Goal: Transaction & Acquisition: Purchase product/service

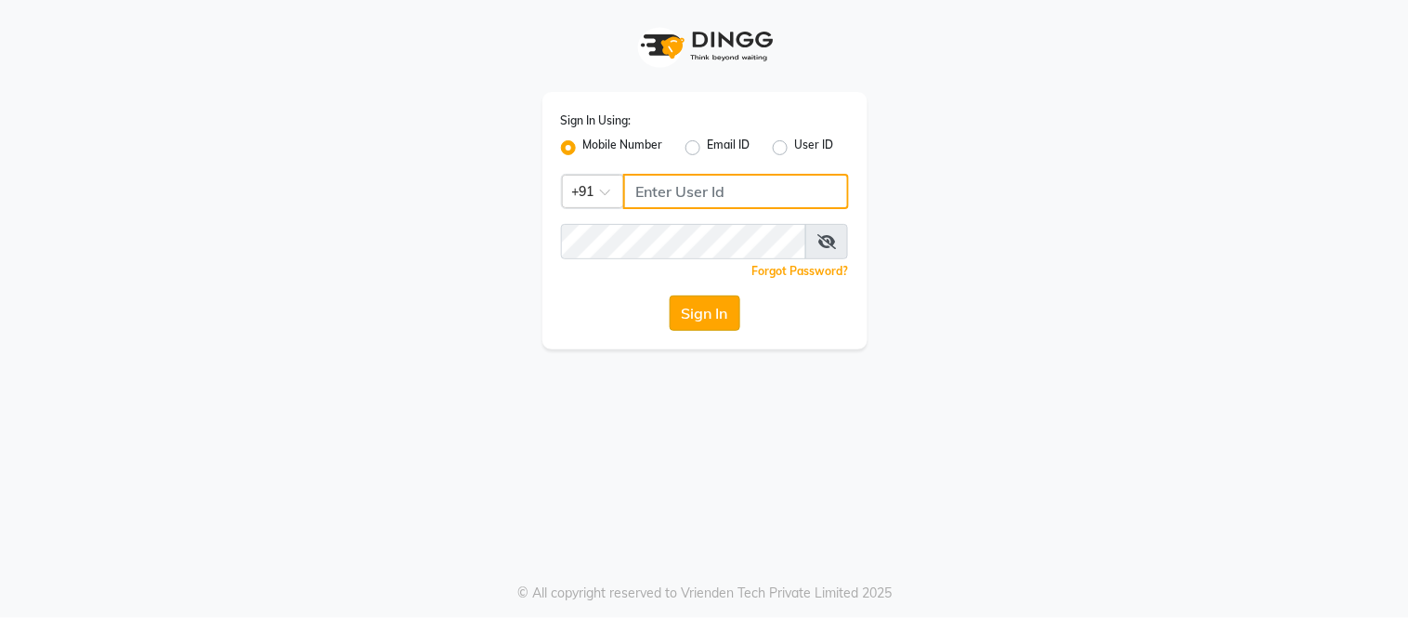
type input "8750002626"
click at [695, 320] on button "Sign In" at bounding box center [705, 312] width 71 height 35
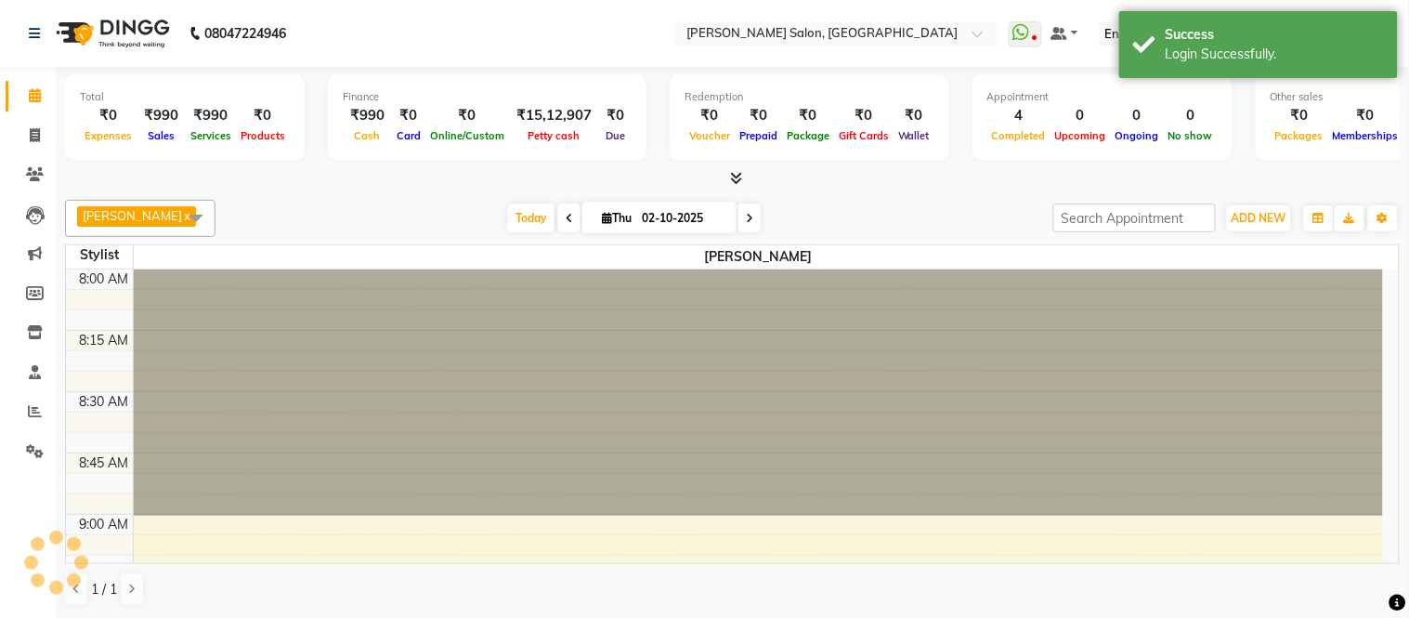
scroll to position [1479, 0]
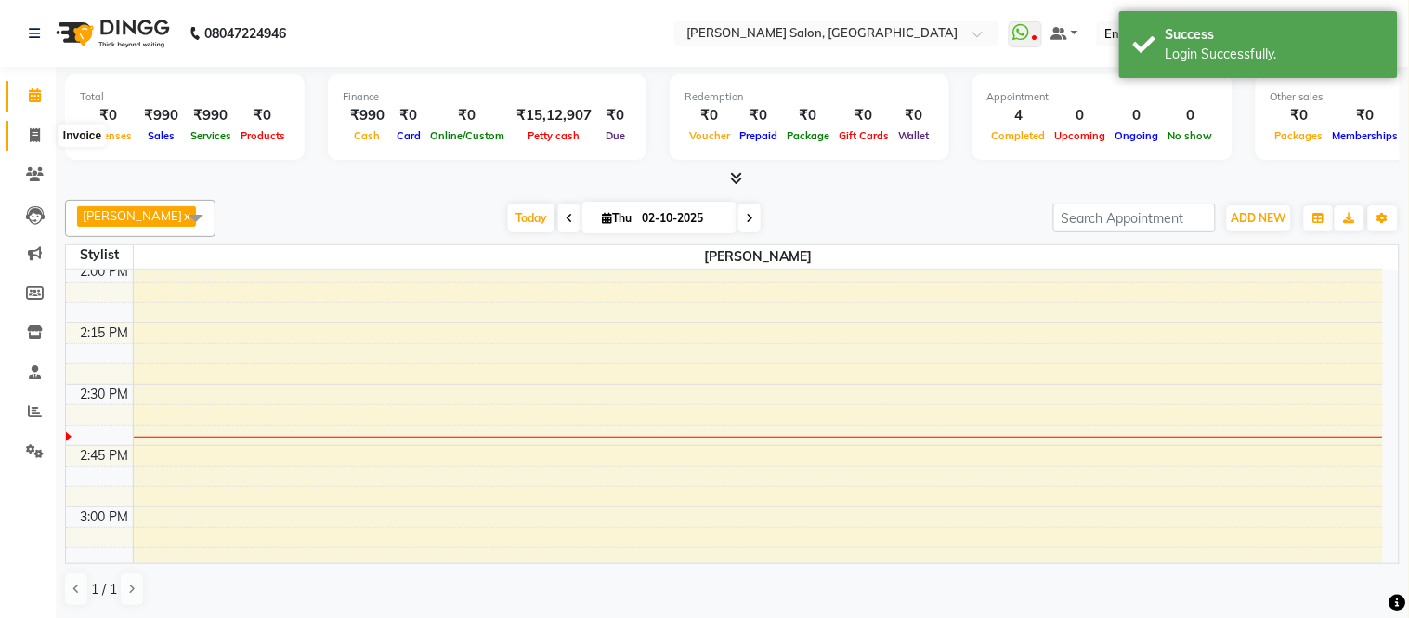
click at [33, 130] on icon at bounding box center [35, 135] width 10 height 14
select select "6469"
select select "service"
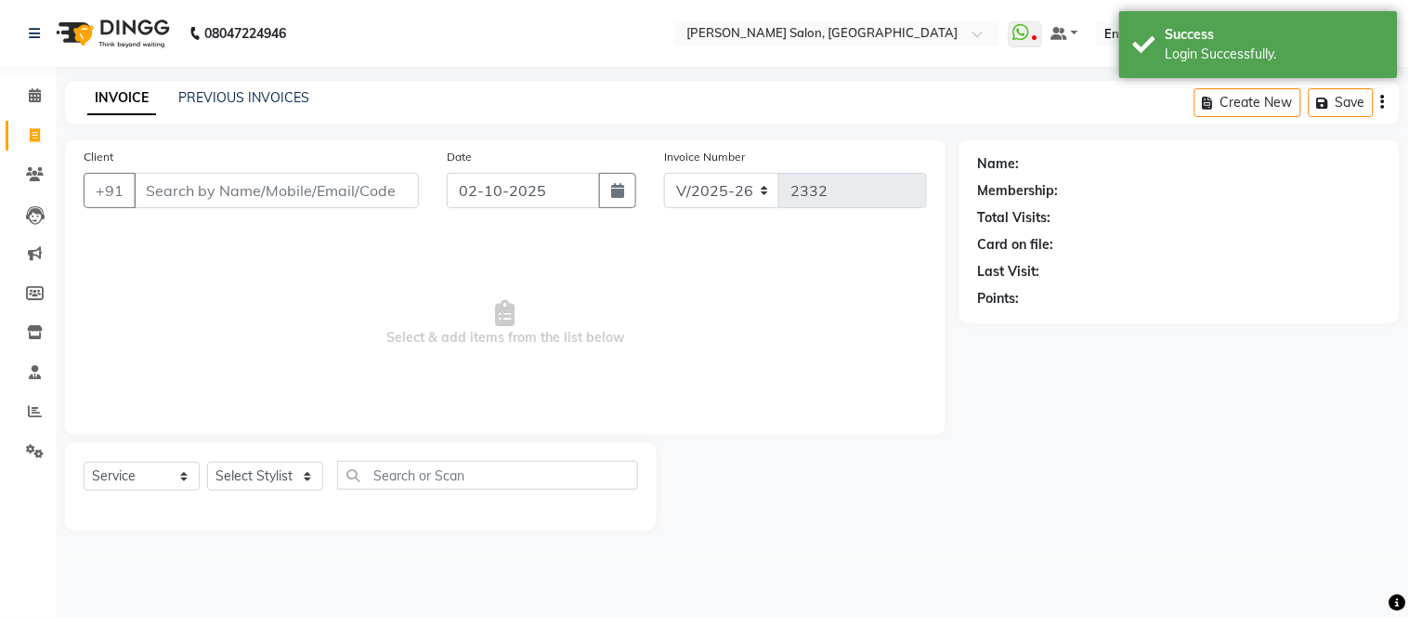
click at [237, 191] on input "Client" at bounding box center [276, 190] width 285 height 35
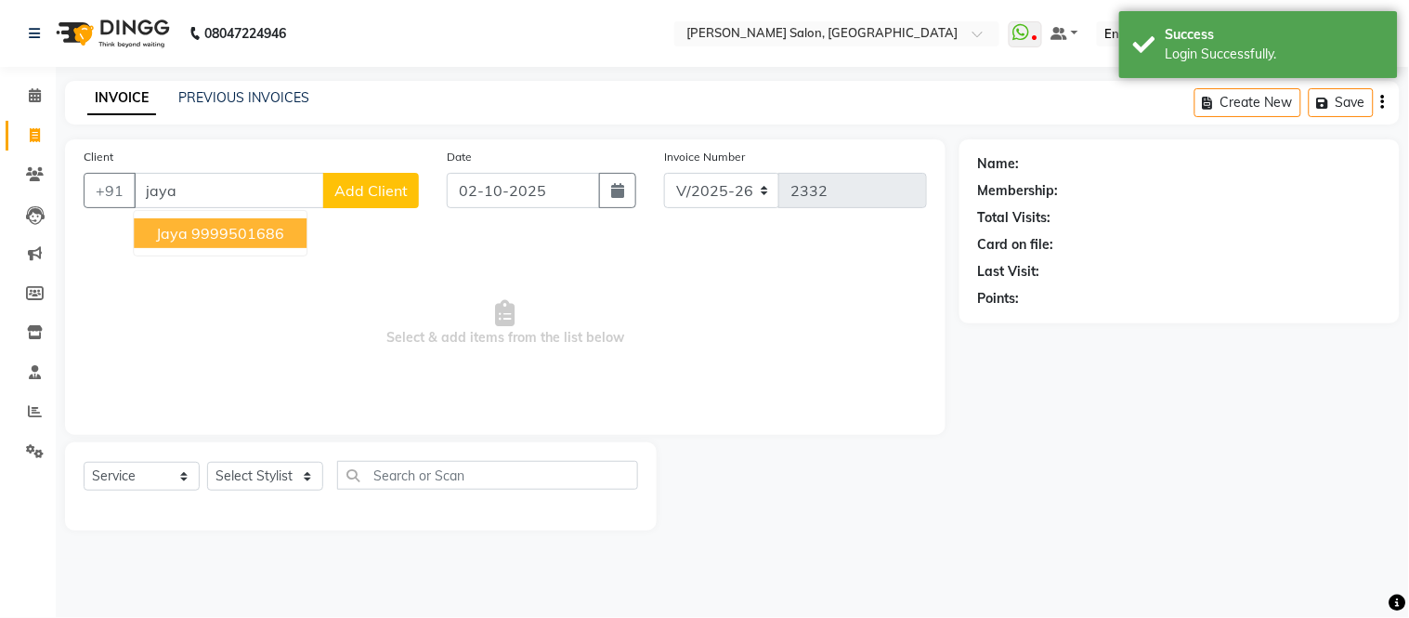
click at [237, 236] on ngb-highlight "9999501686" at bounding box center [237, 233] width 93 height 19
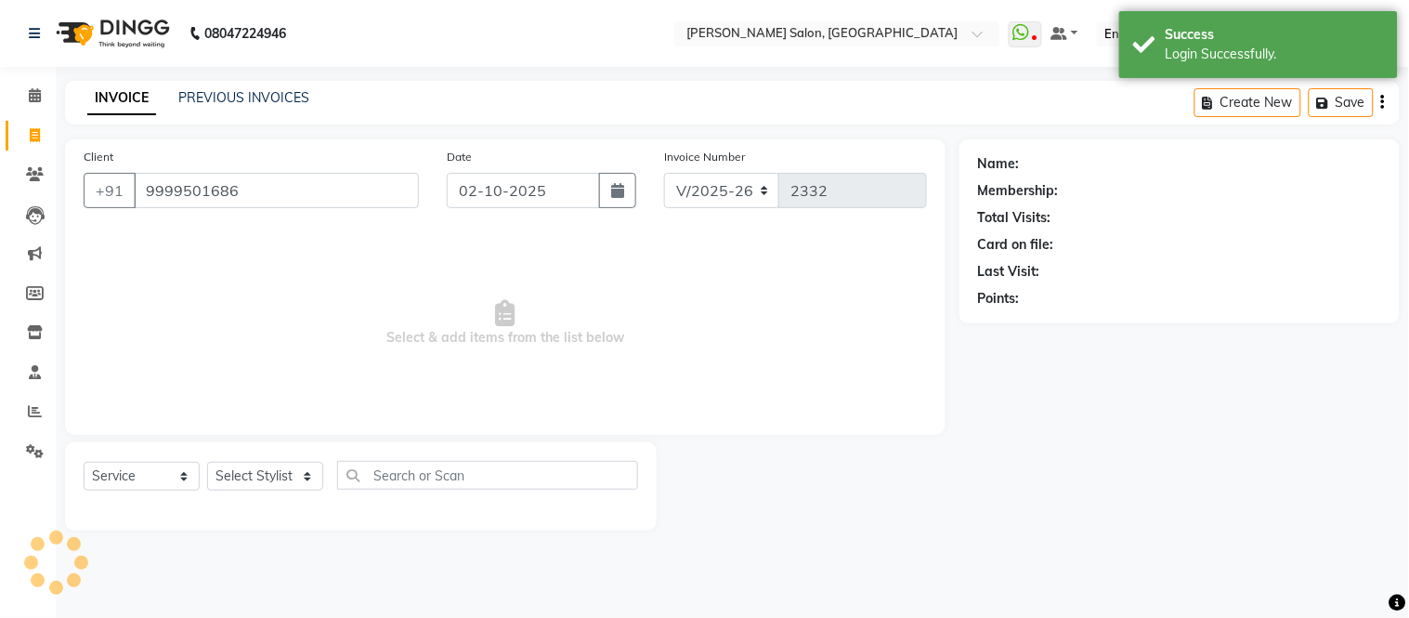
type input "9999501686"
select select "1: Object"
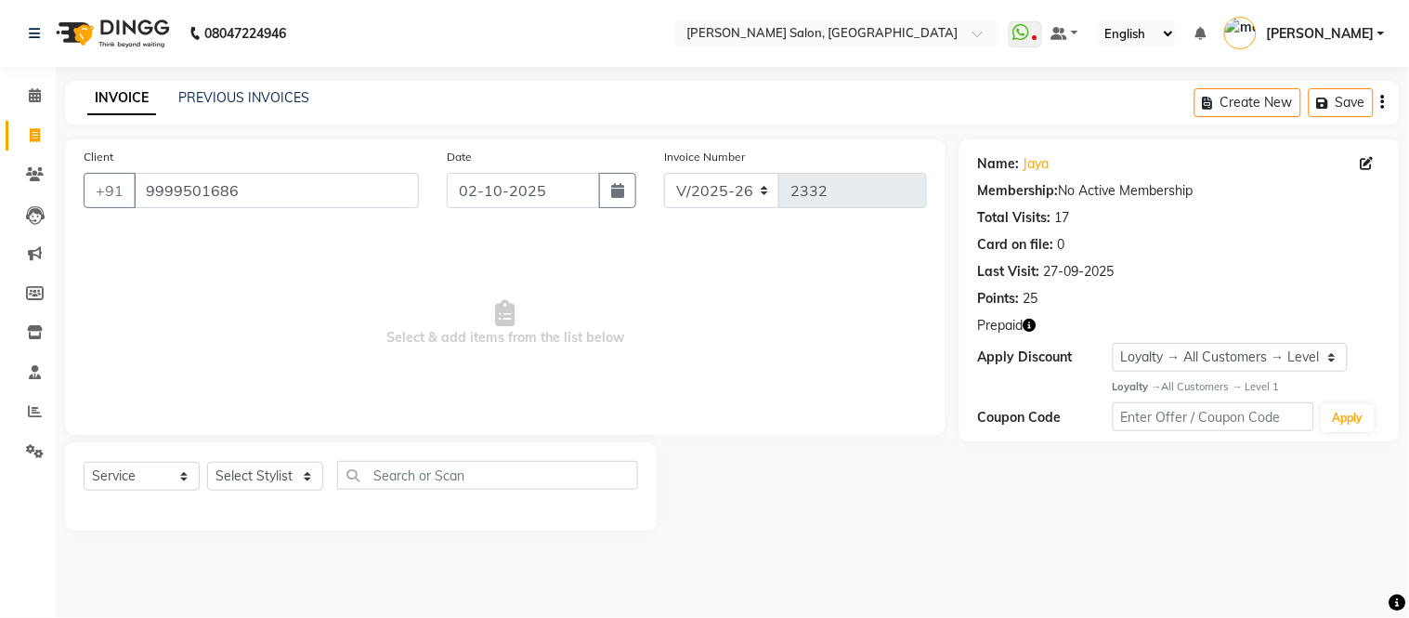
click at [1027, 321] on icon "button" at bounding box center [1030, 325] width 13 height 13
click at [1036, 165] on link "Jaya" at bounding box center [1037, 164] width 26 height 20
click at [1036, 168] on link "Jaya" at bounding box center [1037, 164] width 26 height 20
click at [1032, 321] on icon "button" at bounding box center [1030, 325] width 13 height 13
click at [382, 300] on span "Select & add items from the list below" at bounding box center [506, 323] width 844 height 186
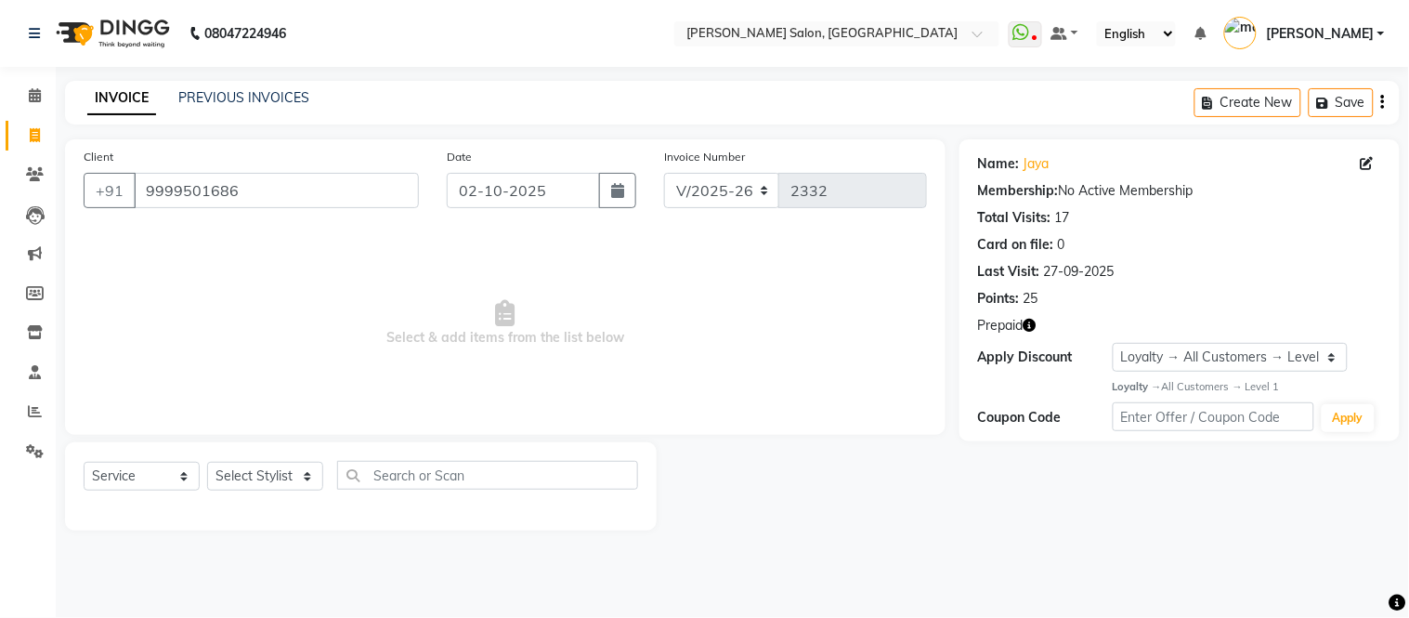
click at [382, 300] on span "Select & add items from the list below" at bounding box center [506, 323] width 844 height 186
click at [1037, 163] on link "Jaya" at bounding box center [1037, 164] width 26 height 20
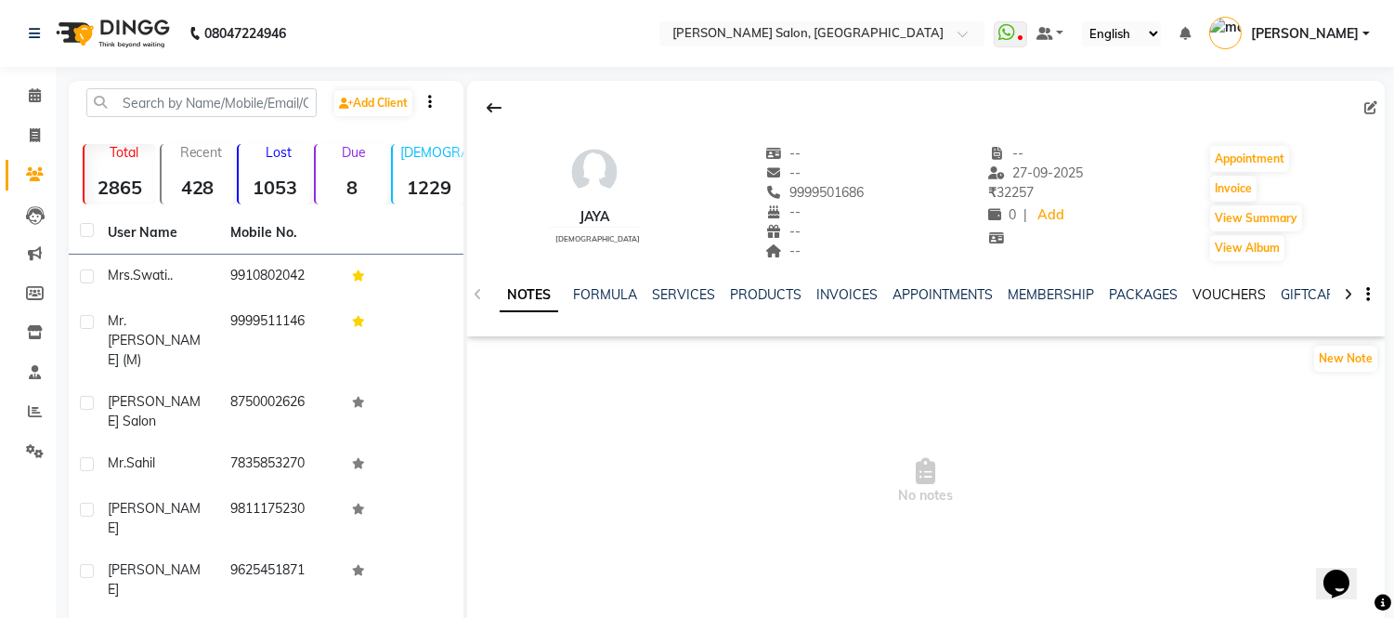
click at [1210, 294] on link "VOUCHERS" at bounding box center [1229, 294] width 73 height 17
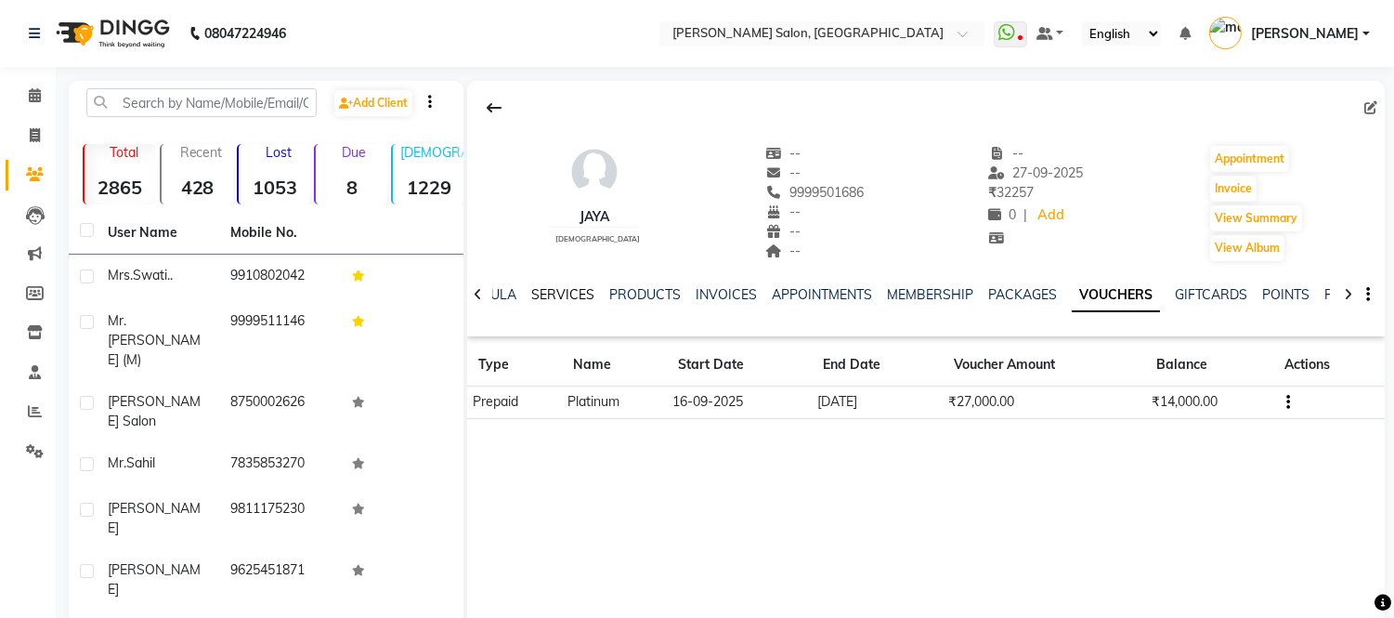
click at [563, 290] on link "SERVICES" at bounding box center [562, 294] width 63 height 17
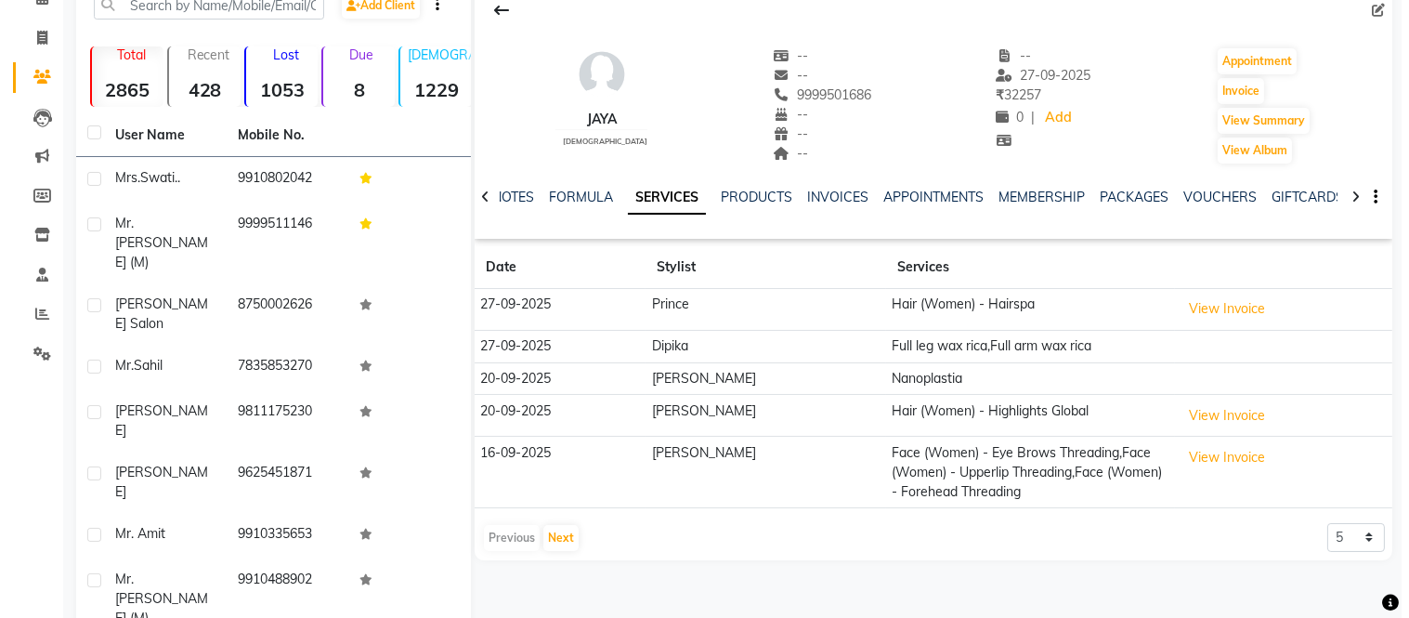
scroll to position [154, 0]
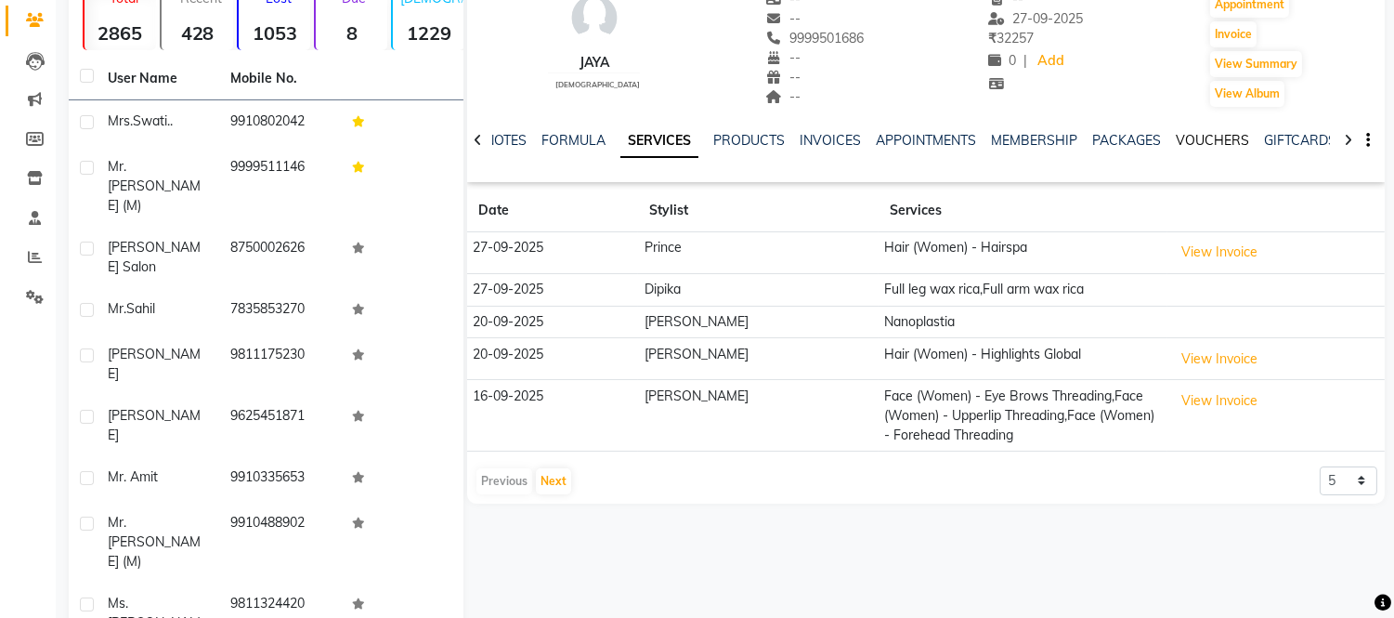
click at [1202, 142] on link "VOUCHERS" at bounding box center [1212, 140] width 73 height 17
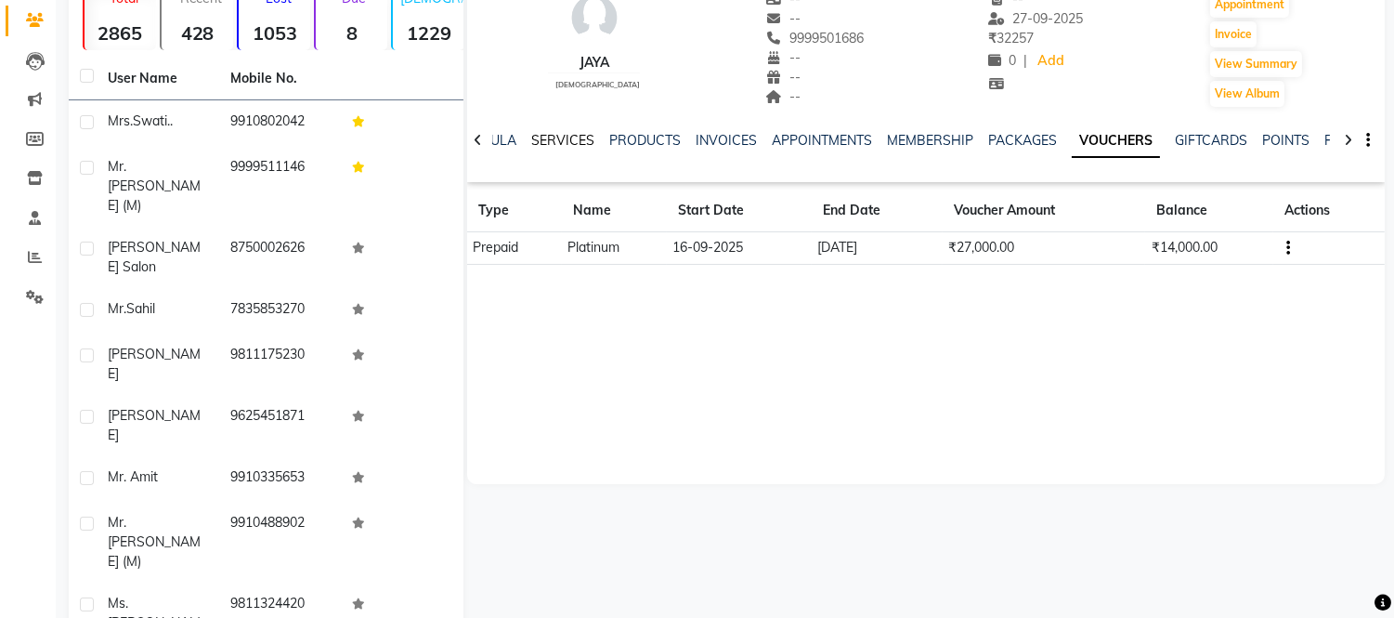
click at [559, 136] on link "SERVICES" at bounding box center [562, 140] width 63 height 17
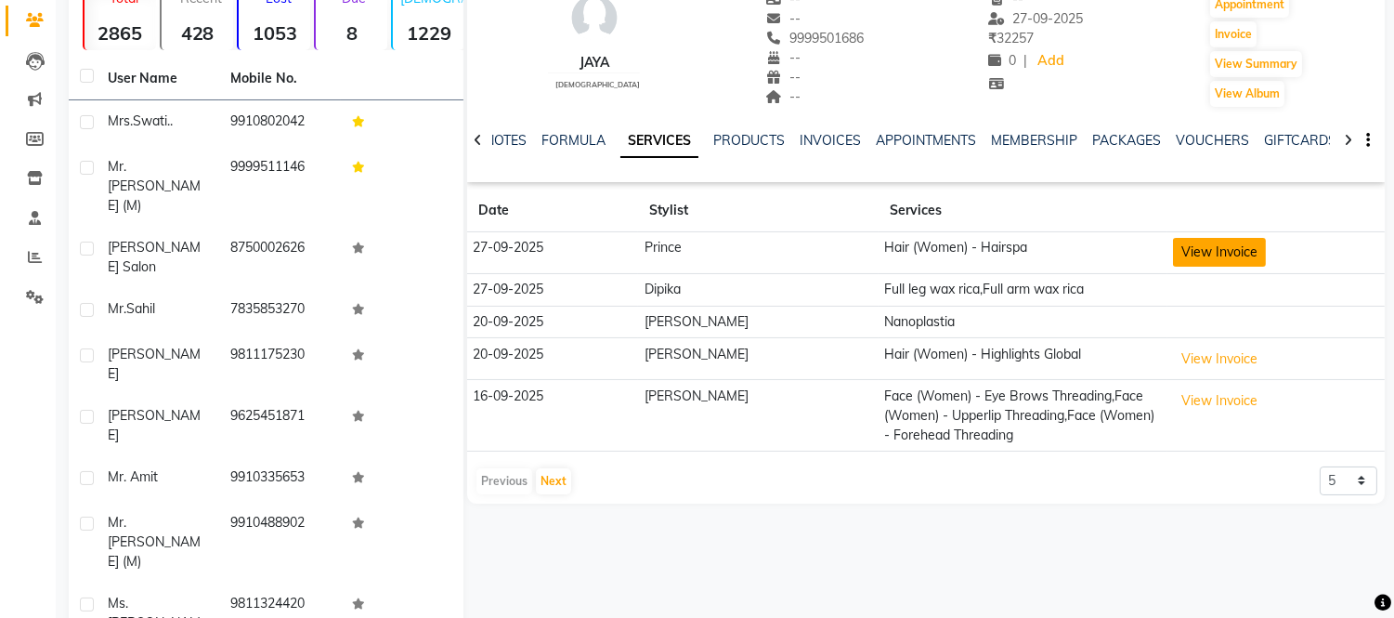
click at [1251, 244] on button "View Invoice" at bounding box center [1219, 252] width 93 height 29
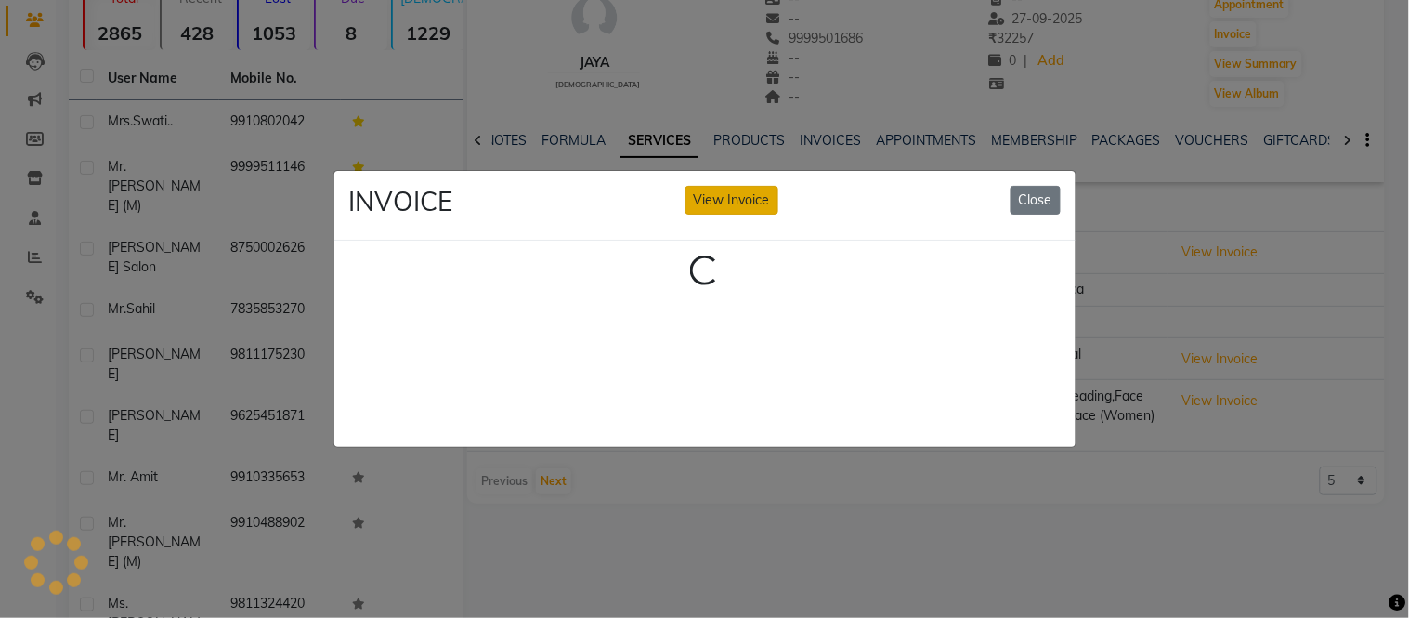
click at [718, 205] on button "View Invoice" at bounding box center [732, 200] width 93 height 29
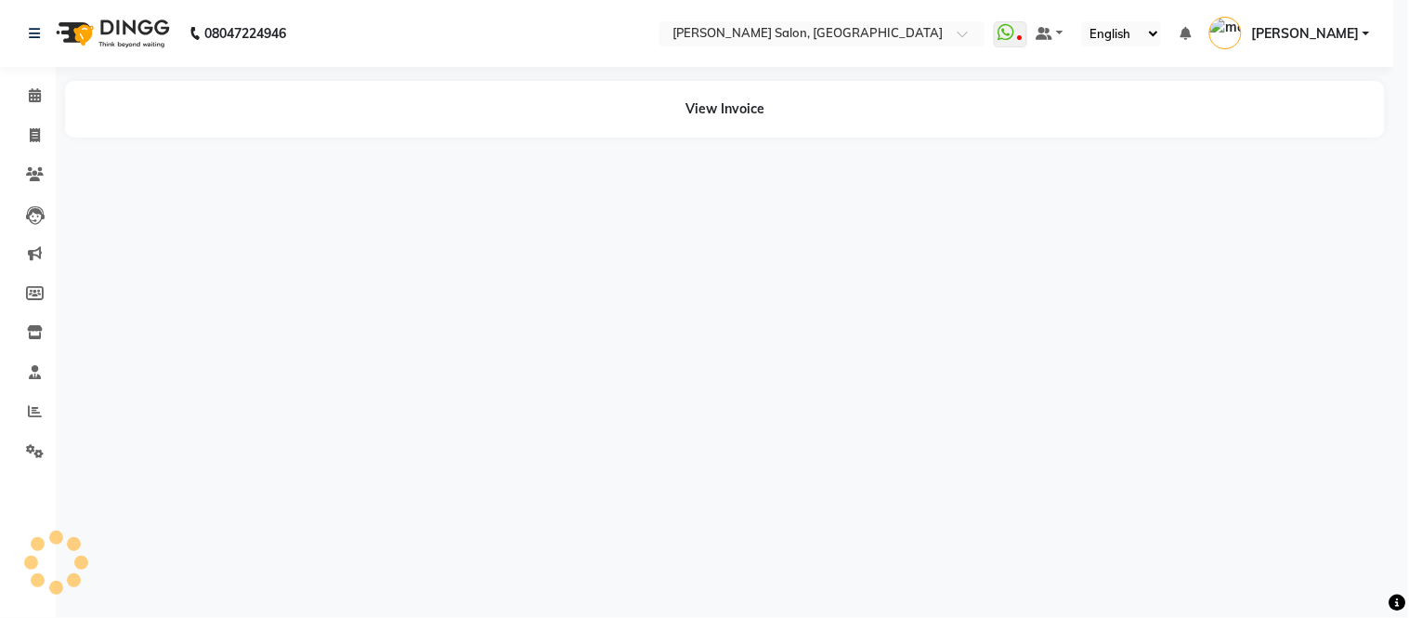
click at [718, 184] on button "View Invoice" at bounding box center [732, 169] width 93 height 29
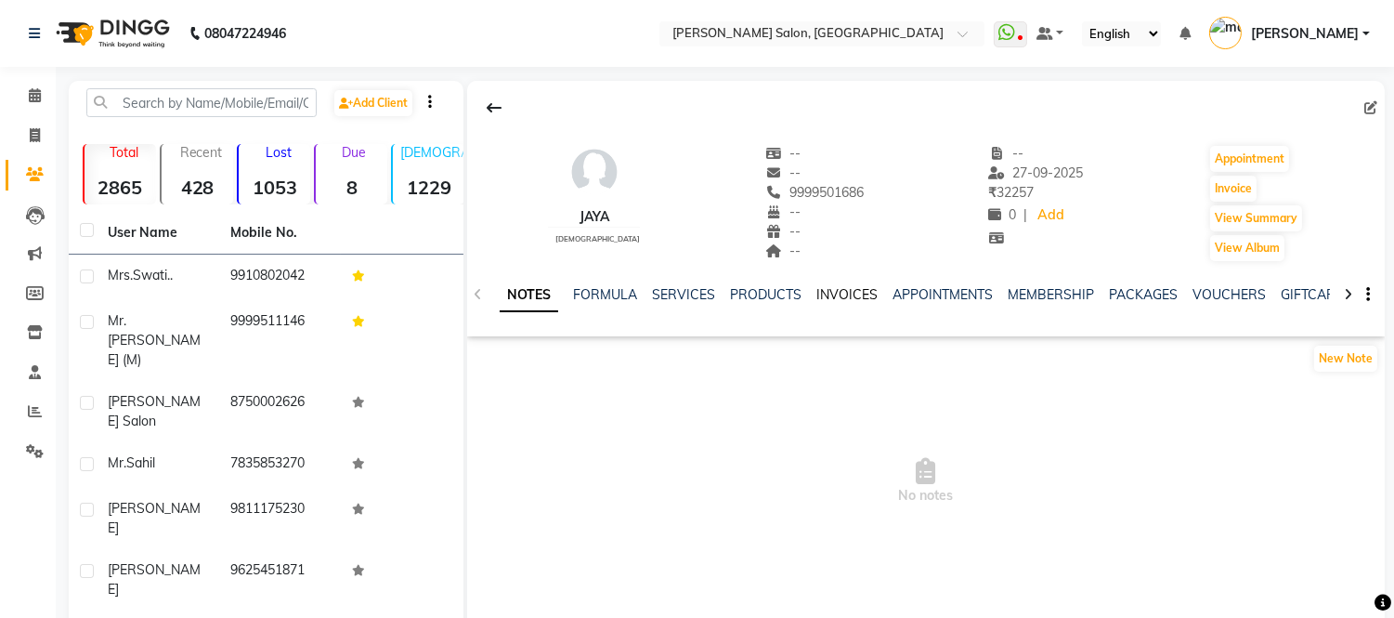
click at [857, 286] on link "INVOICES" at bounding box center [847, 294] width 61 height 17
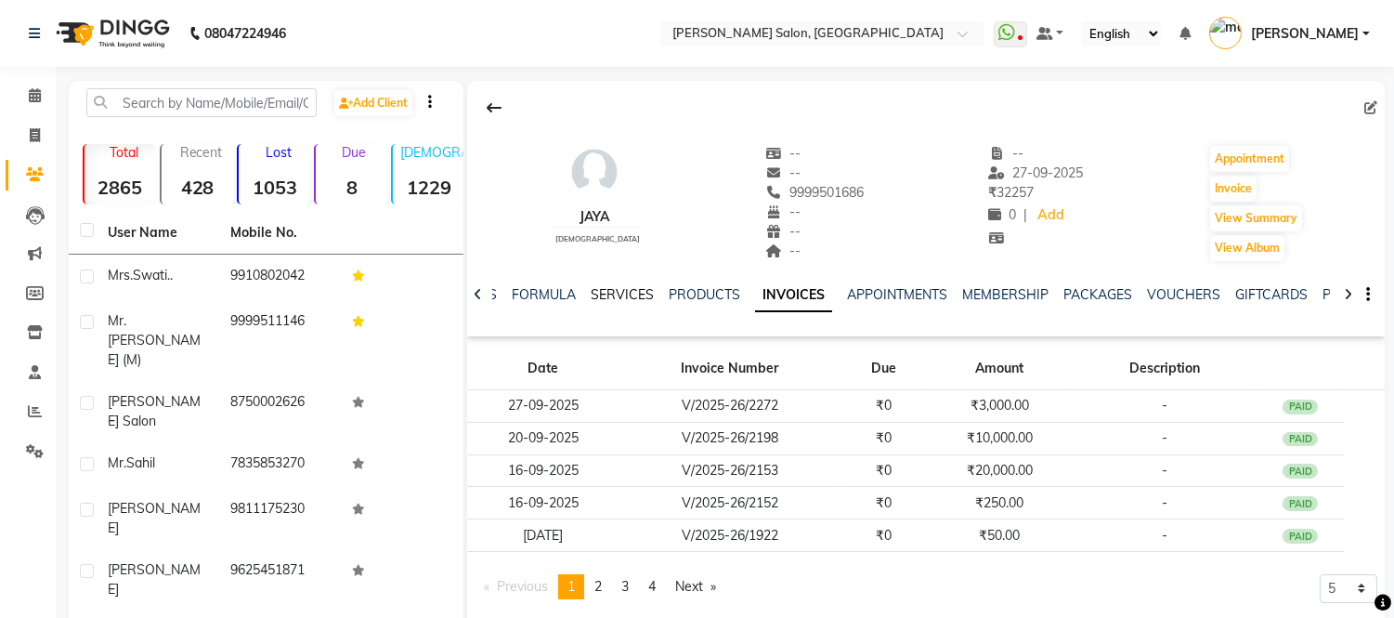
click at [627, 294] on link "SERVICES" at bounding box center [622, 294] width 63 height 17
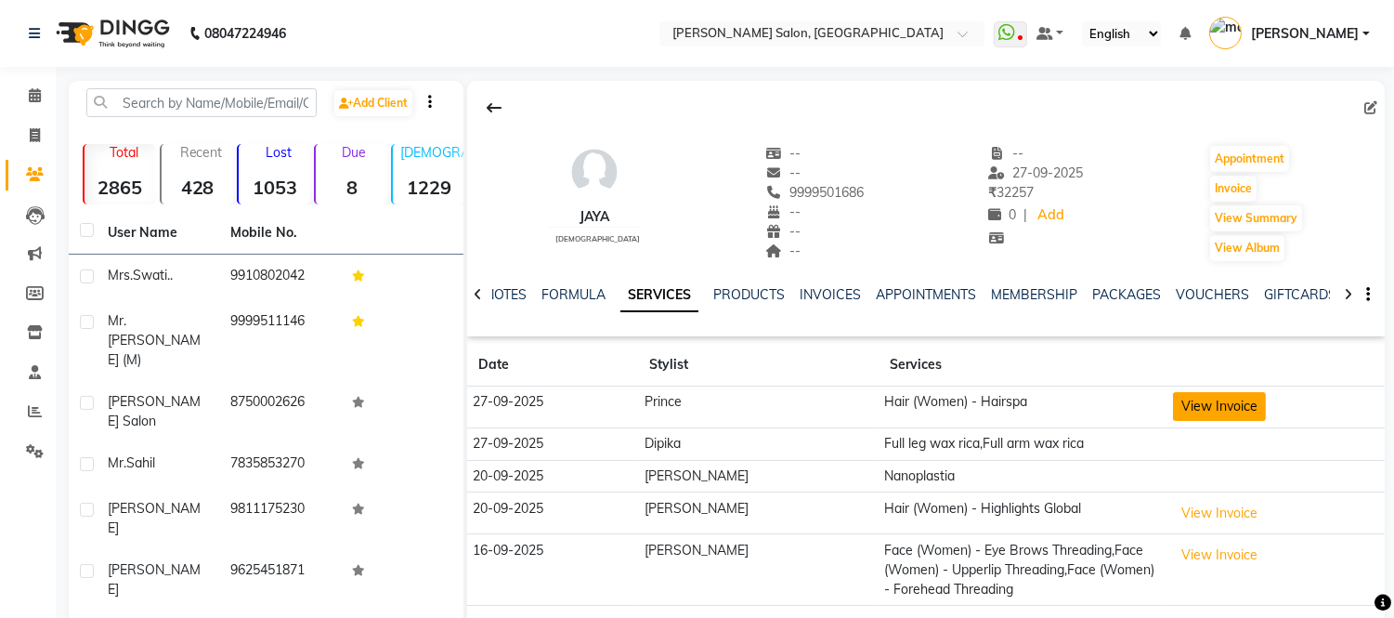
click at [1200, 410] on button "View Invoice" at bounding box center [1219, 406] width 93 height 29
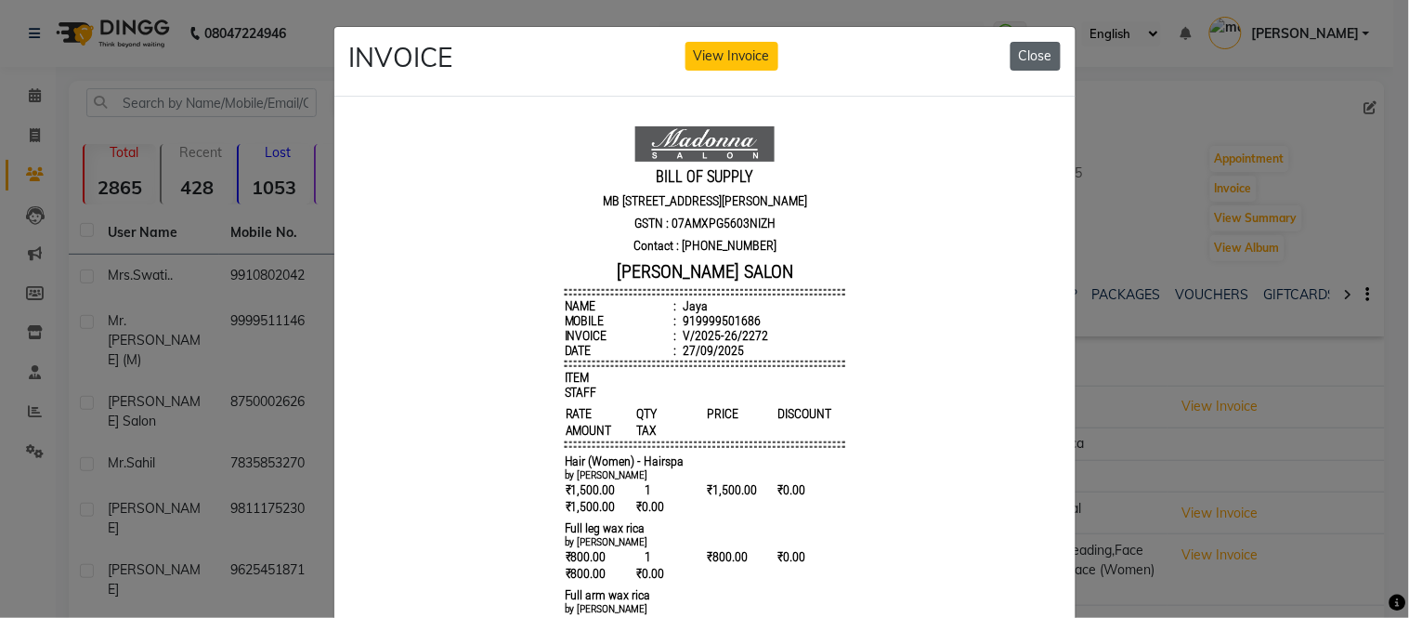
click at [1037, 60] on button "Close" at bounding box center [1036, 56] width 50 height 29
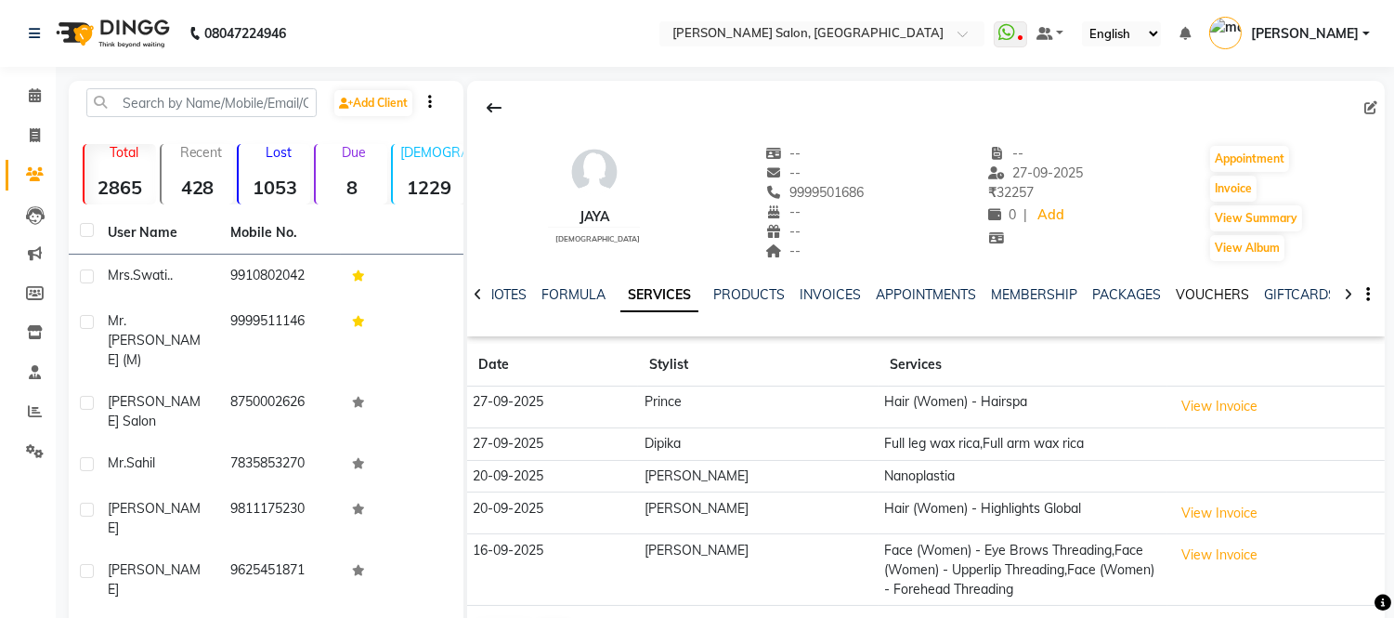
click at [1184, 294] on link "VOUCHERS" at bounding box center [1212, 294] width 73 height 17
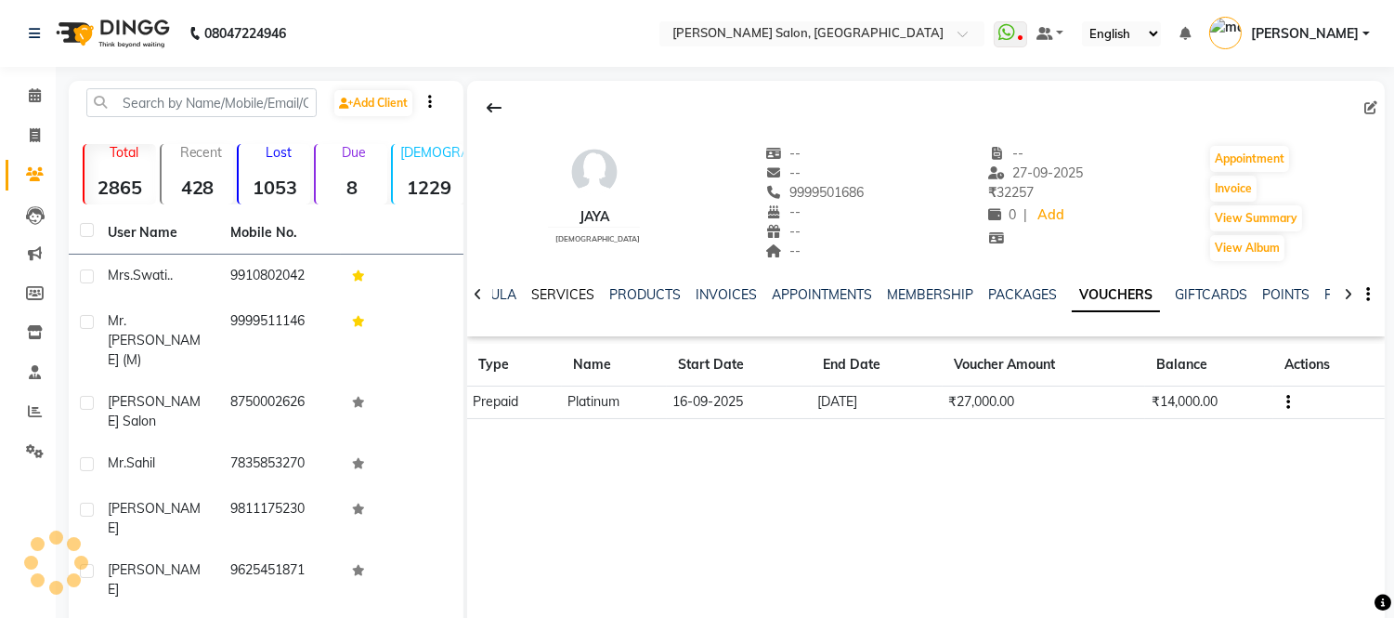
click at [536, 294] on link "SERVICES" at bounding box center [562, 294] width 63 height 17
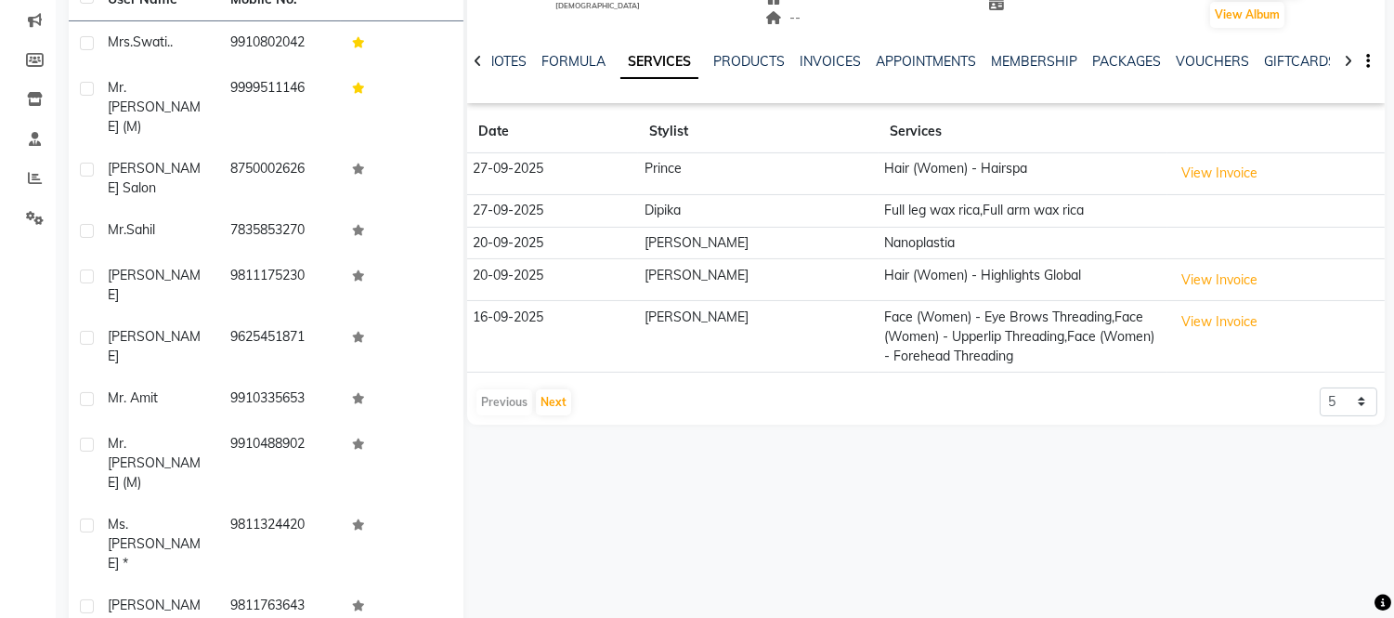
scroll to position [234, 0]
click at [558, 412] on button "Next" at bounding box center [553, 401] width 35 height 26
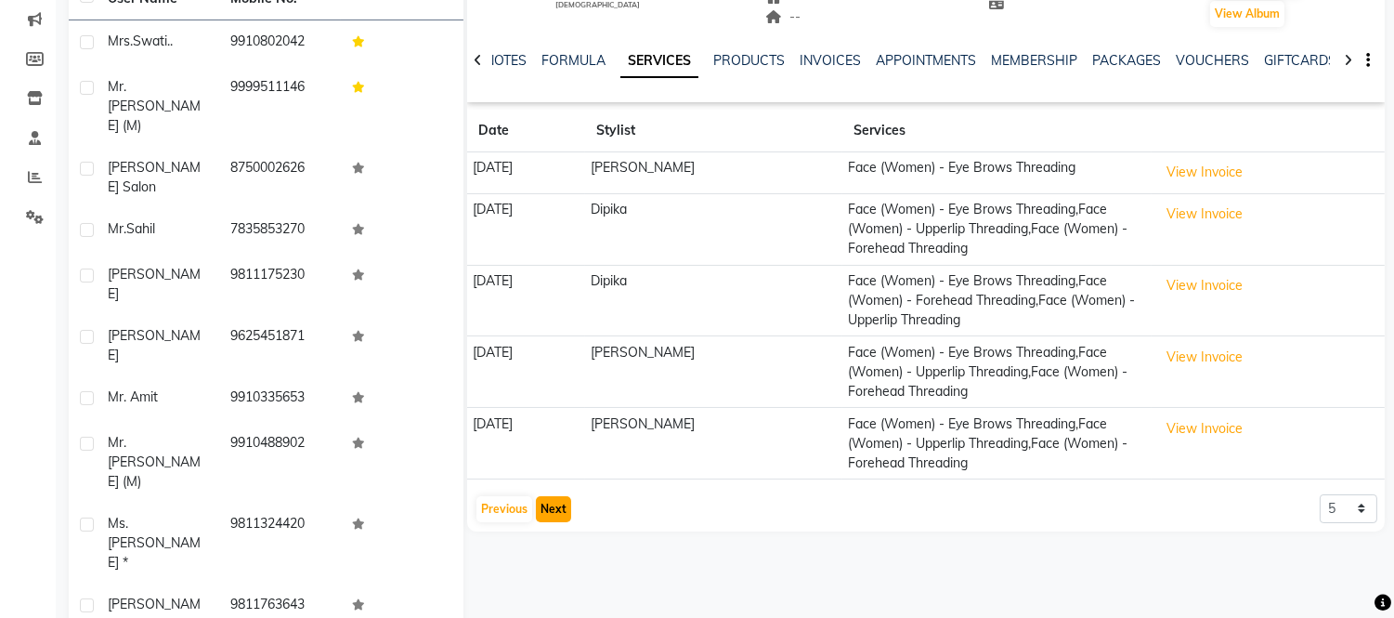
click at [544, 517] on button "Next" at bounding box center [553, 509] width 35 height 26
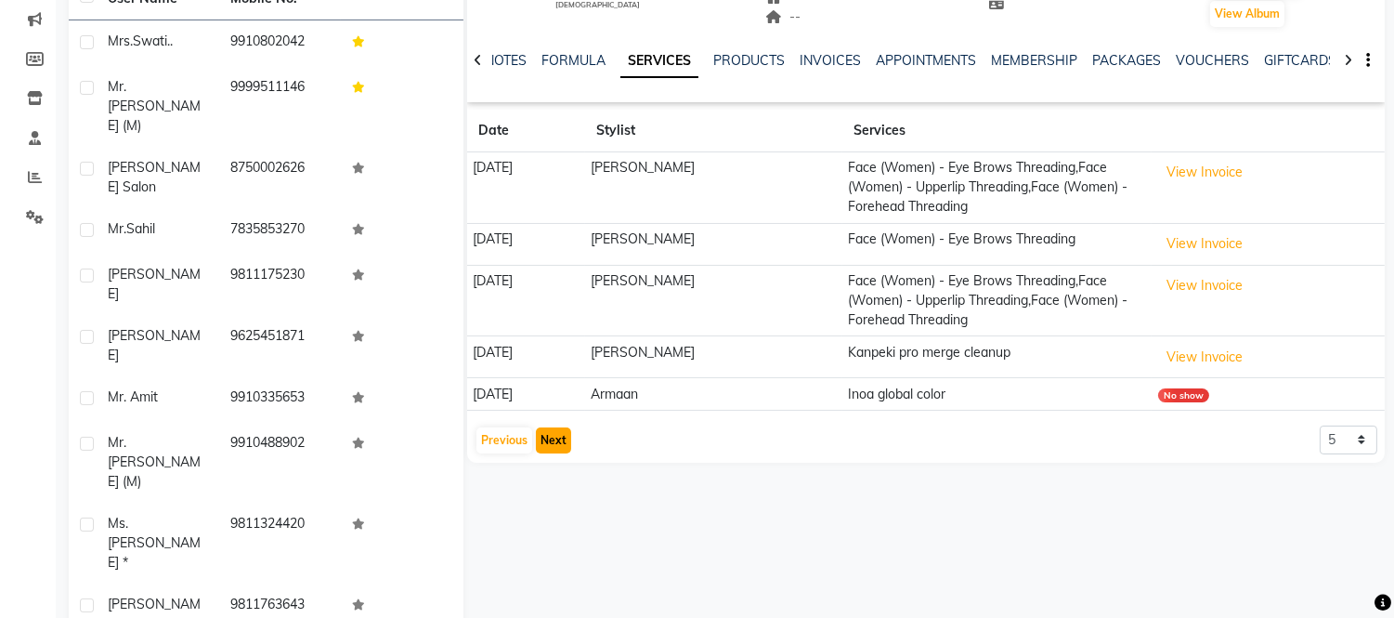
click at [545, 438] on button "Next" at bounding box center [553, 440] width 35 height 26
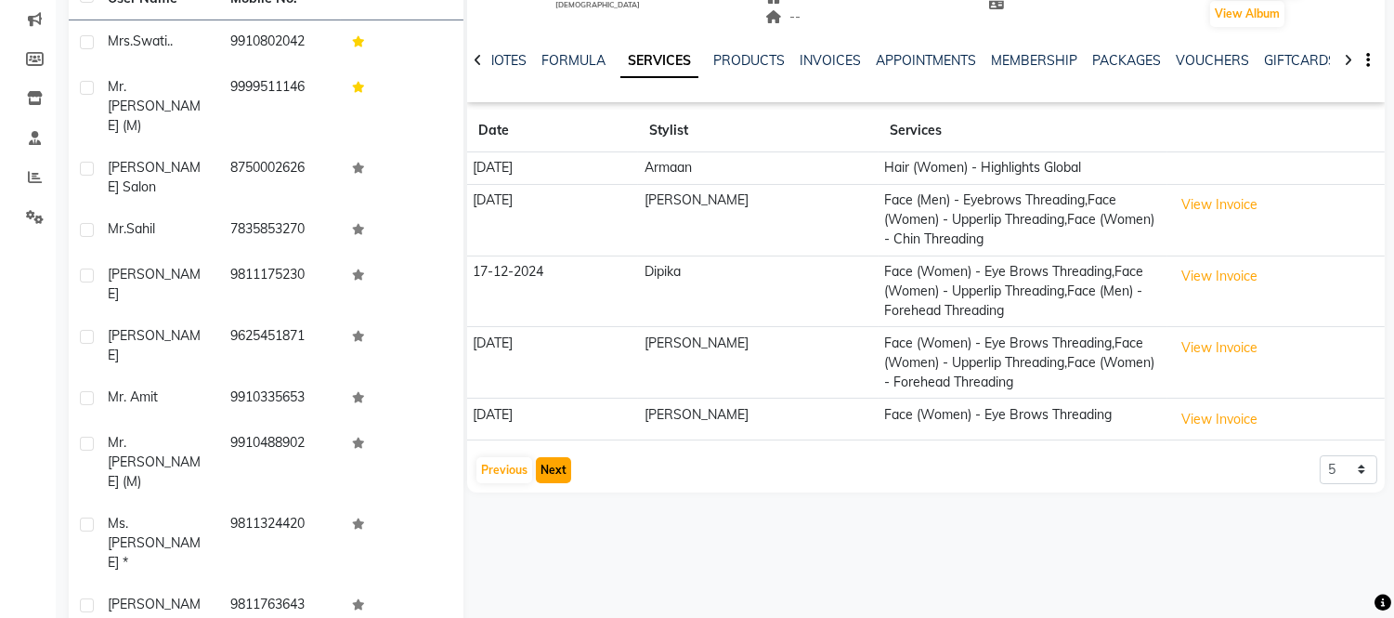
click at [539, 477] on button "Next" at bounding box center [553, 470] width 35 height 26
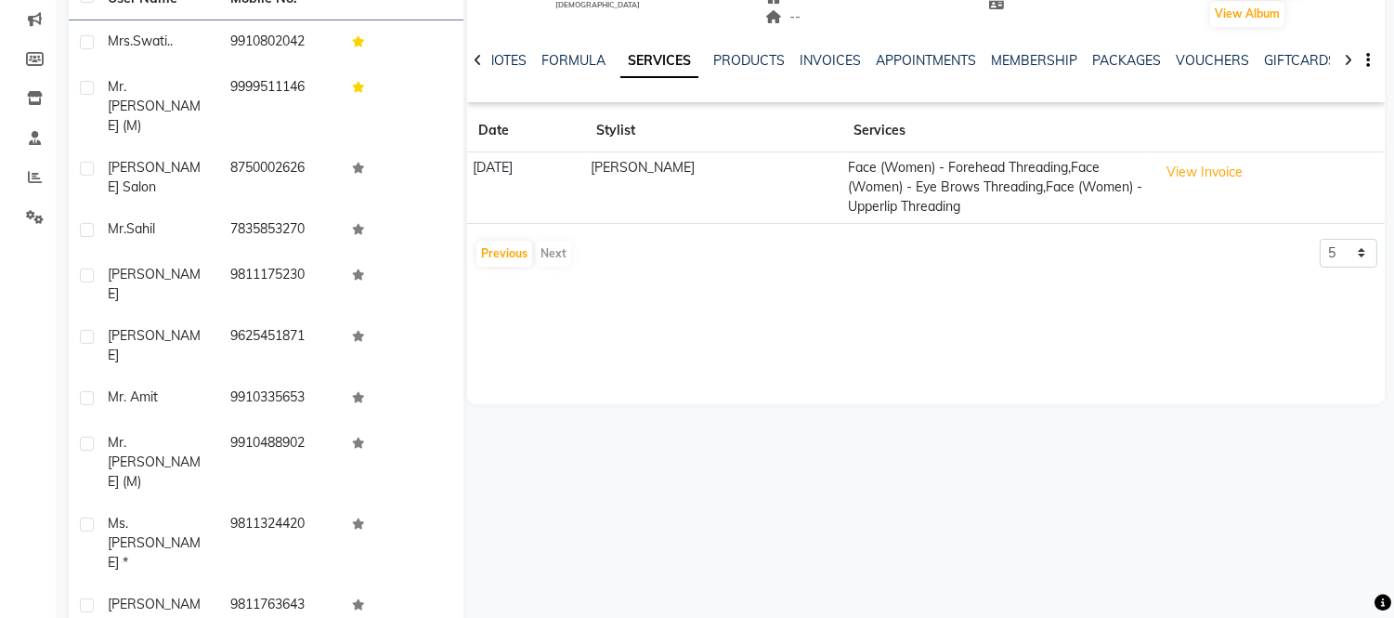
scroll to position [0, 0]
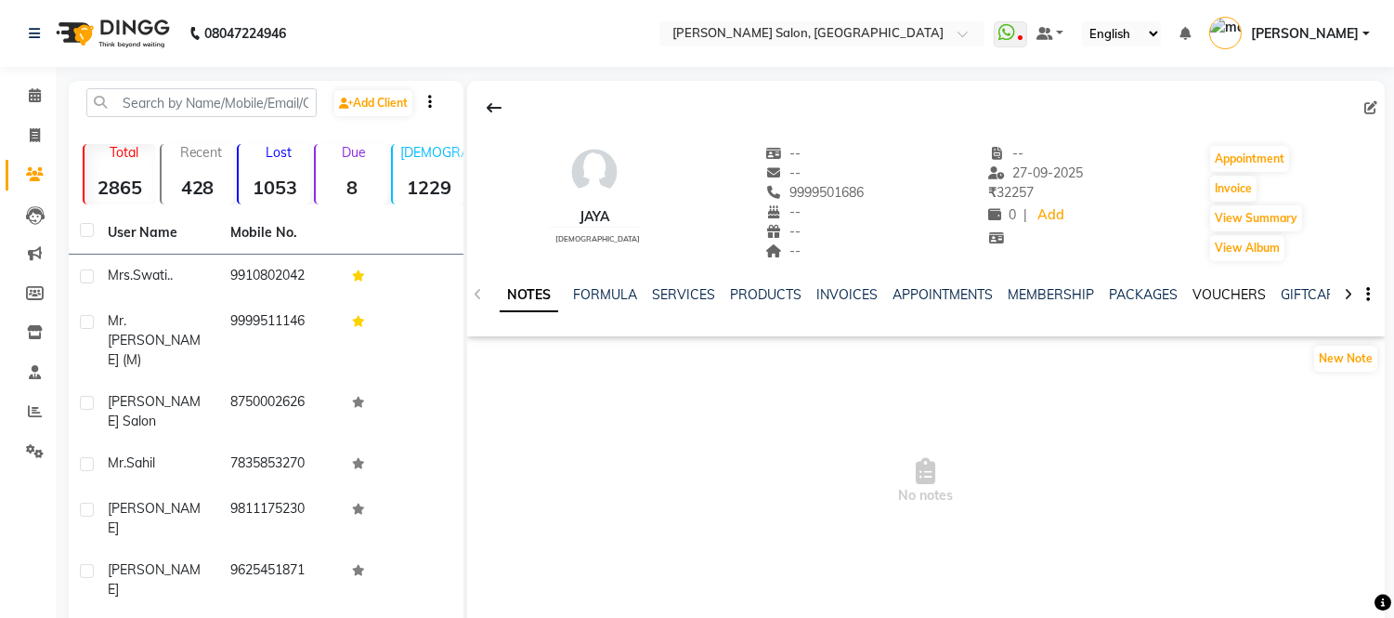
click at [1220, 291] on link "VOUCHERS" at bounding box center [1229, 294] width 73 height 17
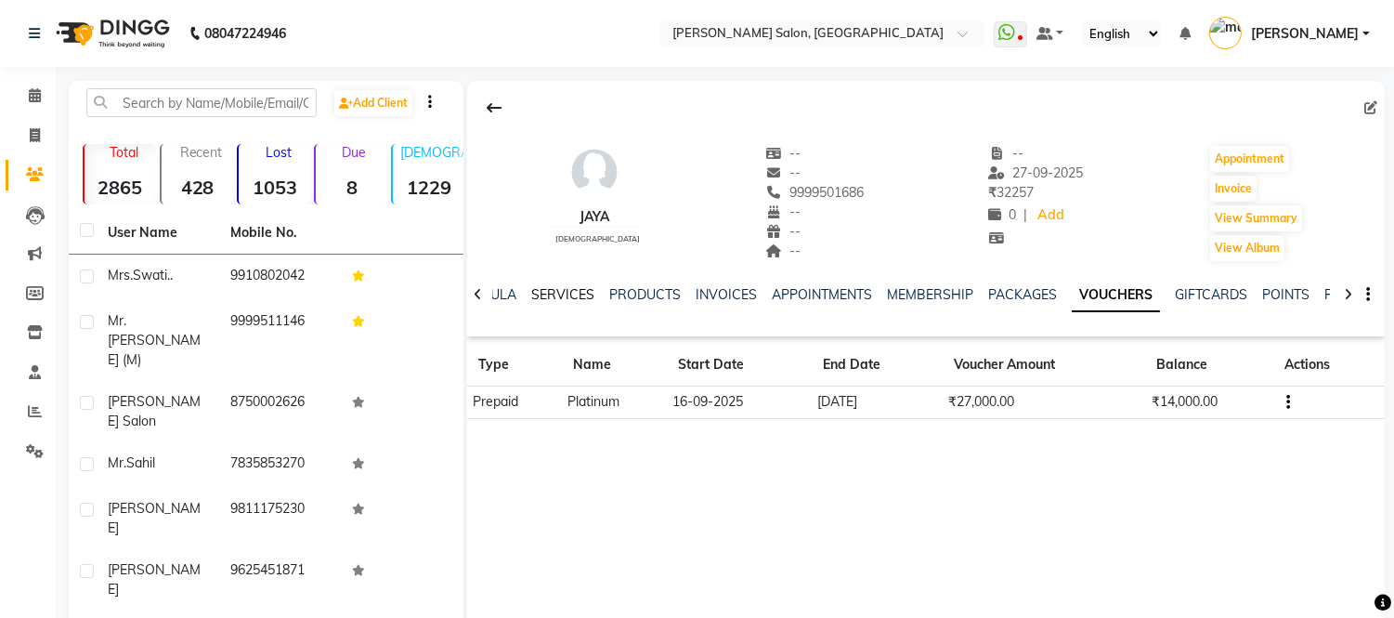
click at [543, 298] on link "SERVICES" at bounding box center [562, 294] width 63 height 17
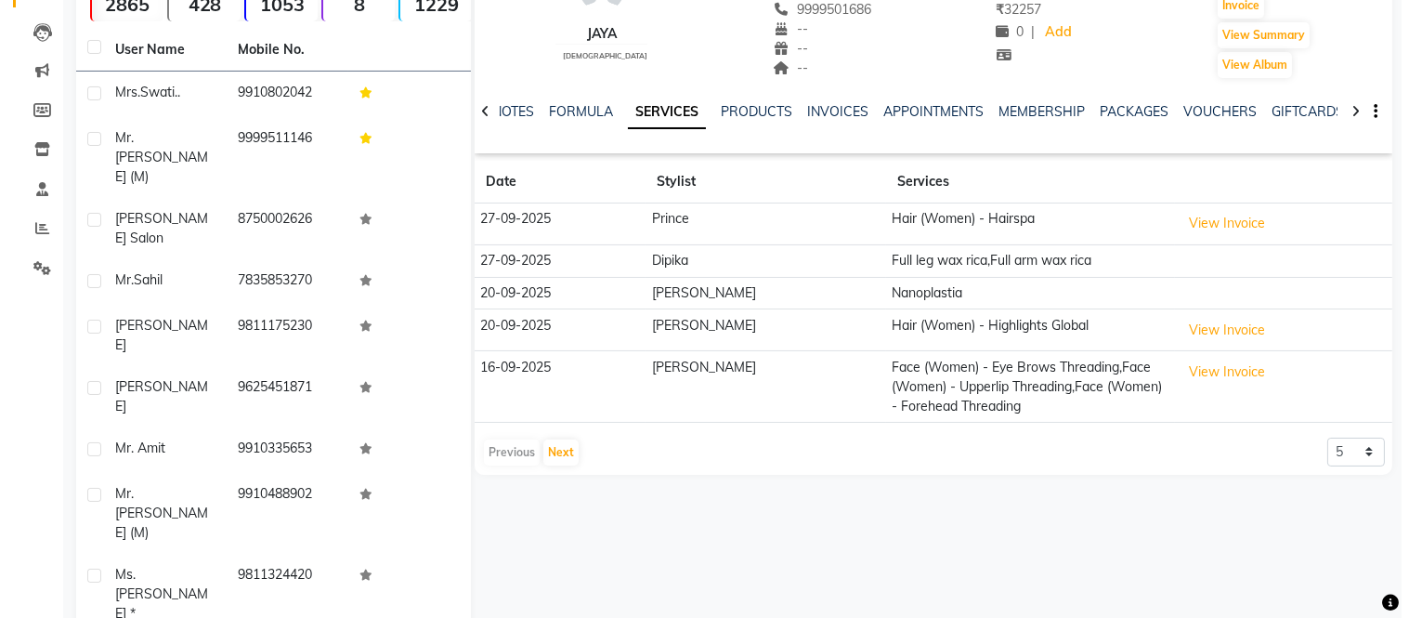
scroll to position [183, 0]
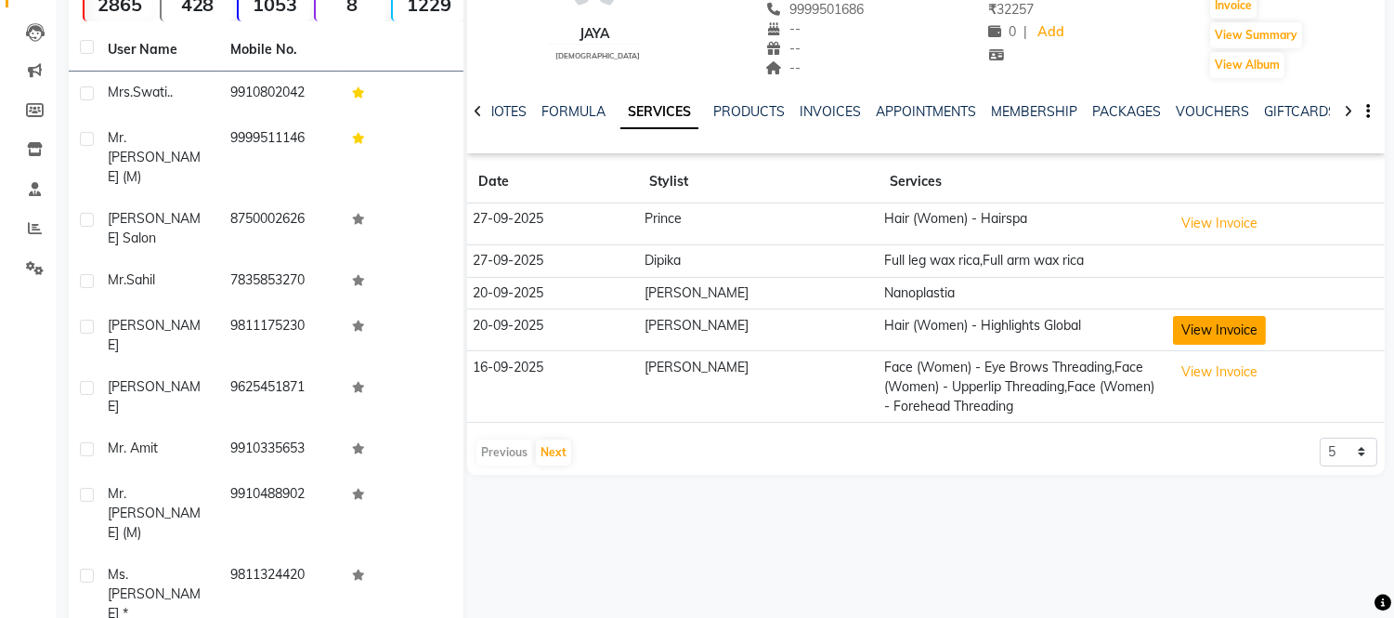
click at [1199, 332] on button "View Invoice" at bounding box center [1219, 330] width 93 height 29
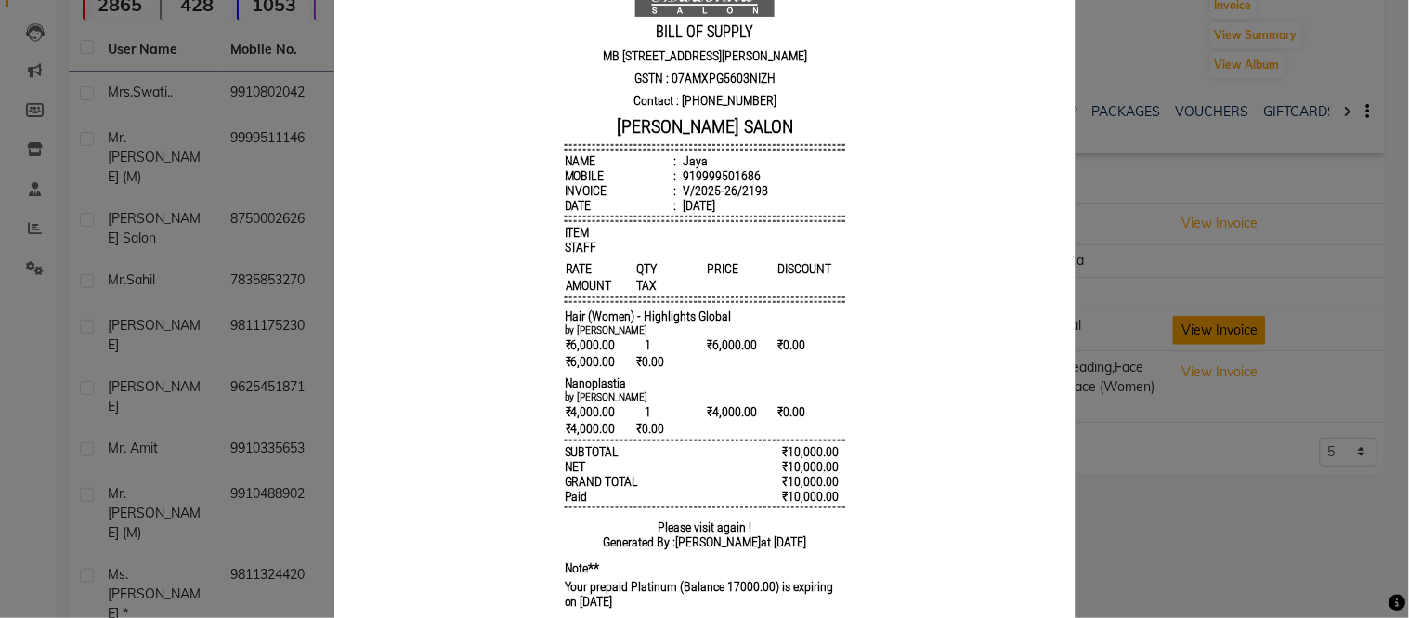
scroll to position [0, 0]
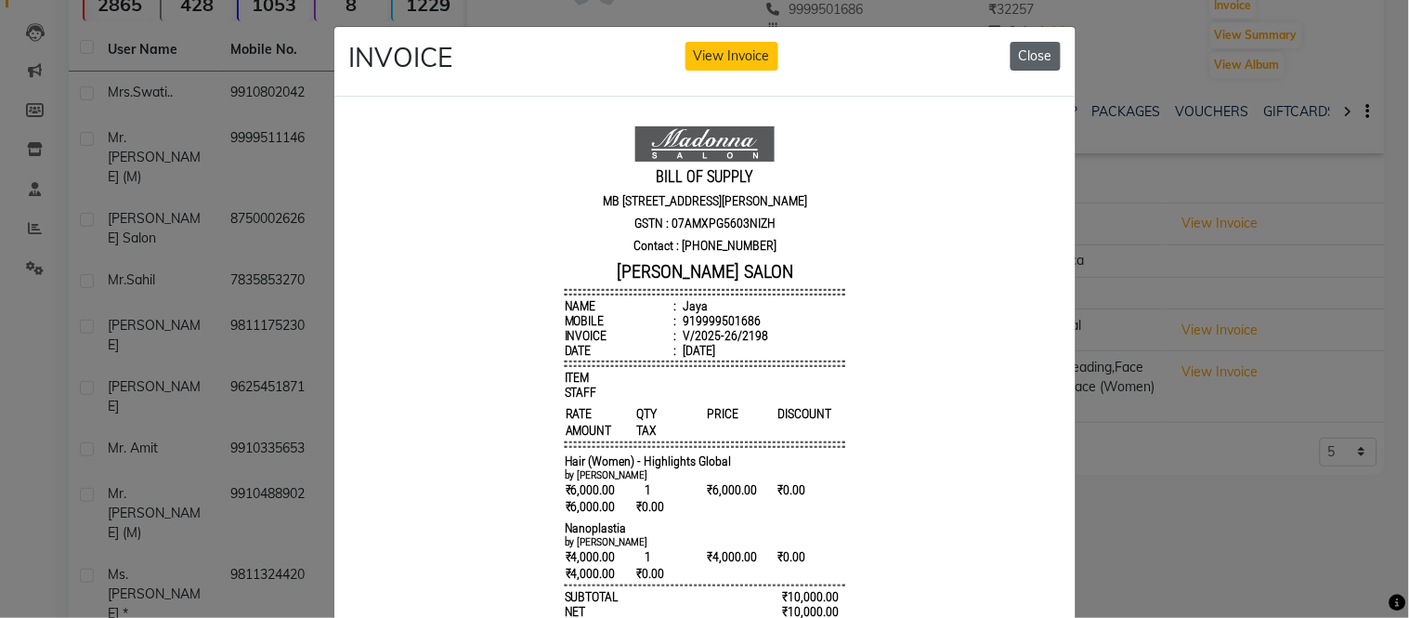
click at [1014, 56] on button "Close" at bounding box center [1036, 56] width 50 height 29
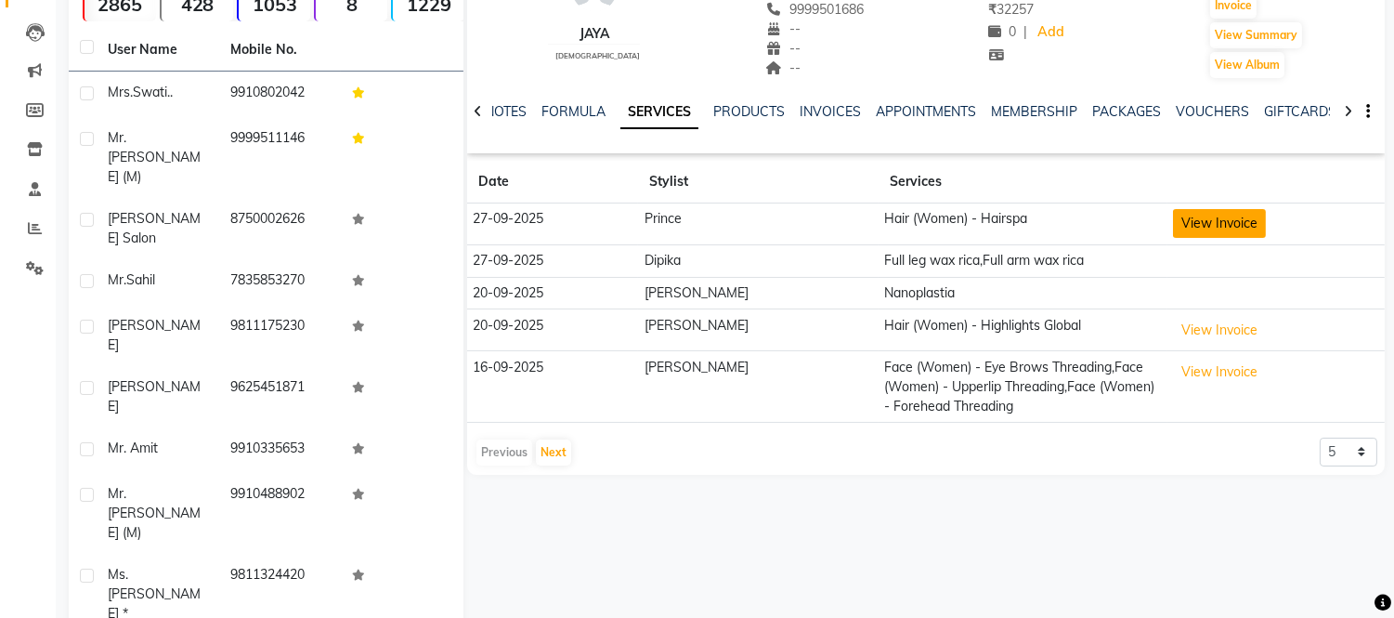
click at [1184, 221] on button "View Invoice" at bounding box center [1219, 223] width 93 height 29
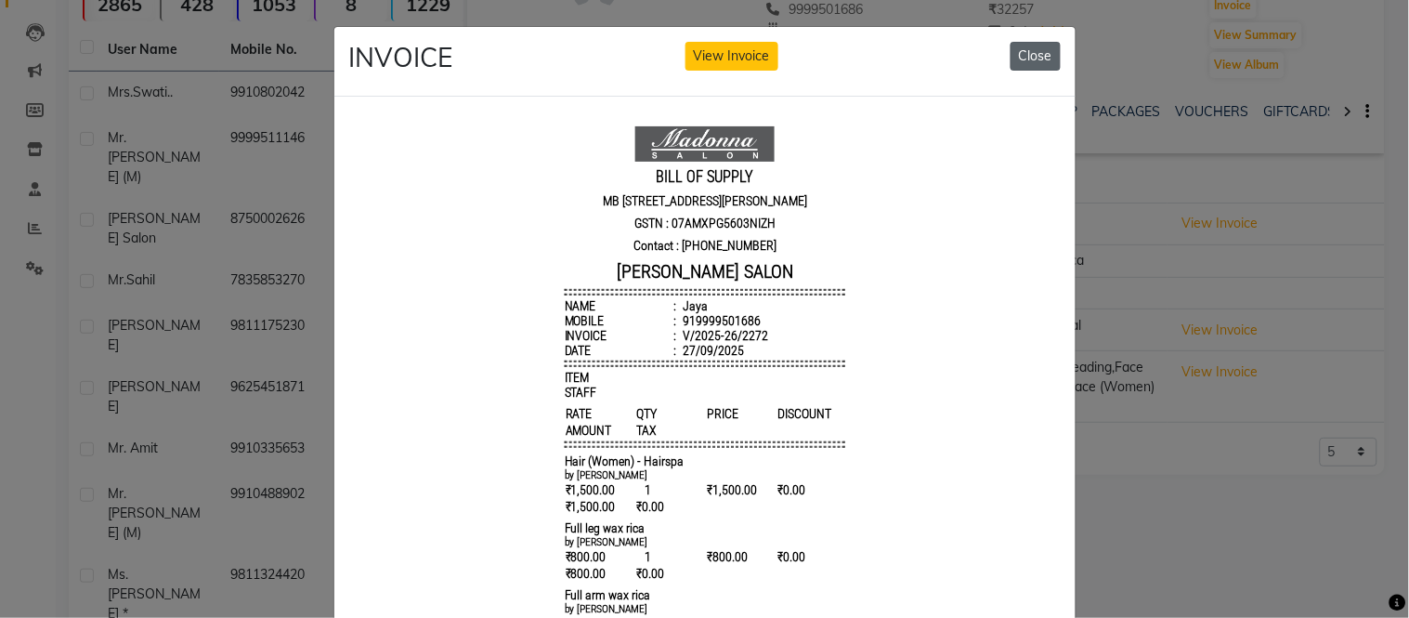
click at [1023, 54] on button "Close" at bounding box center [1036, 56] width 50 height 29
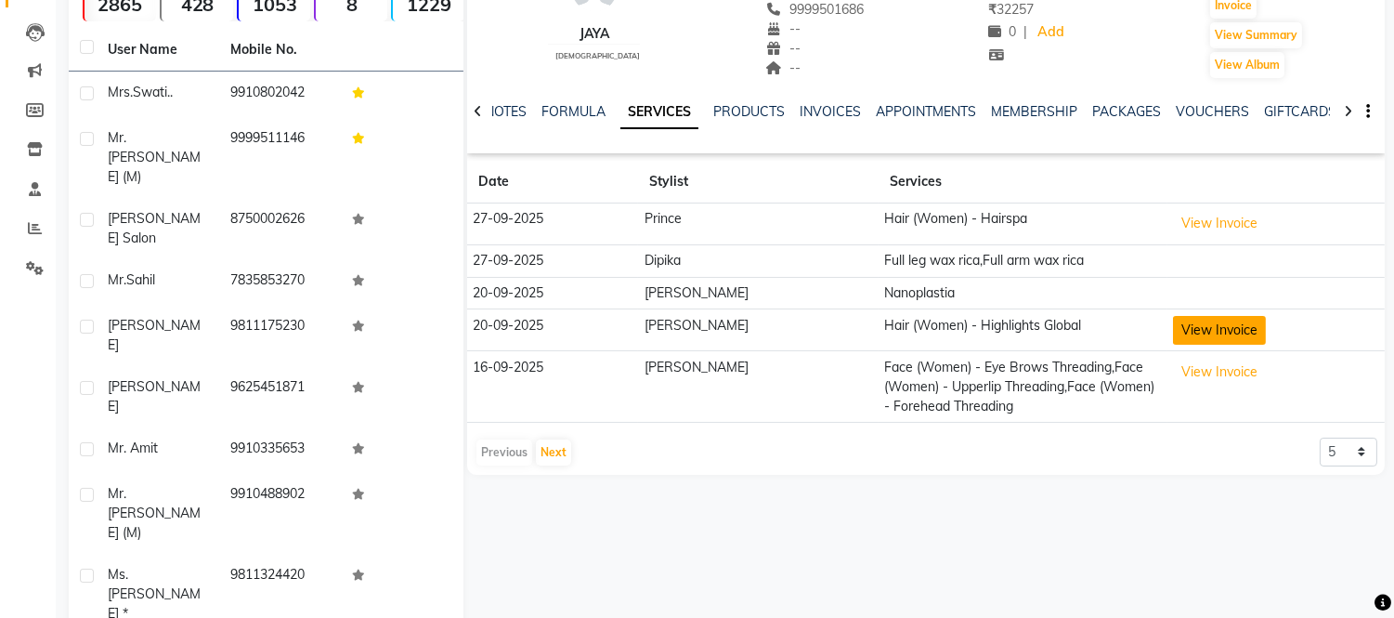
click at [1178, 323] on button "View Invoice" at bounding box center [1219, 330] width 93 height 29
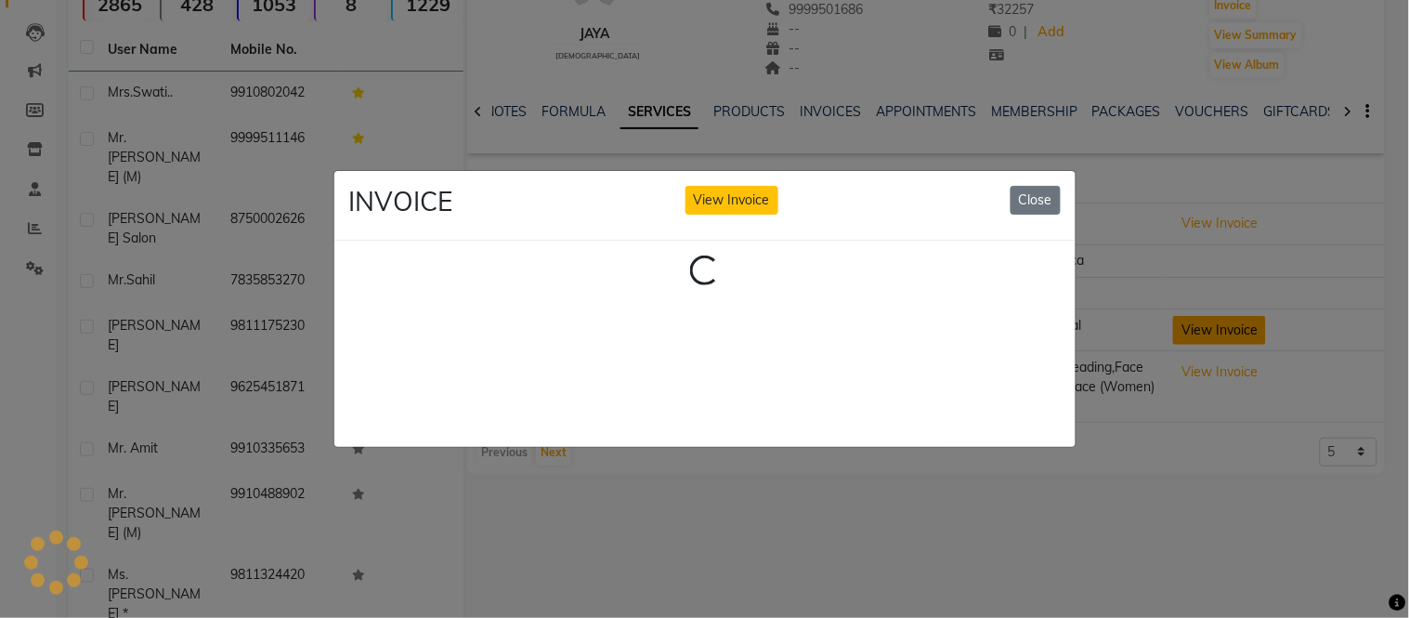
click at [1178, 323] on ngb-modal-window "INVOICE View Invoice Close Loading..." at bounding box center [704, 309] width 1409 height 618
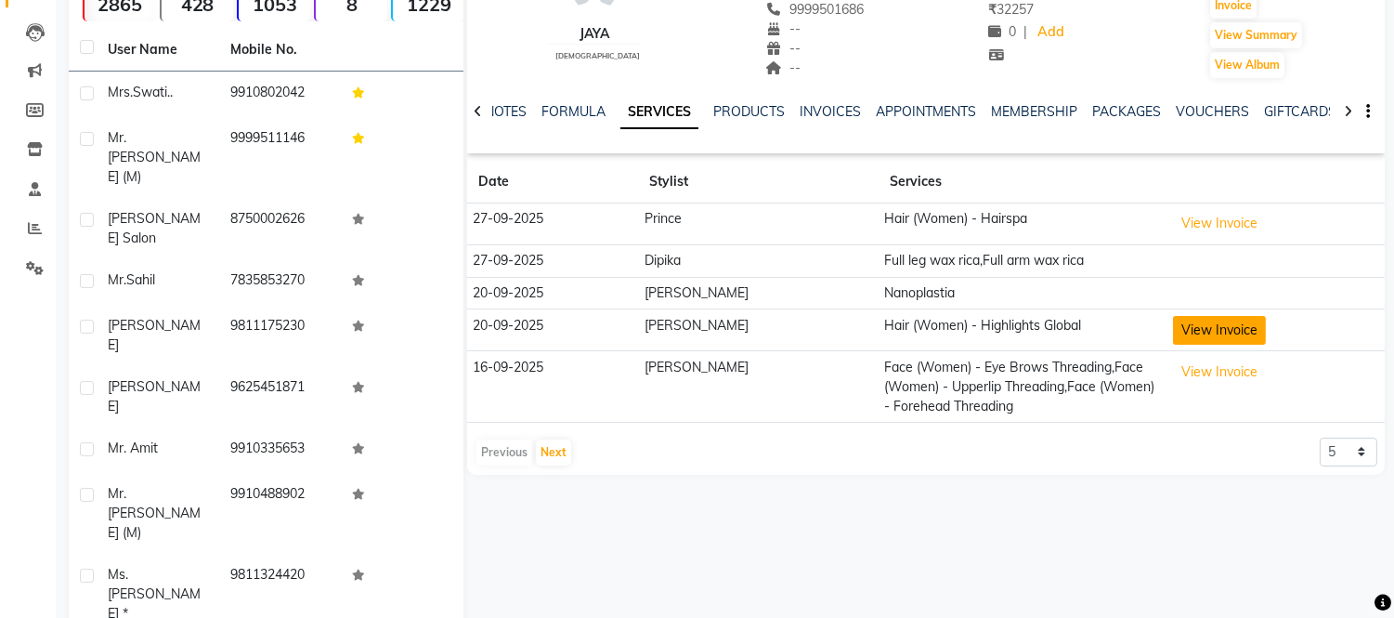
click button "View Invoice" at bounding box center [1219, 330] width 93 height 29
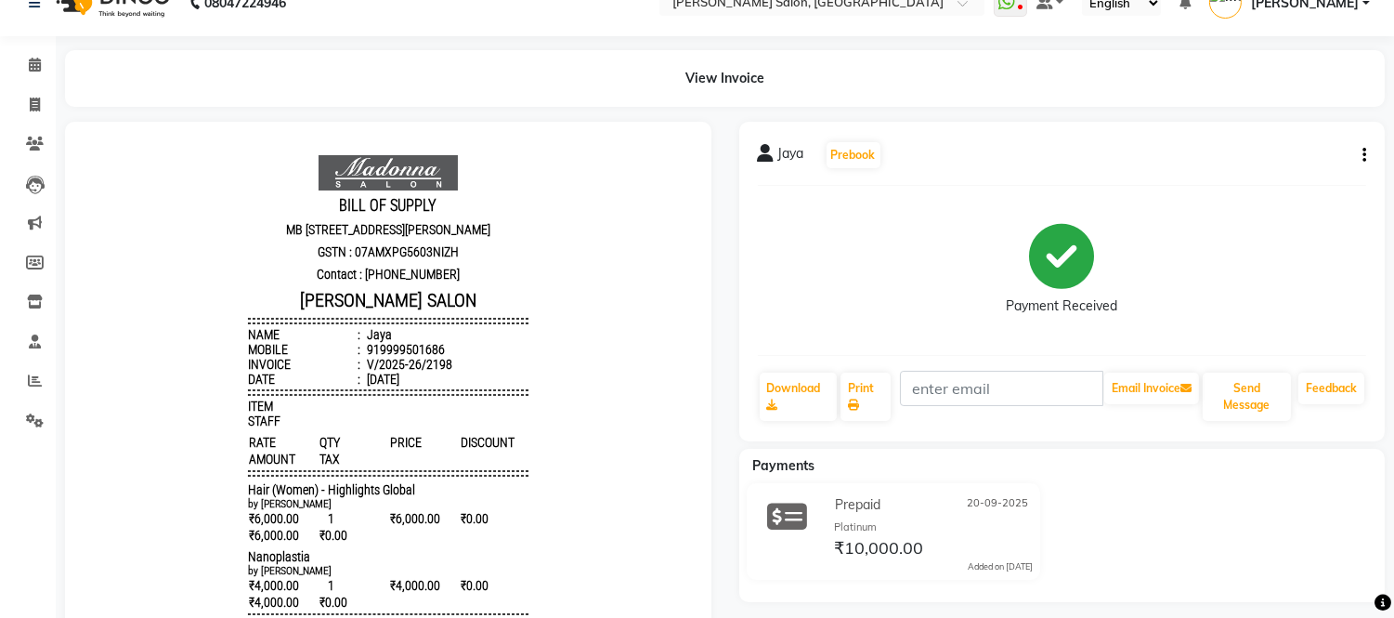
scroll to position [9, 0]
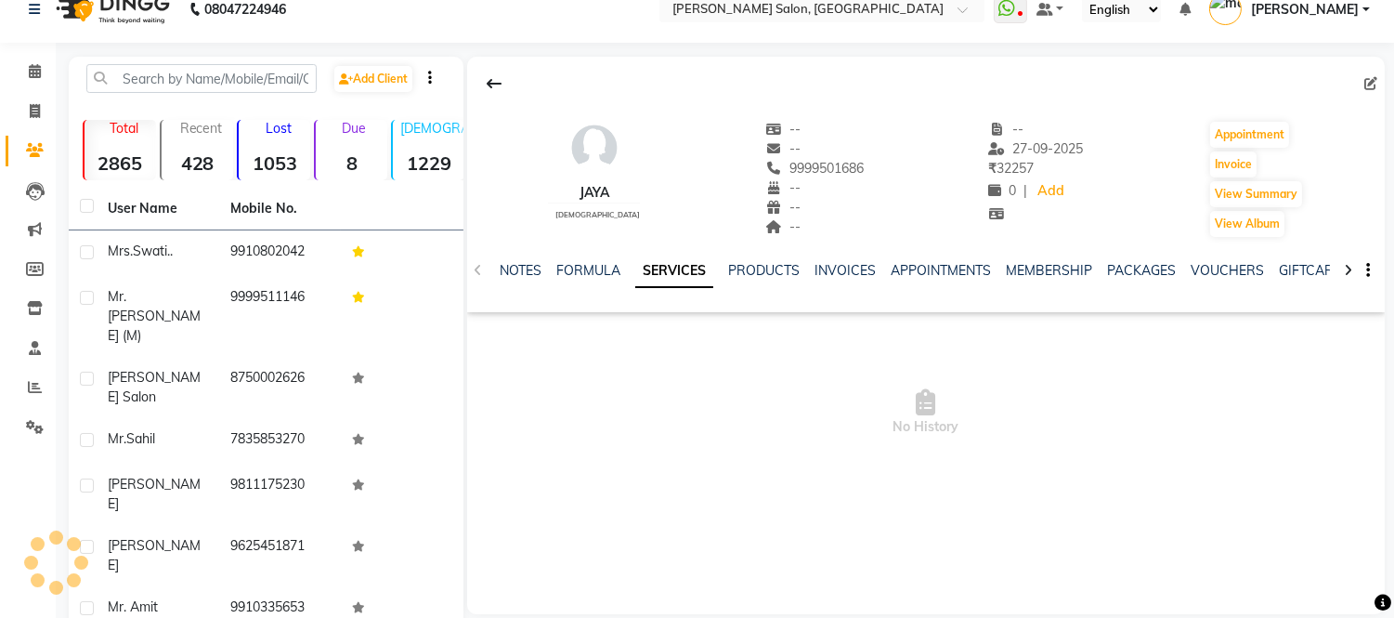
scroll to position [183, 0]
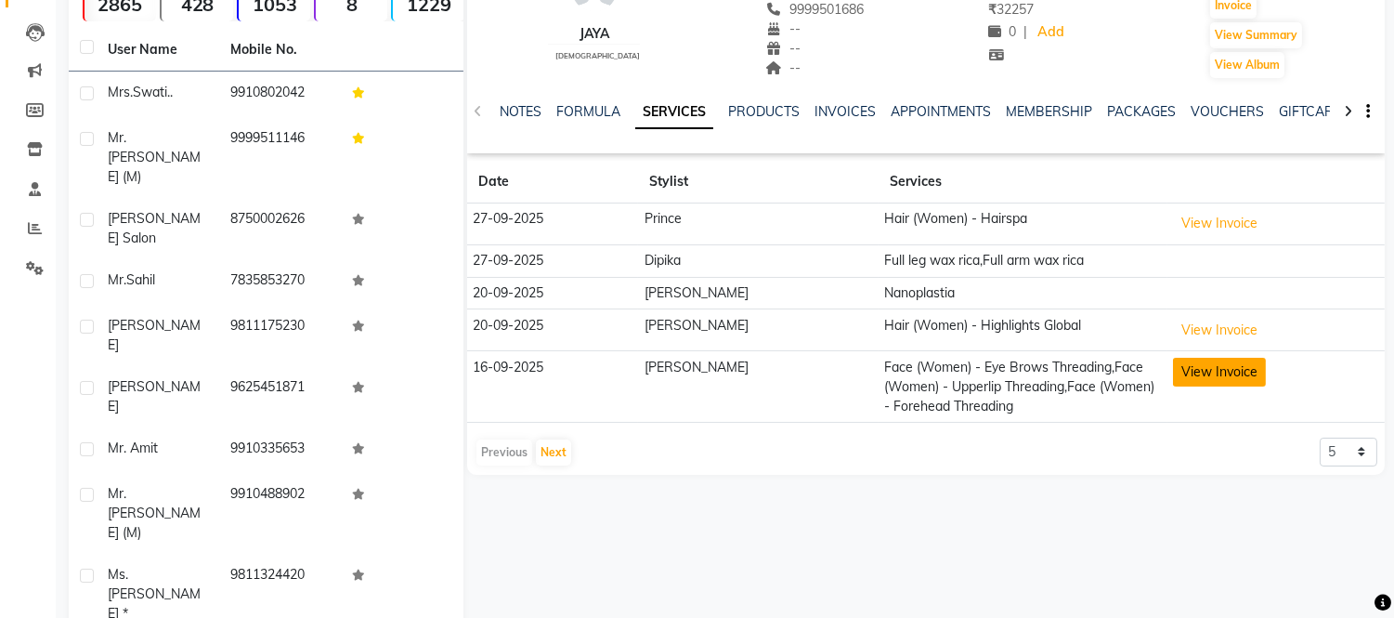
click at [1192, 367] on button "View Invoice" at bounding box center [1219, 372] width 93 height 29
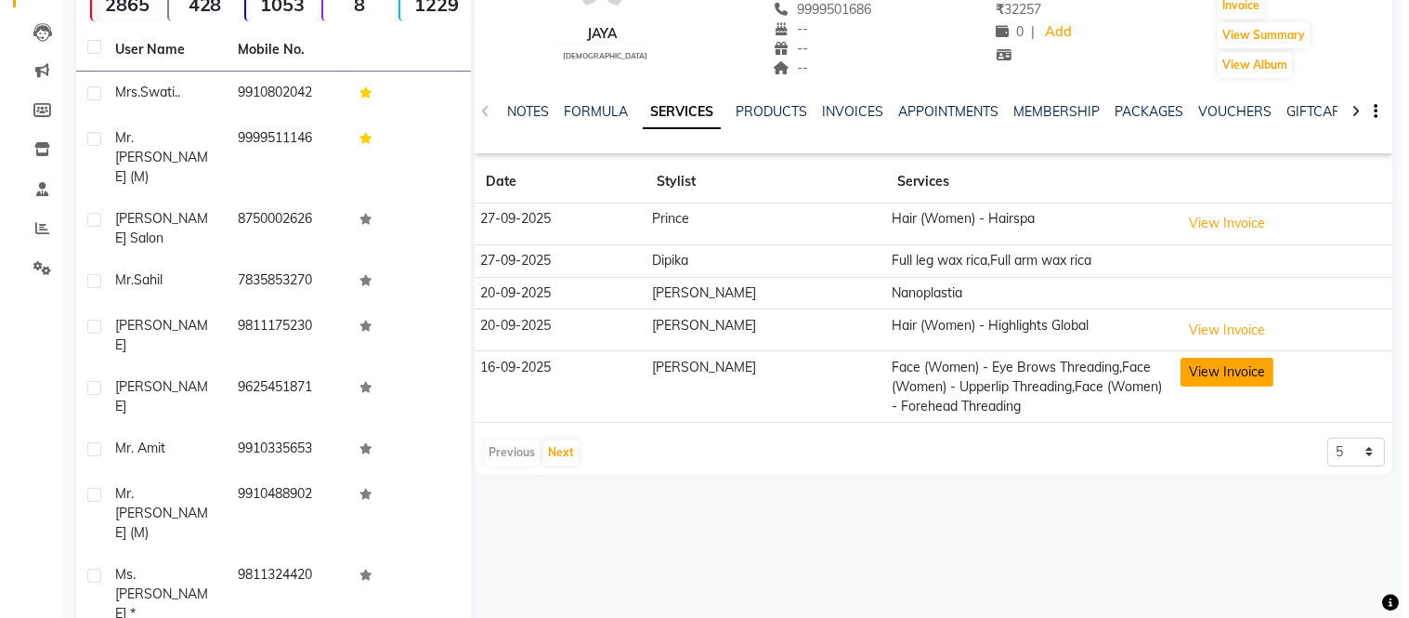
scroll to position [0, 0]
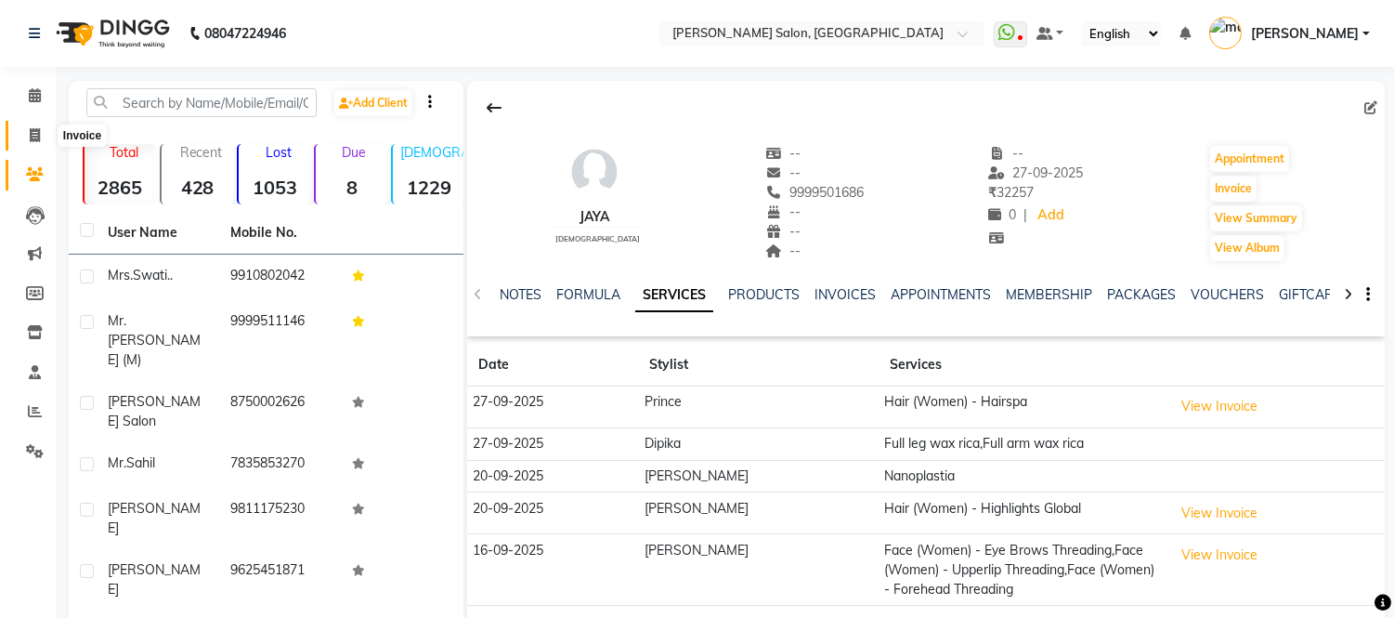
click at [30, 130] on icon at bounding box center [35, 135] width 10 height 14
select select "6469"
select select "service"
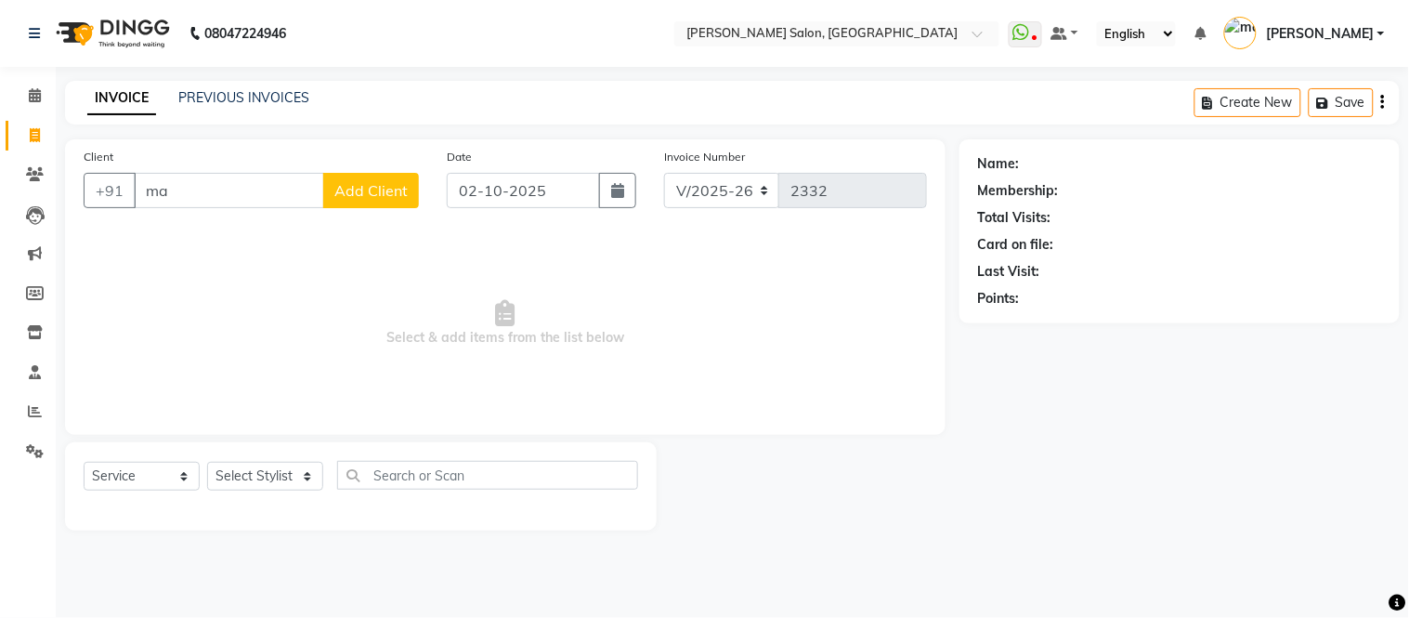
type input "m"
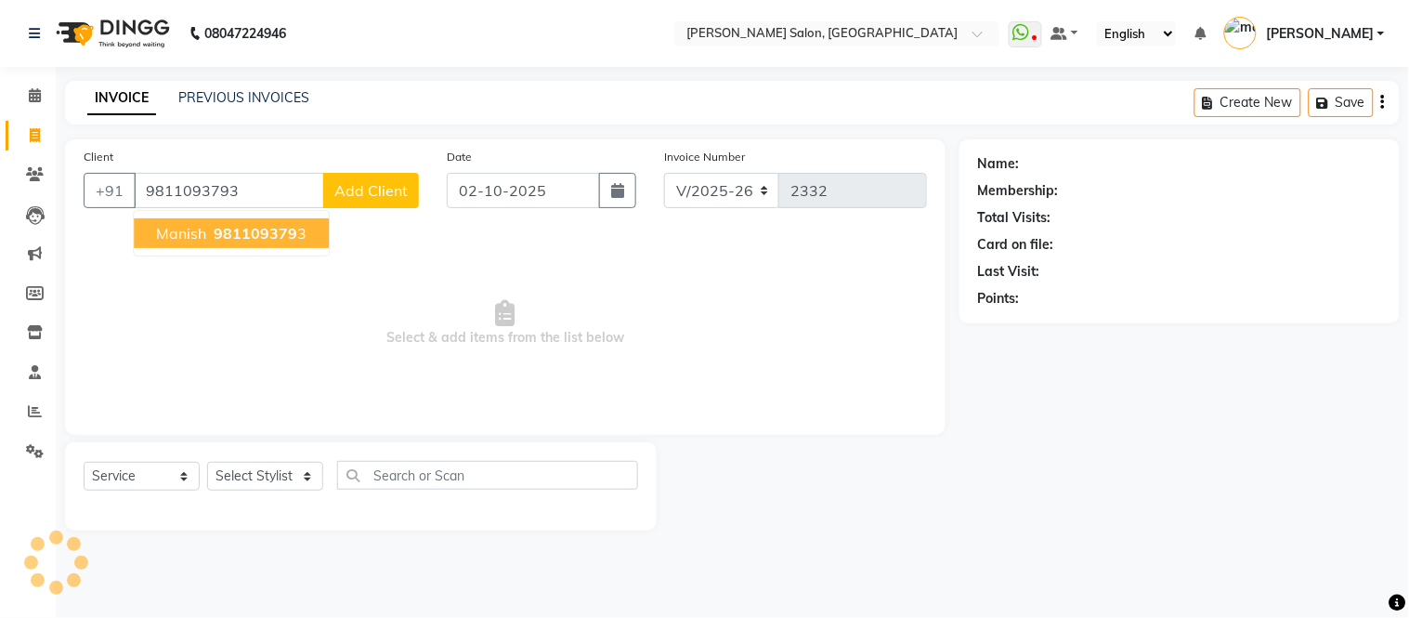
type input "9811093793"
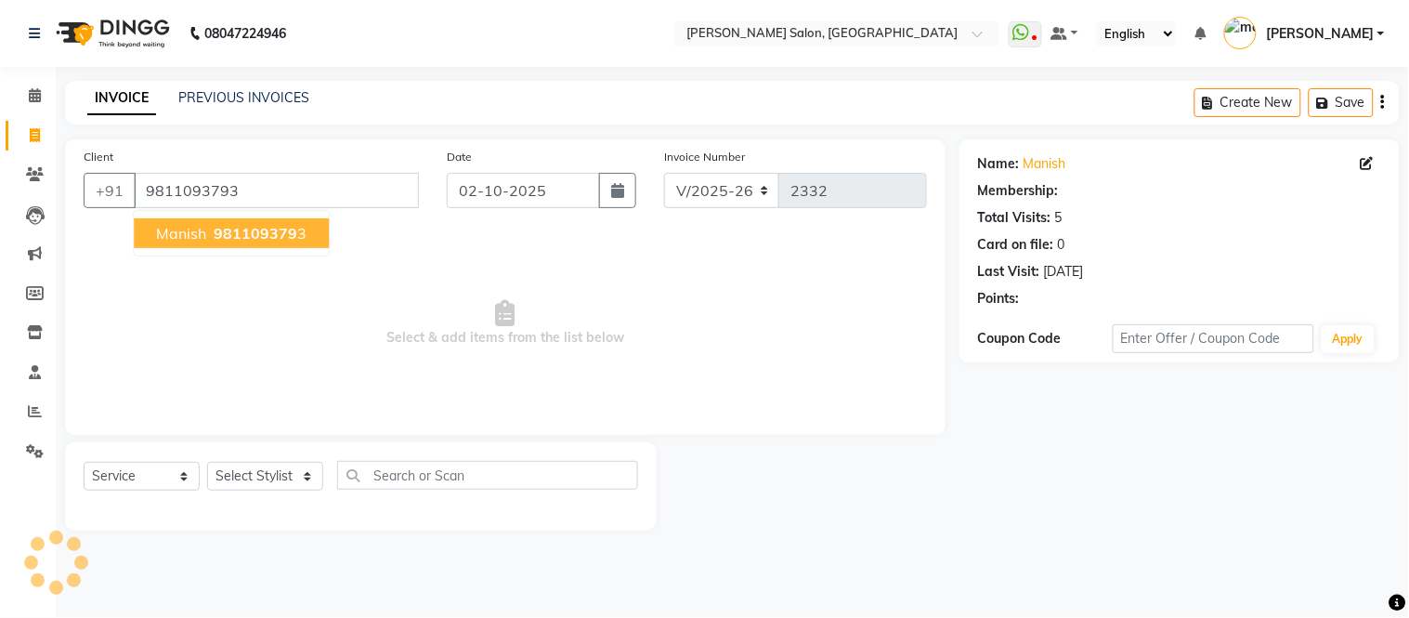
select select "1: Object"
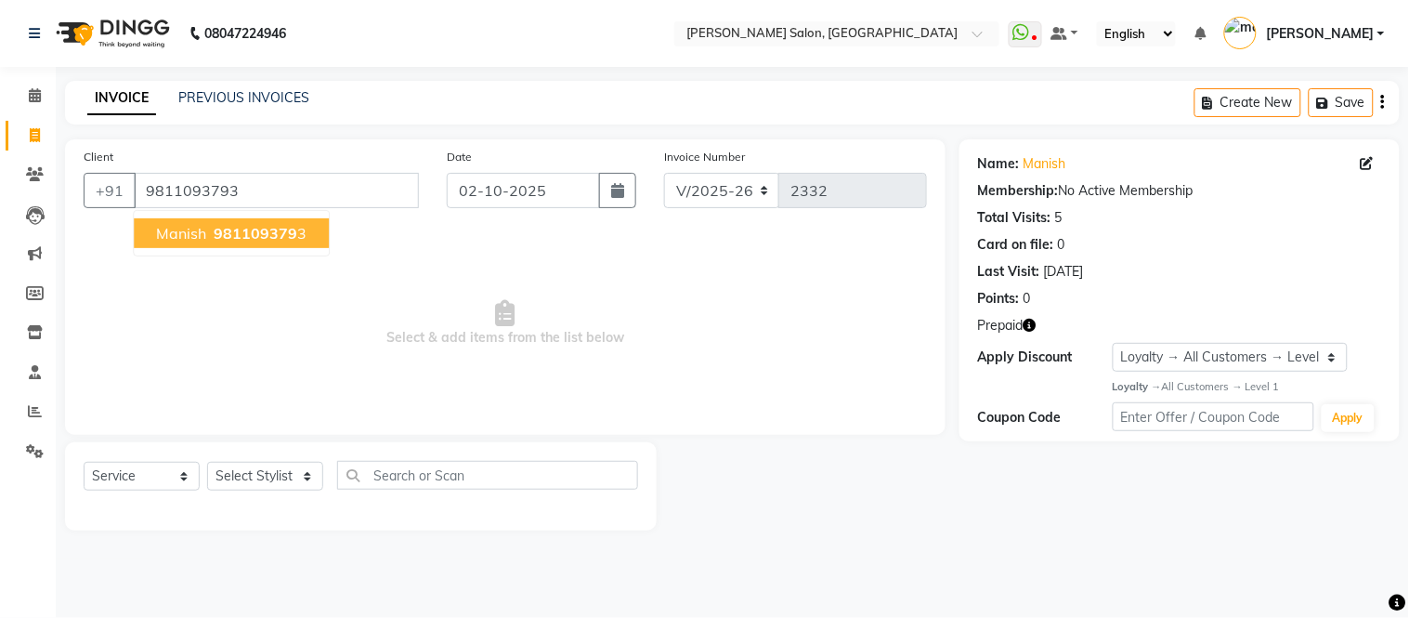
click at [240, 238] on span "981109379" at bounding box center [256, 233] width 84 height 19
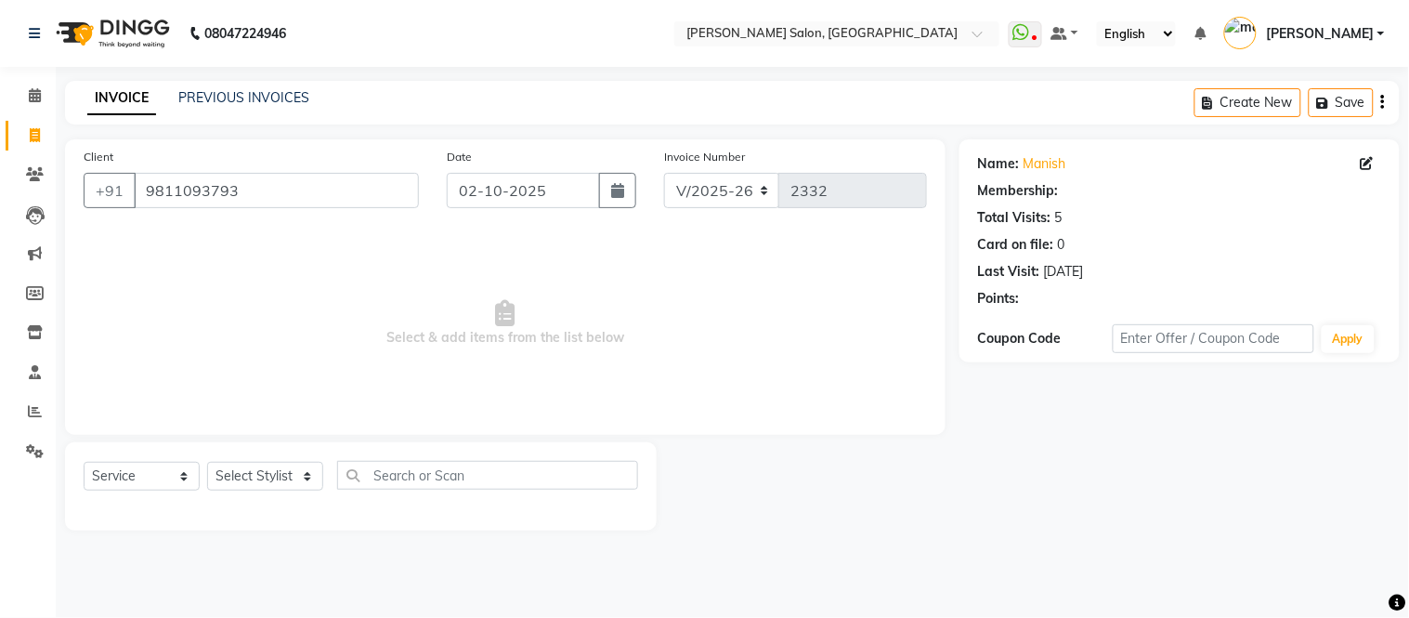
select select "1: Object"
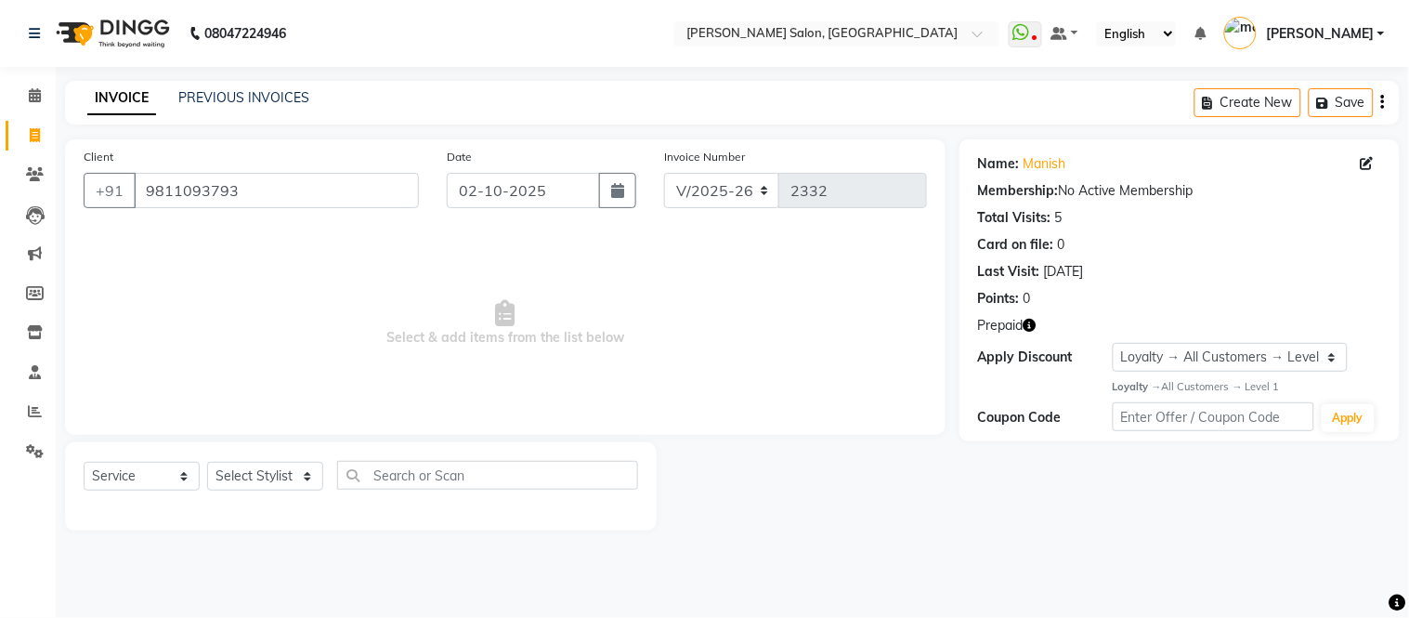
click at [1029, 326] on icon "button" at bounding box center [1030, 325] width 13 height 13
click at [1050, 161] on link "Manish" at bounding box center [1045, 164] width 43 height 20
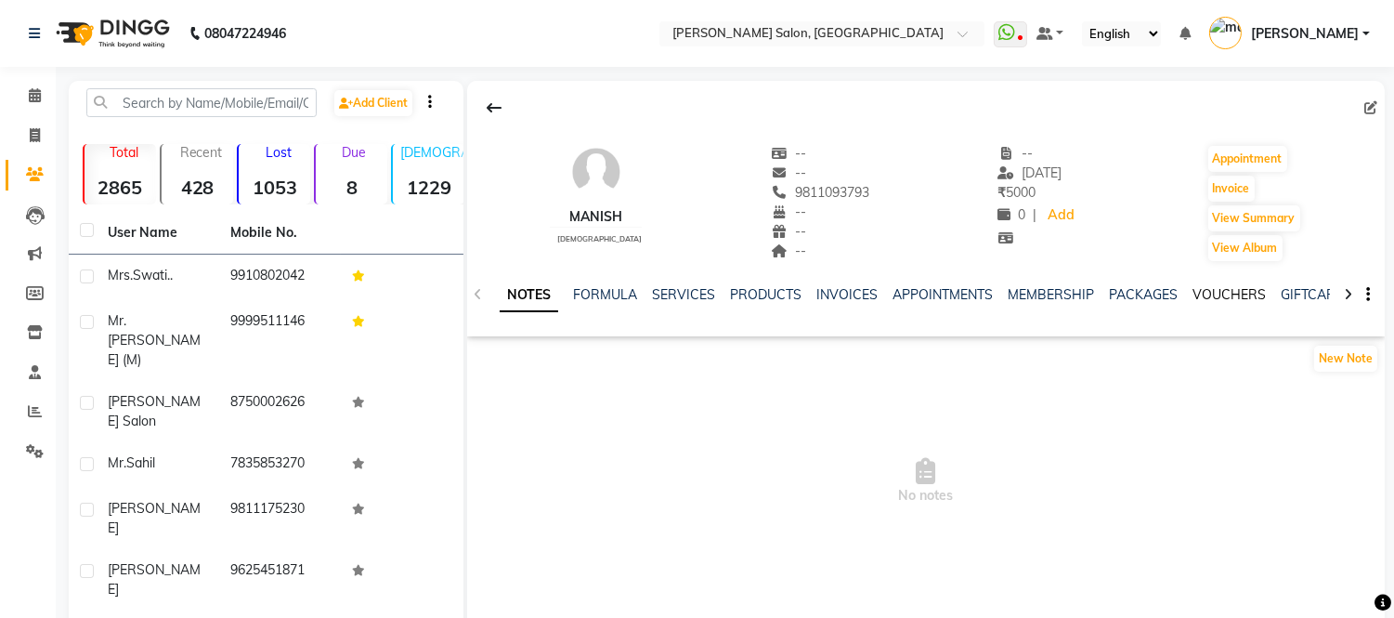
click at [1228, 288] on link "VOUCHERS" at bounding box center [1229, 294] width 73 height 17
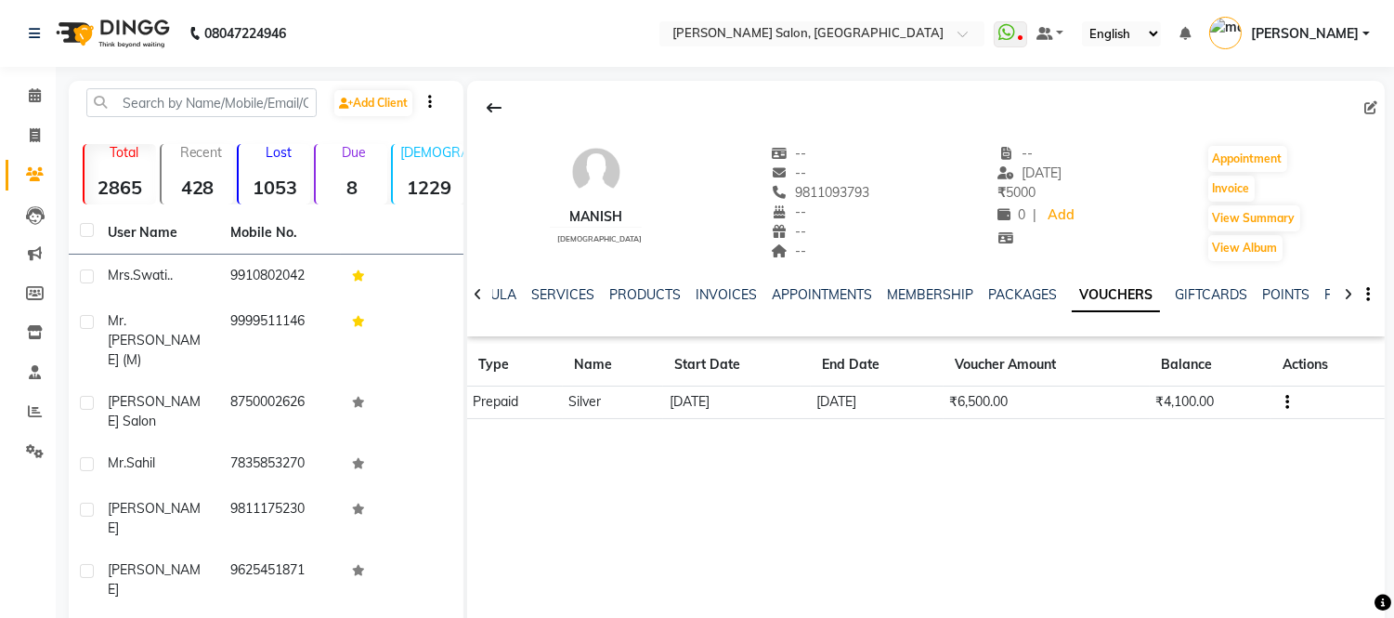
click at [978, 401] on td "₹6,500.00" at bounding box center [1047, 402] width 206 height 33
click at [540, 294] on link "SERVICES" at bounding box center [562, 294] width 63 height 17
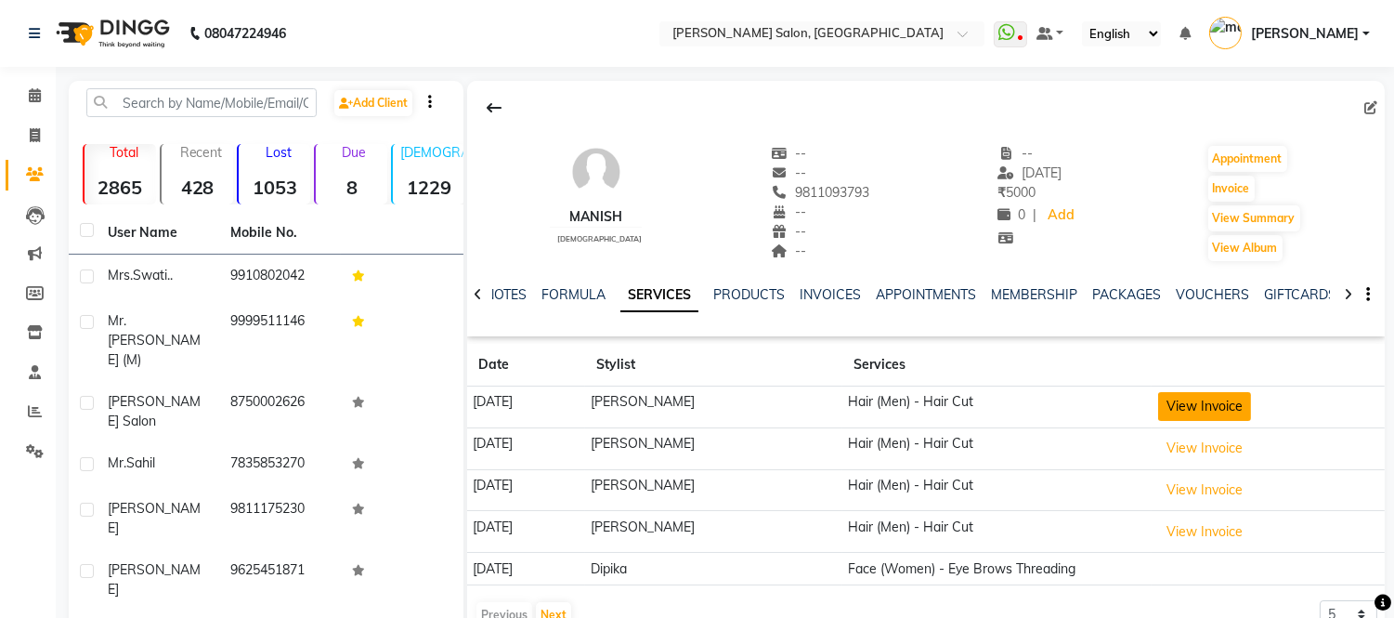
click at [1237, 410] on button "View Invoice" at bounding box center [1204, 406] width 93 height 29
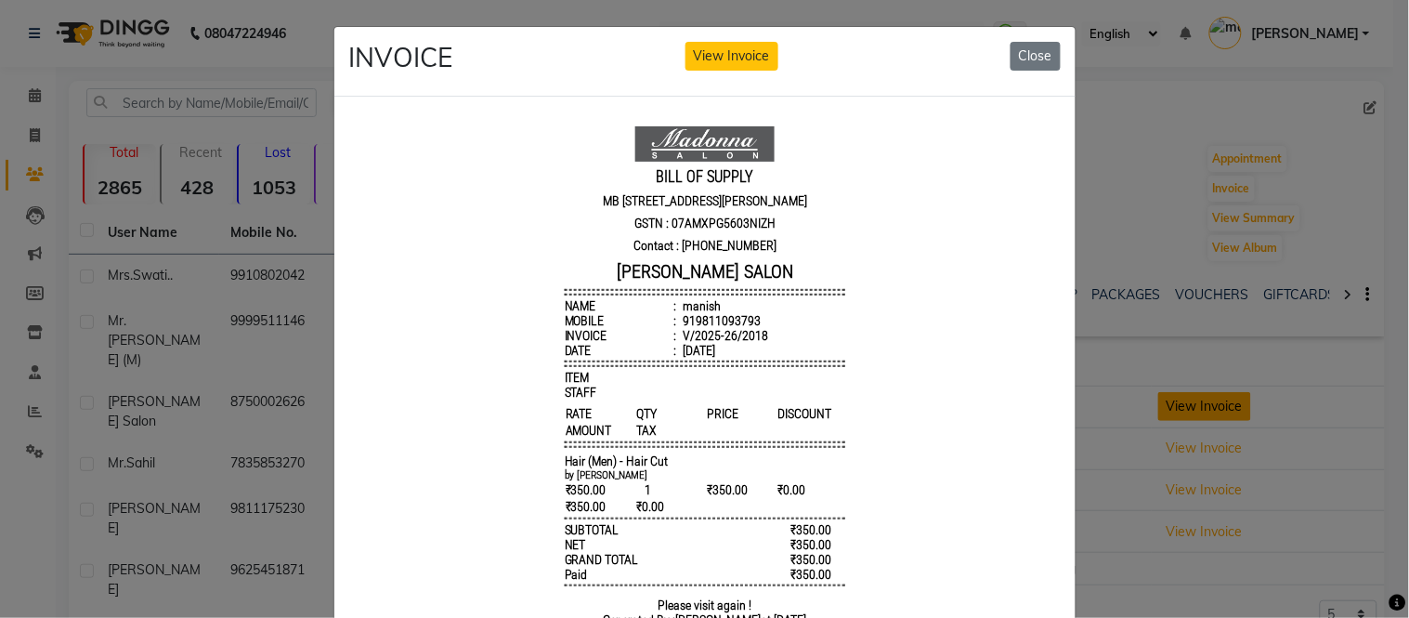
scroll to position [14, 0]
click at [1034, 42] on button "Close" at bounding box center [1036, 56] width 50 height 29
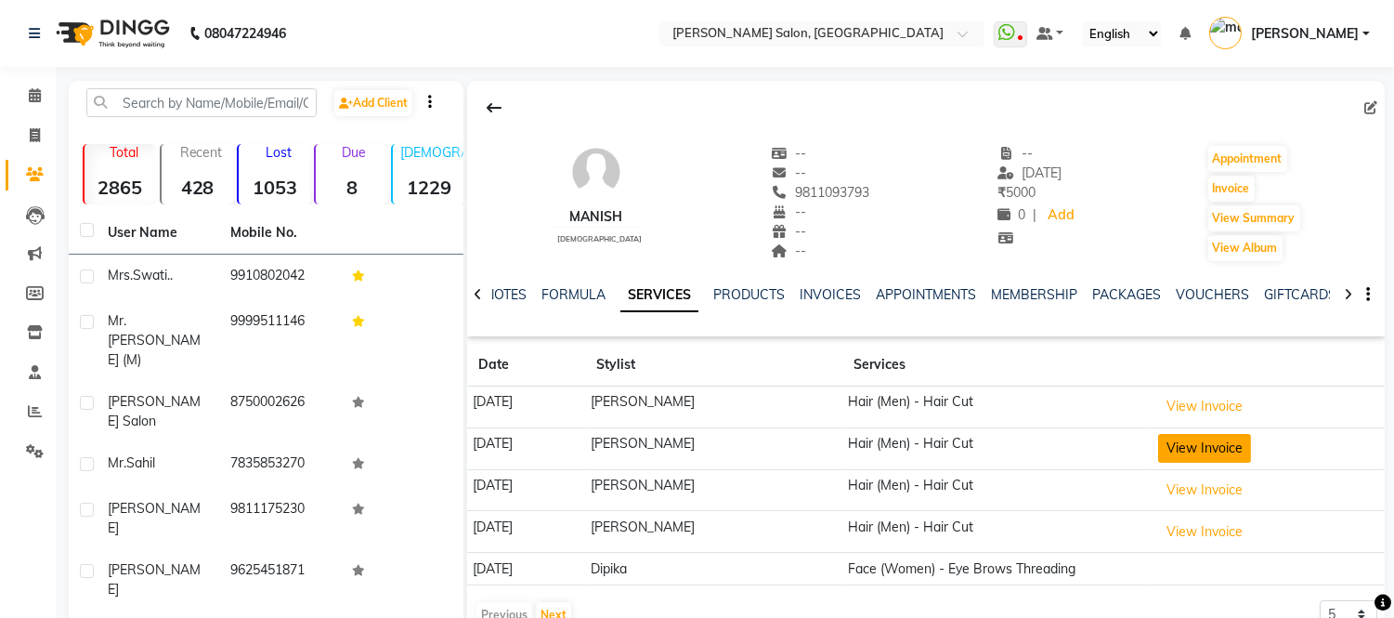
click at [1185, 447] on button "View Invoice" at bounding box center [1204, 448] width 93 height 29
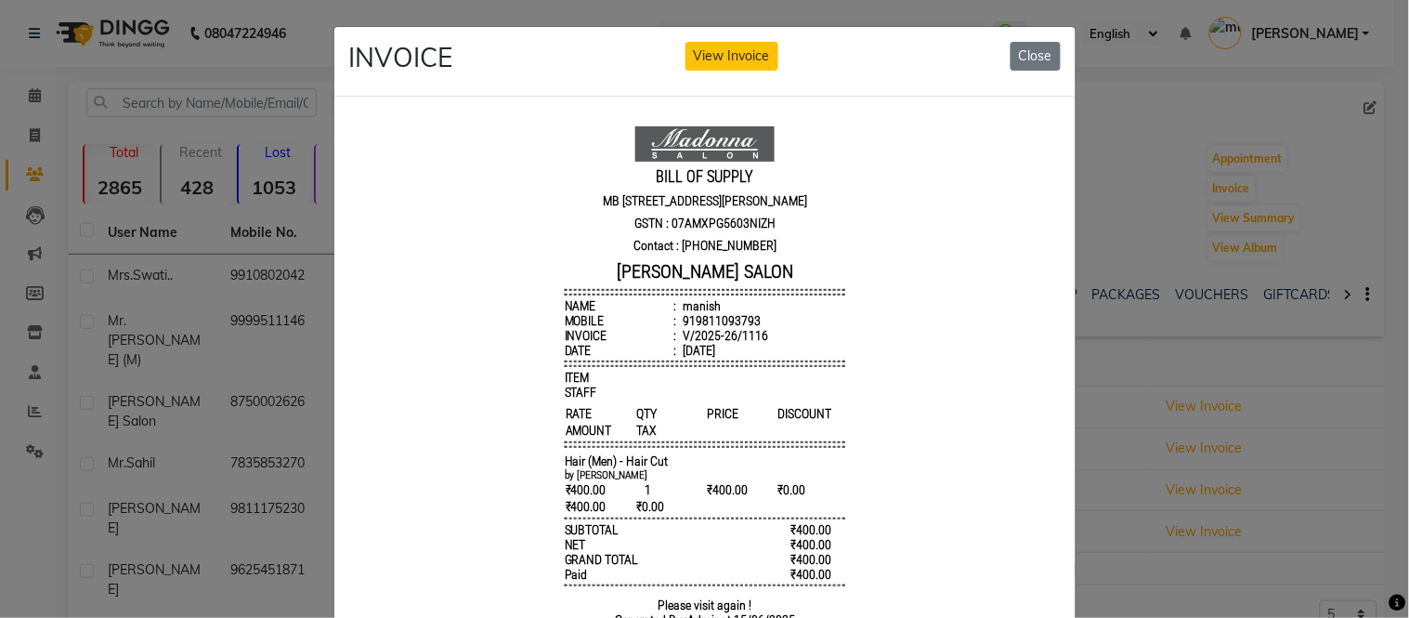
scroll to position [0, 0]
click at [1035, 51] on button "Close" at bounding box center [1036, 56] width 50 height 29
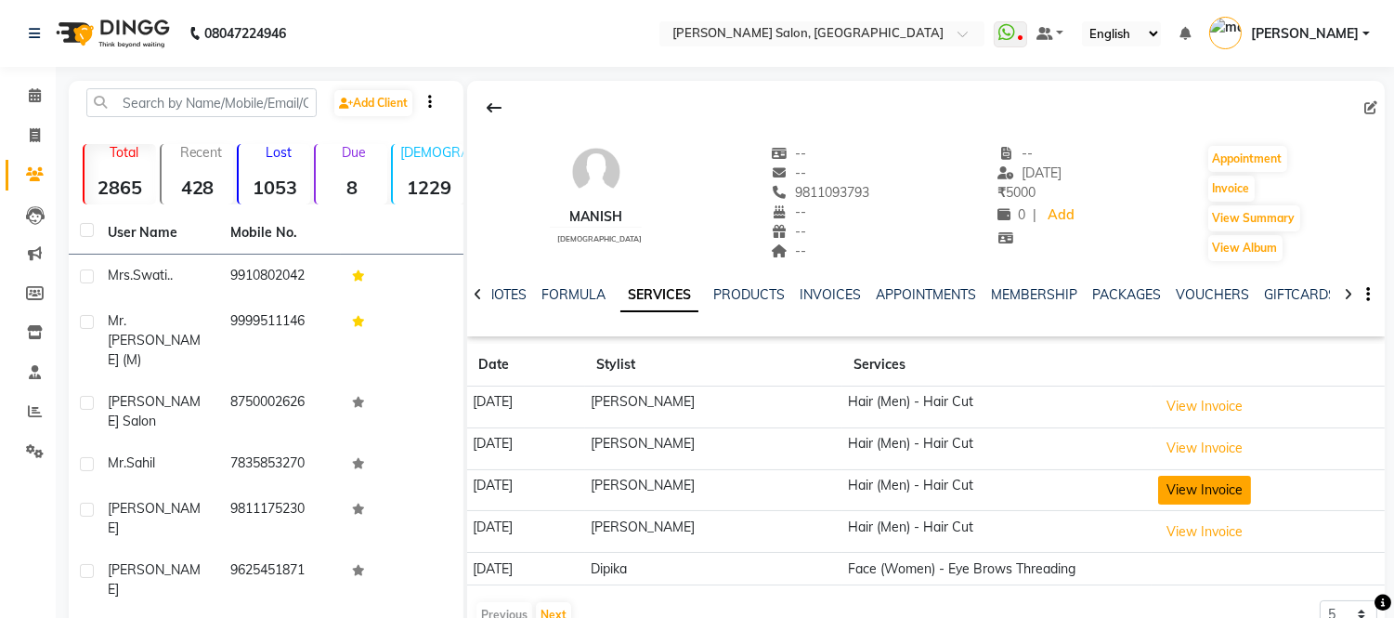
click at [1199, 490] on button "View Invoice" at bounding box center [1204, 490] width 93 height 29
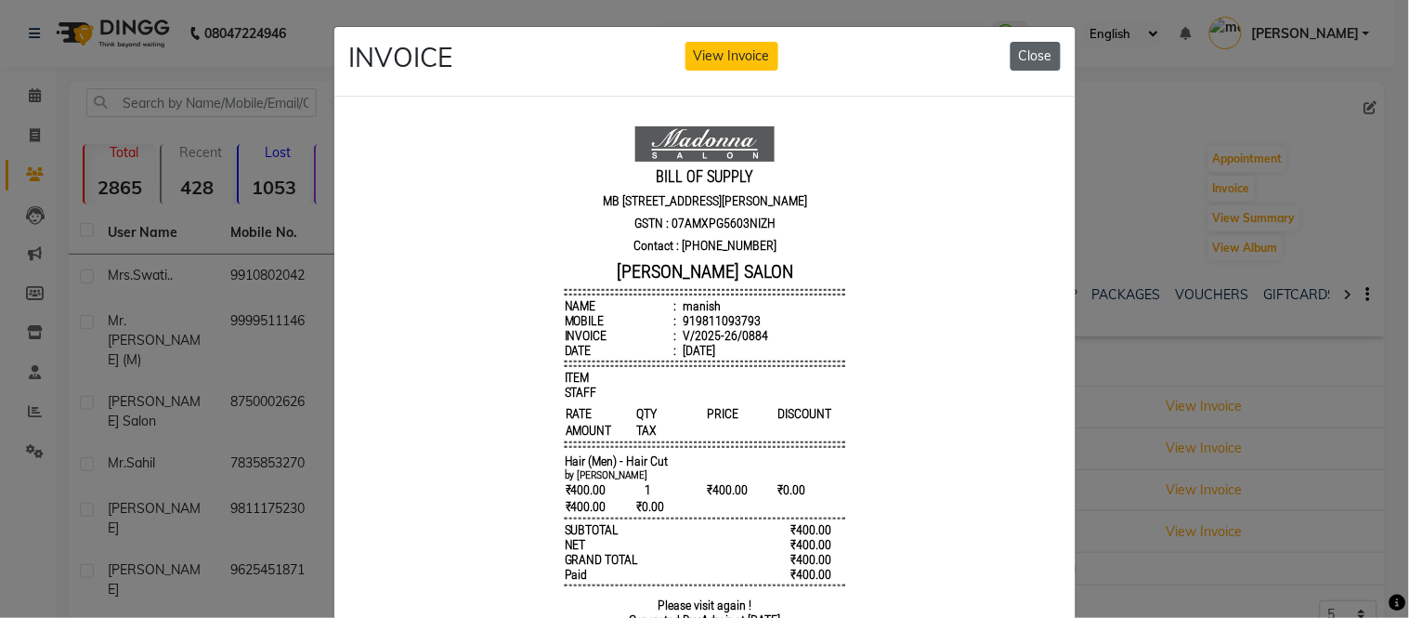
click at [1040, 47] on button "Close" at bounding box center [1036, 56] width 50 height 29
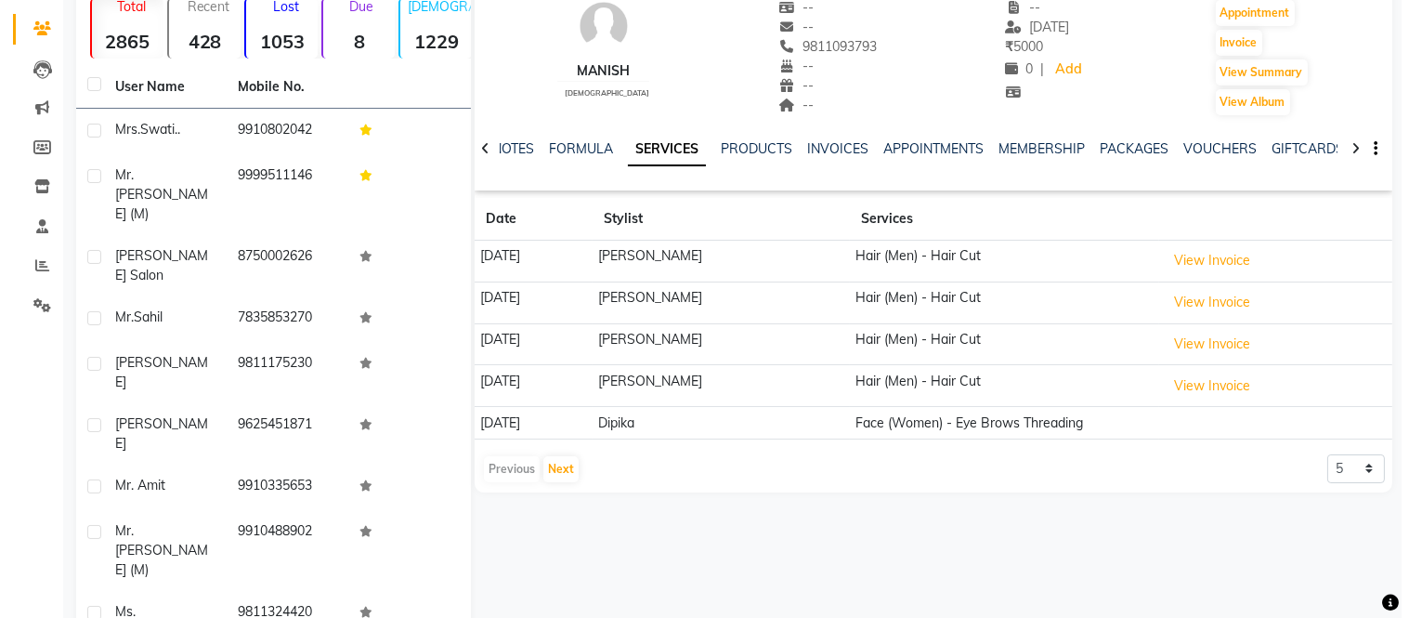
scroll to position [145, 0]
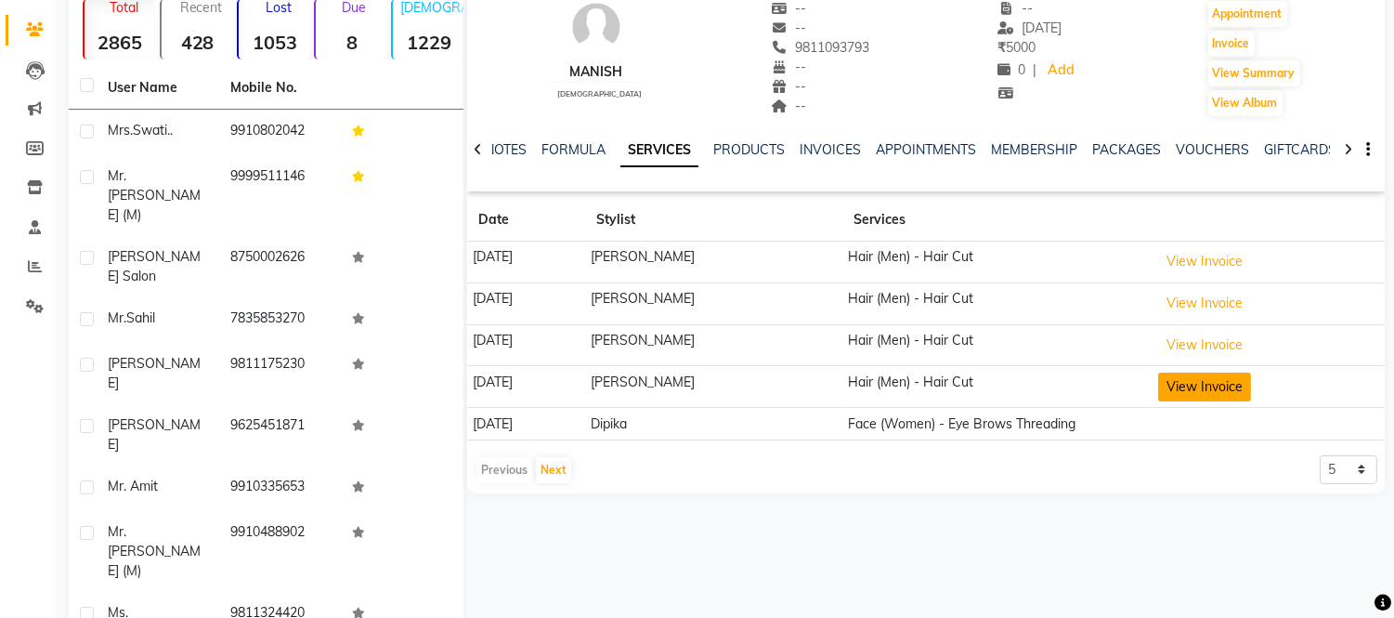
click at [1175, 387] on button "View Invoice" at bounding box center [1204, 387] width 93 height 29
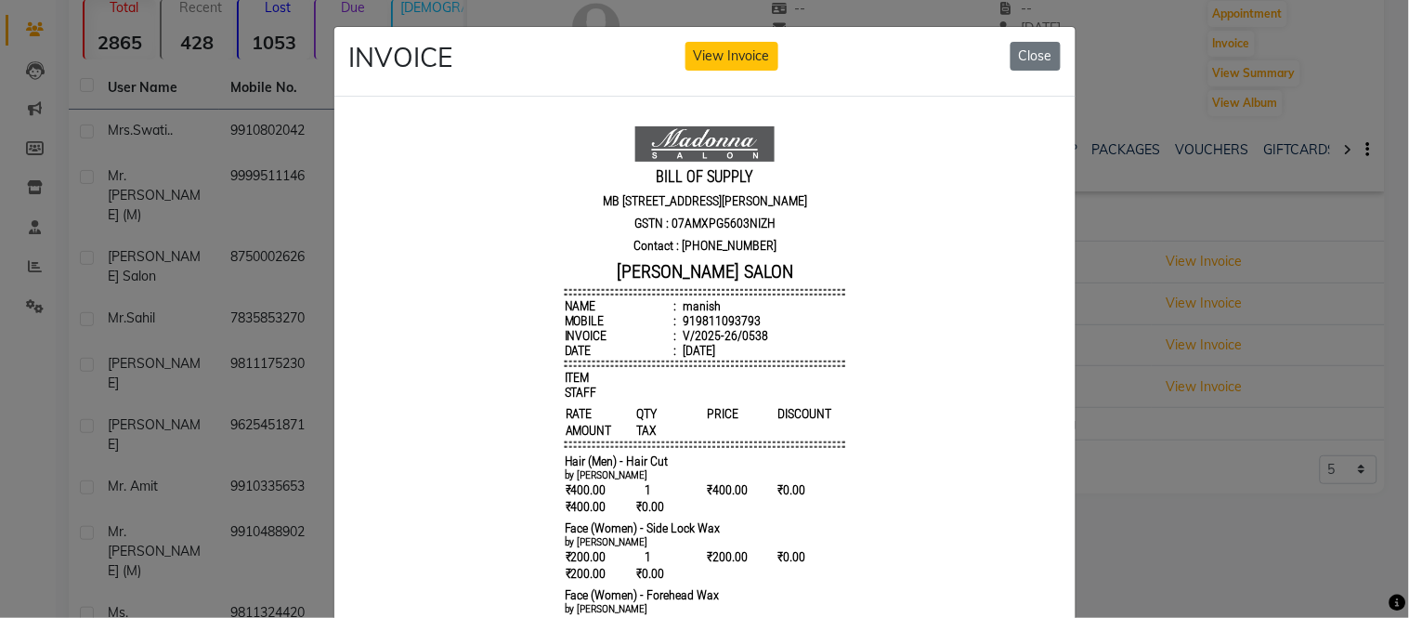
scroll to position [15, 0]
click at [1027, 59] on button "Close" at bounding box center [1036, 56] width 50 height 29
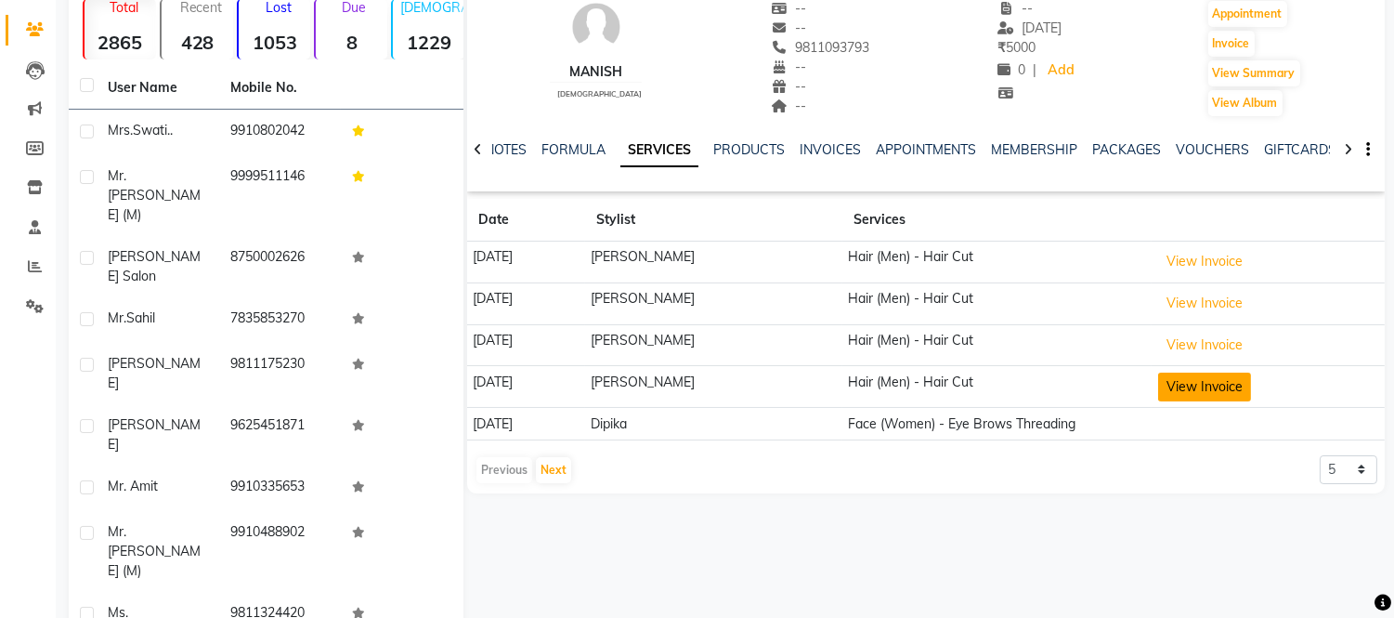
click at [1208, 377] on button "View Invoice" at bounding box center [1204, 387] width 93 height 29
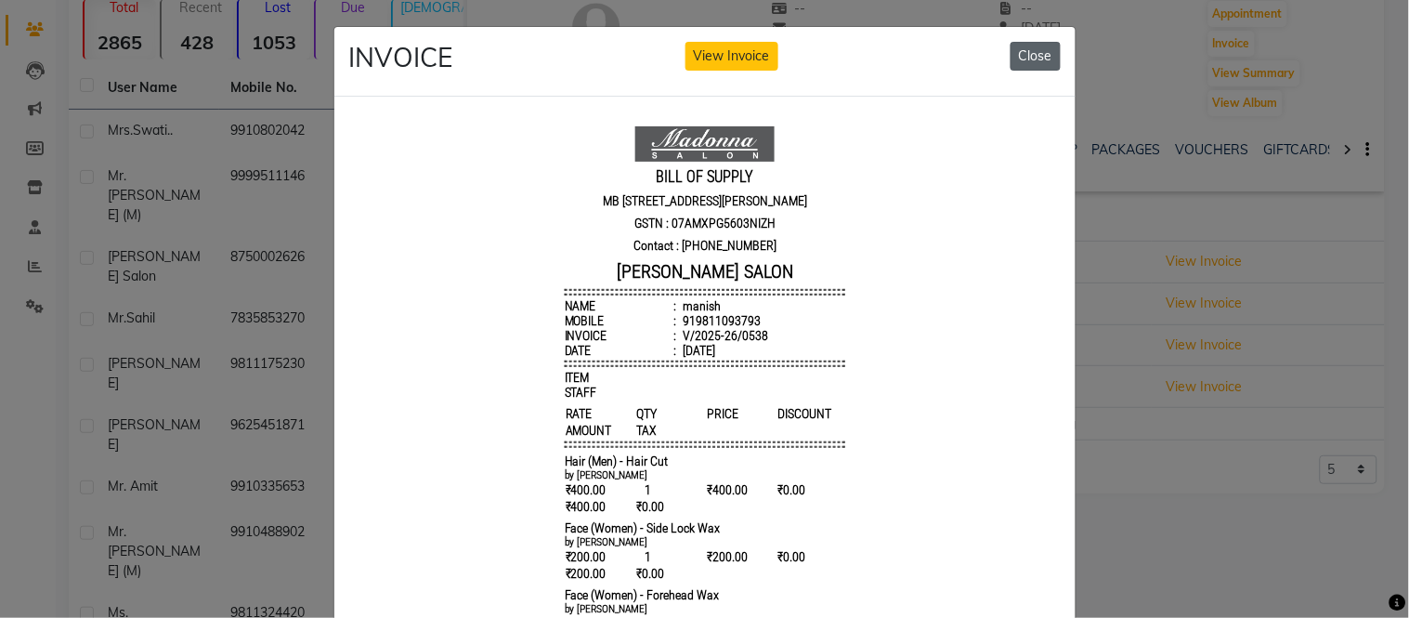
click at [1023, 54] on button "Close" at bounding box center [1036, 56] width 50 height 29
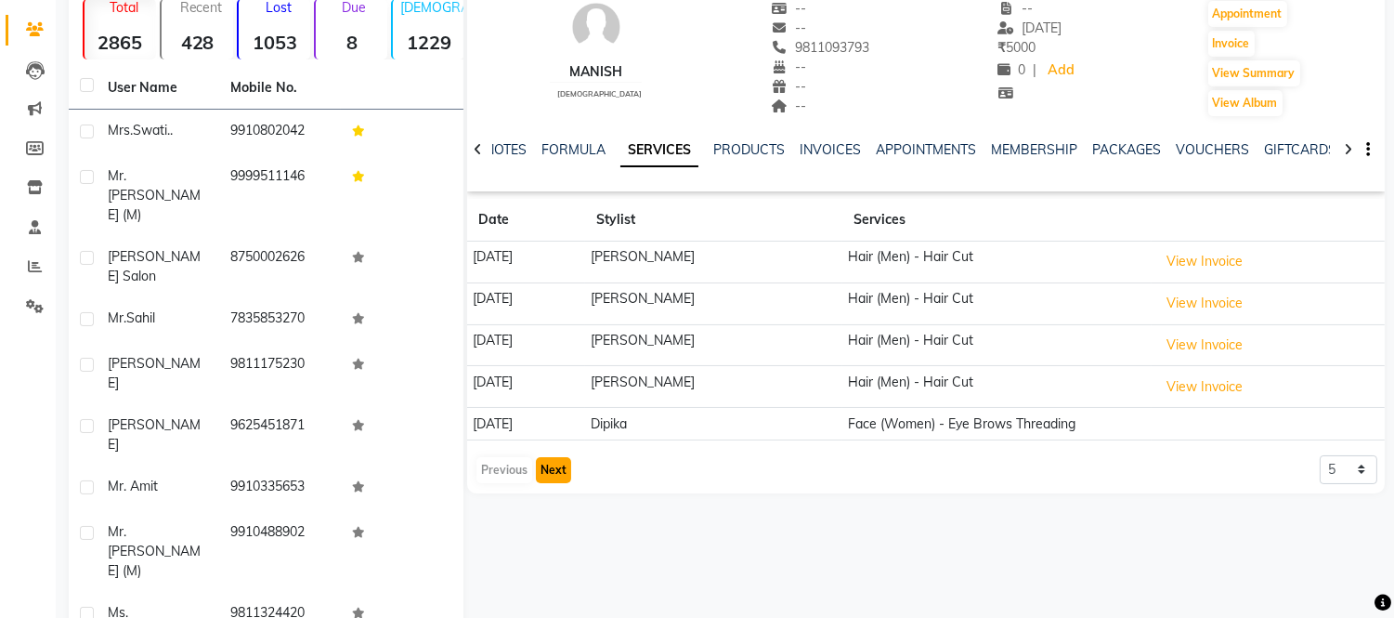
click at [551, 475] on button "Next" at bounding box center [553, 470] width 35 height 26
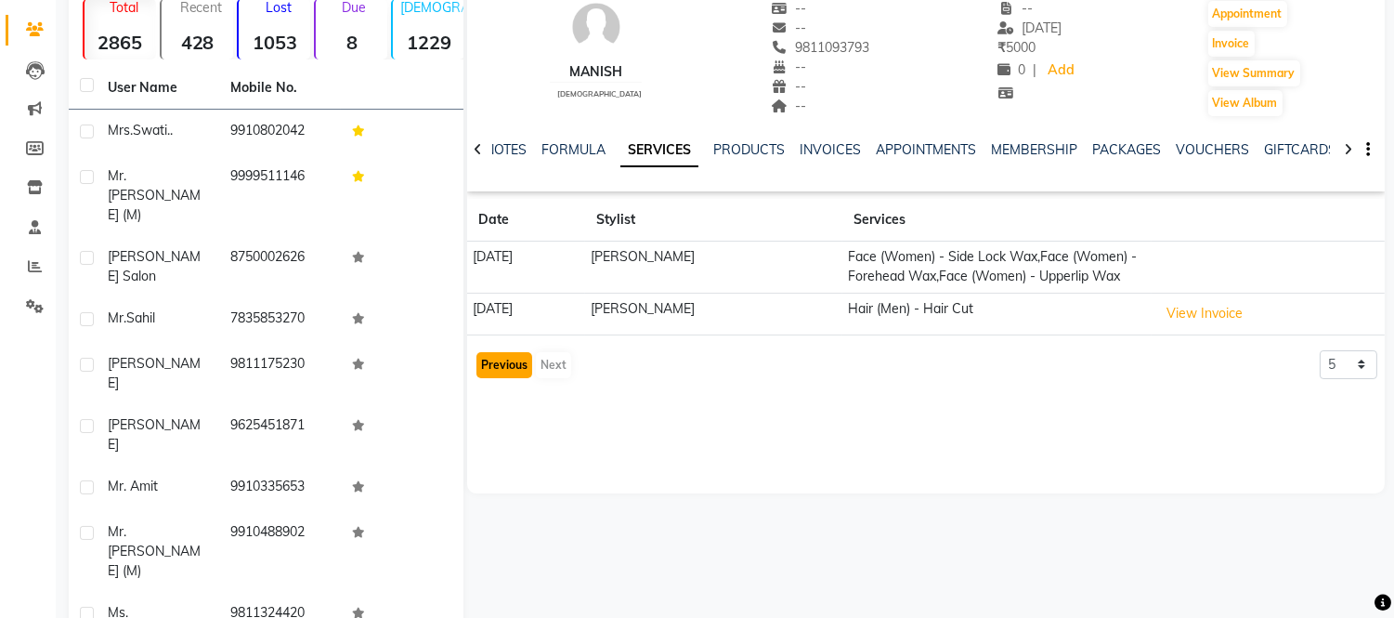
click at [498, 360] on button "Previous" at bounding box center [505, 365] width 56 height 26
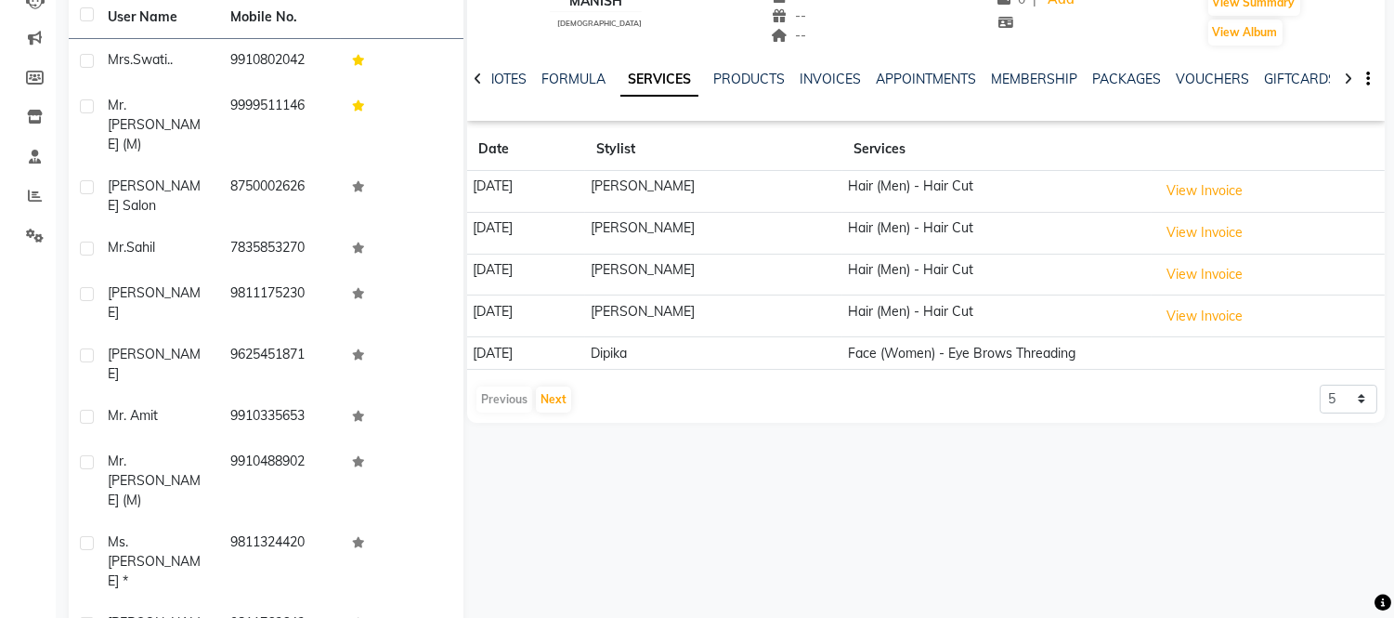
scroll to position [216, 0]
click at [1226, 74] on link "VOUCHERS" at bounding box center [1212, 78] width 73 height 17
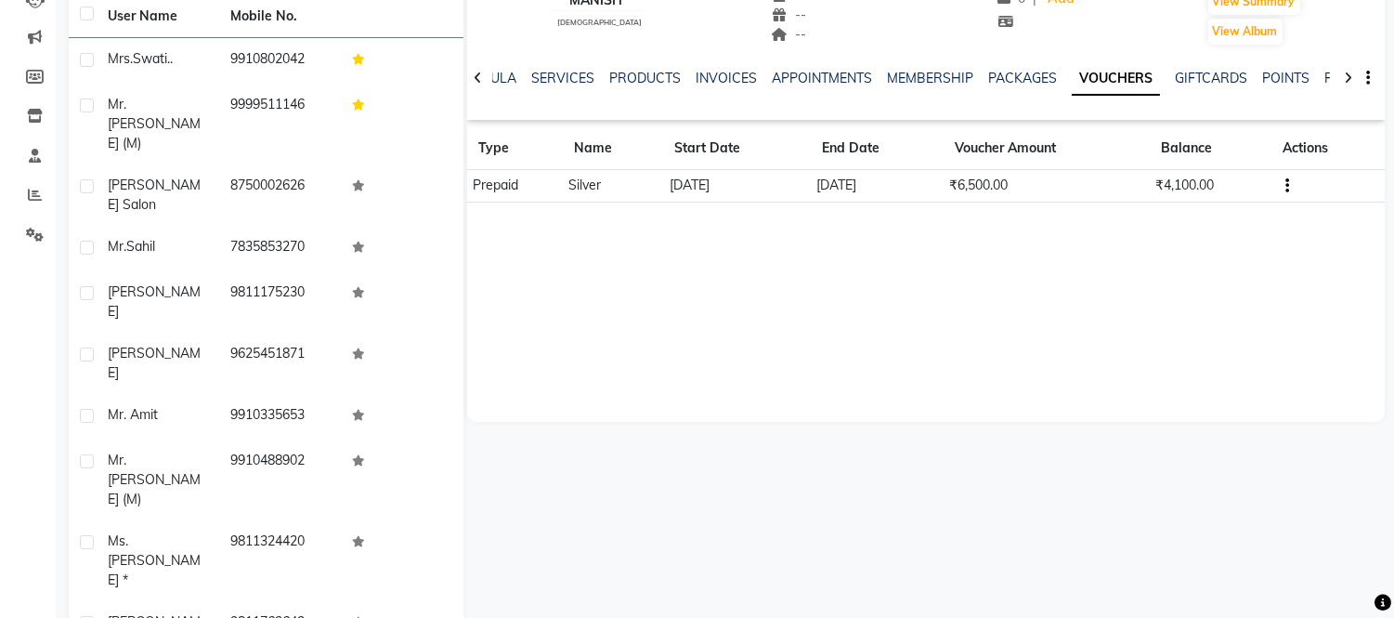
click at [1072, 62] on link "VOUCHERS" at bounding box center [1116, 78] width 88 height 33
click at [1088, 284] on div "manish [DEMOGRAPHIC_DATA] -- -- 9811093793 -- -- -- -- [DATE] ₹ 5000 0 | Add Ap…" at bounding box center [926, 142] width 918 height 557
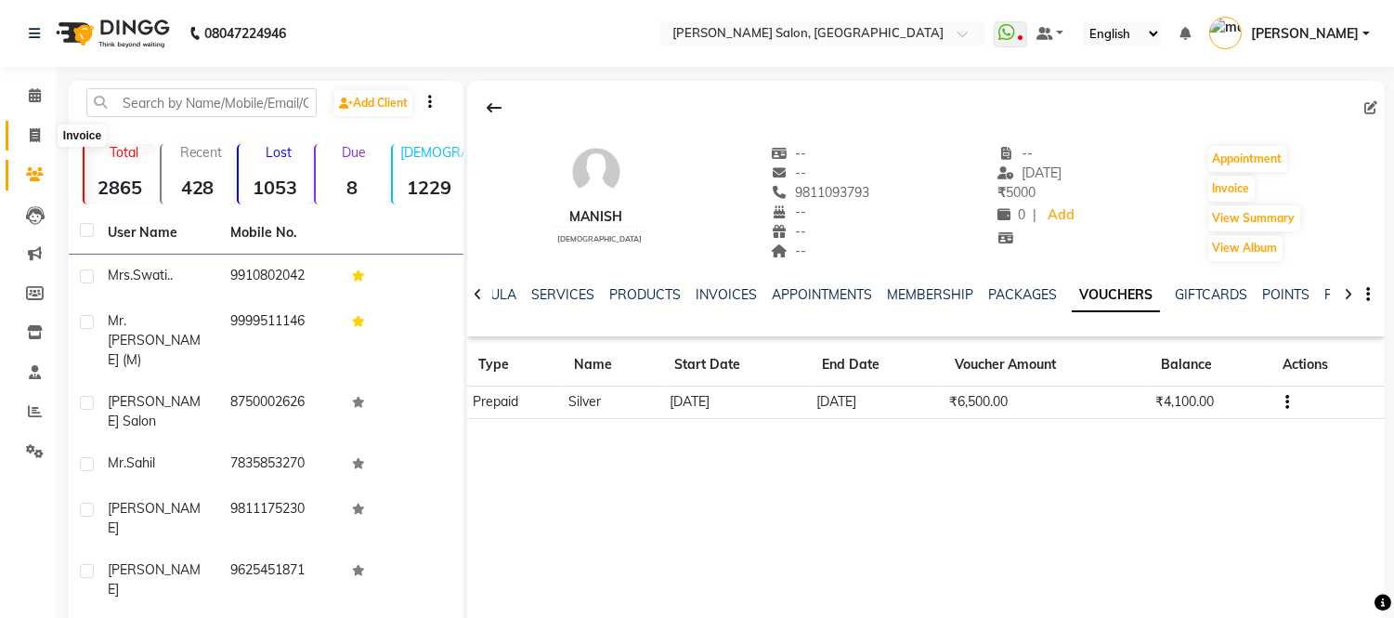
click at [33, 133] on icon at bounding box center [35, 135] width 10 height 14
select select "6469"
select select "service"
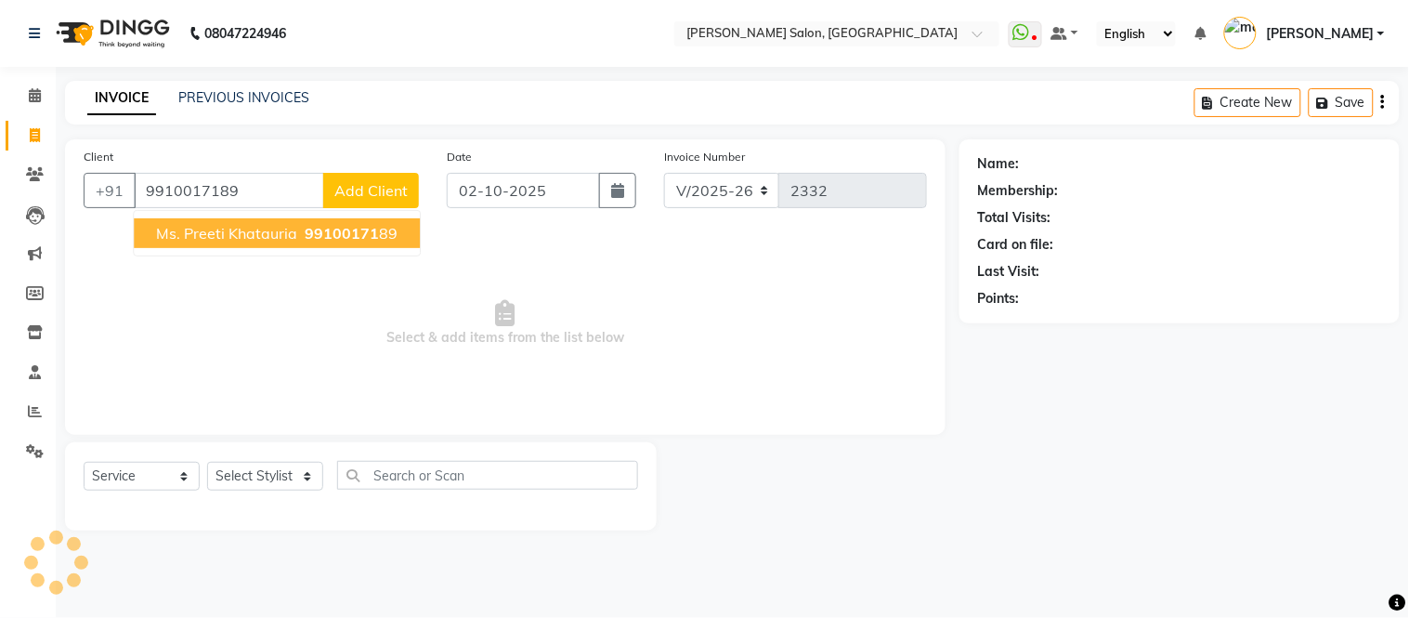
type input "9910017189"
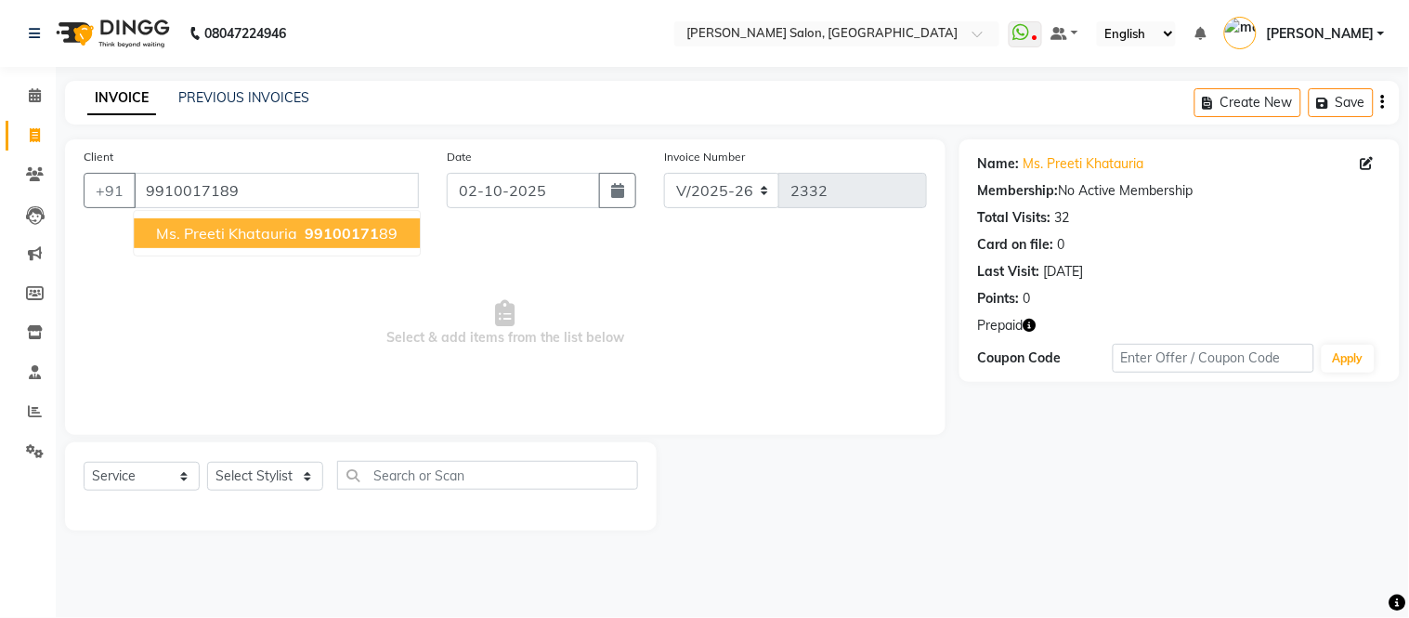
click at [223, 237] on span "Ms. Preeti Khatauria" at bounding box center [226, 233] width 141 height 19
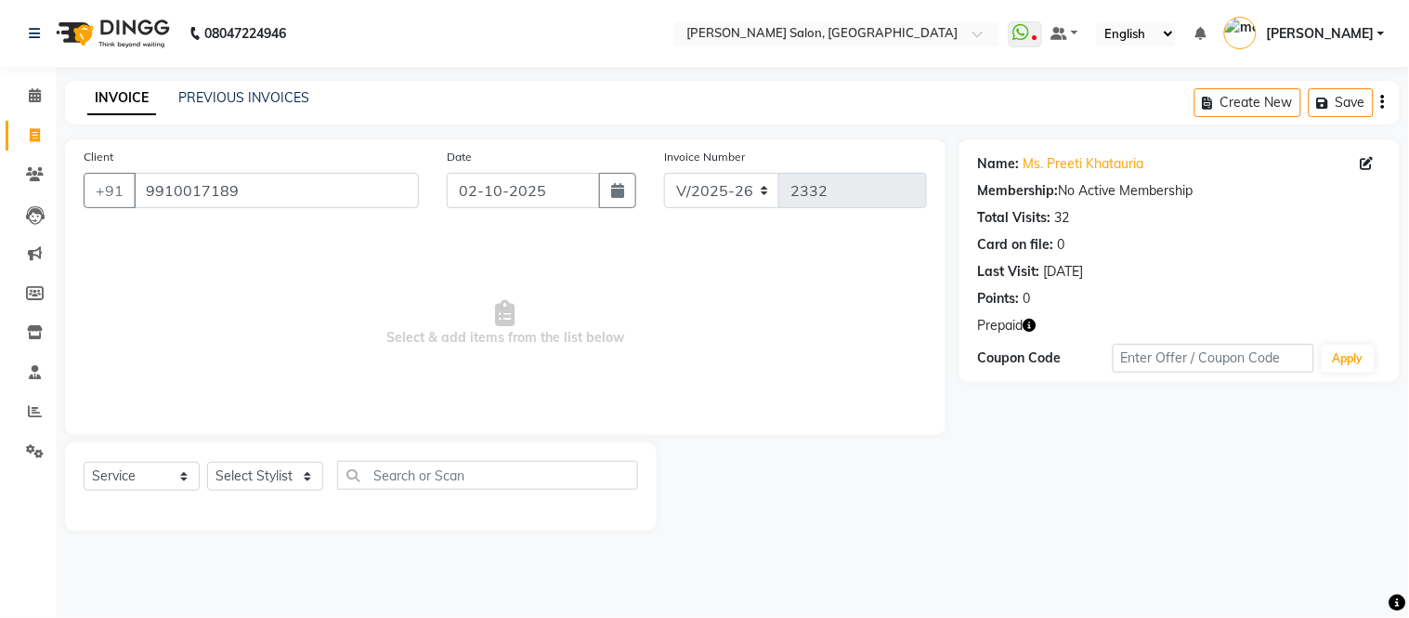
click at [1034, 326] on icon "button" at bounding box center [1030, 325] width 13 height 13
drag, startPoint x: 1034, startPoint y: 326, endPoint x: 183, endPoint y: 362, distance: 851.7
click at [183, 362] on div "Client [PHONE_NUMBER] Date [DATE] Invoice Number V/2025 V/[PHONE_NUMBER] Select…" at bounding box center [732, 334] width 1363 height 391
click at [1034, 323] on icon "button" at bounding box center [1030, 325] width 13 height 13
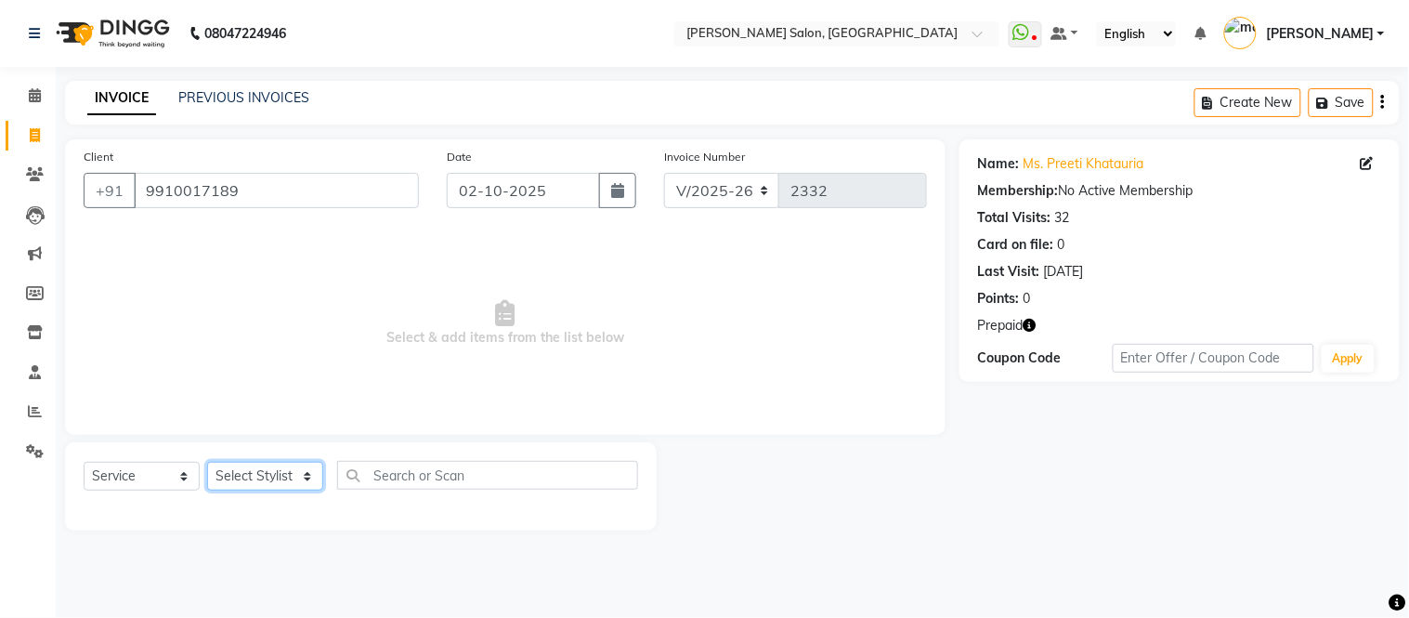
click at [307, 476] on select "Select Stylist [PERSON_NAME] [PERSON_NAME] [PERSON_NAME] [PERSON_NAME] [PERSON_…" at bounding box center [265, 476] width 116 height 29
select select "49739"
click at [207, 463] on select "Select Stylist [PERSON_NAME] [PERSON_NAME] [PERSON_NAME] [PERSON_NAME] [PERSON_…" at bounding box center [265, 476] width 116 height 29
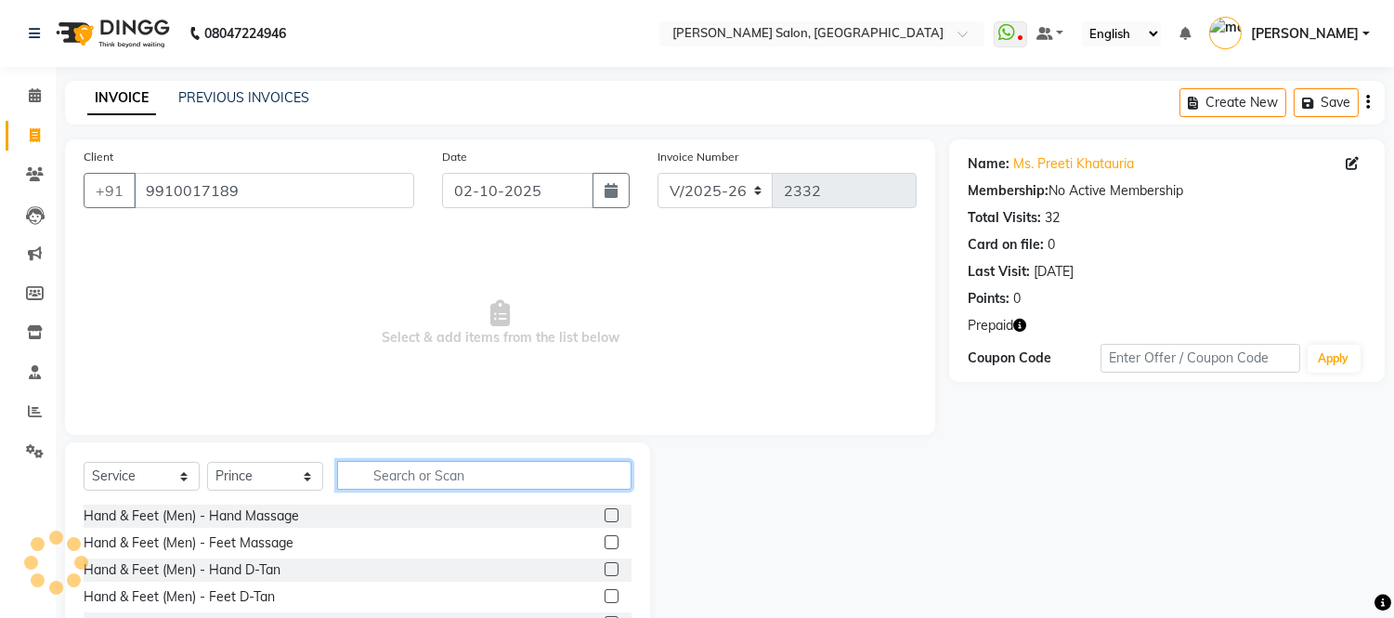
click at [410, 474] on input "text" at bounding box center [484, 475] width 294 height 29
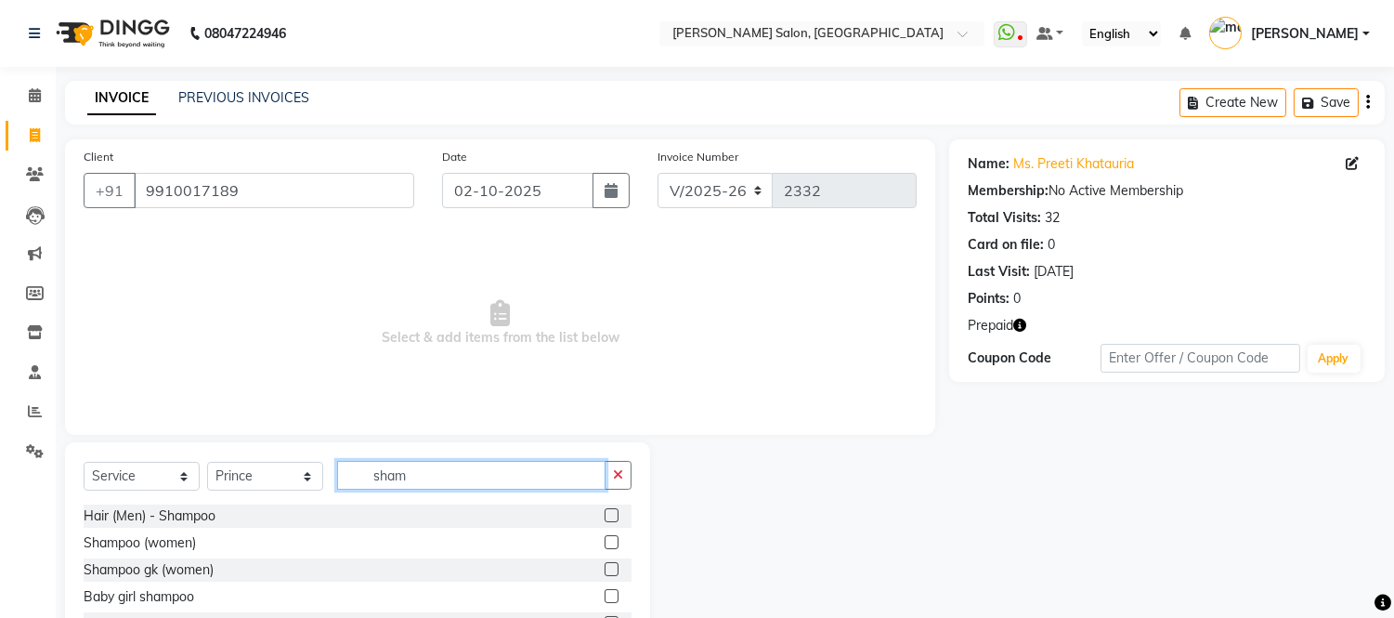
scroll to position [75, 0]
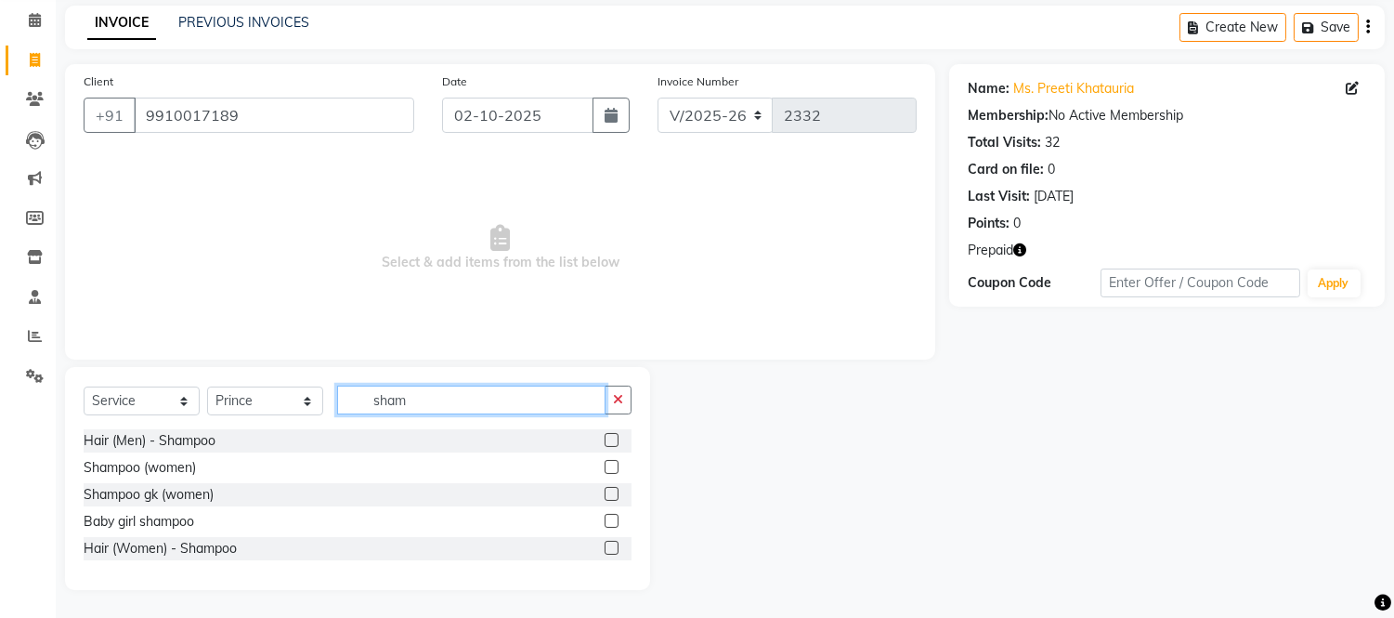
type input "sham"
click at [607, 466] on label at bounding box center [612, 467] width 14 height 14
click at [607, 466] on input "checkbox" at bounding box center [611, 468] width 12 height 12
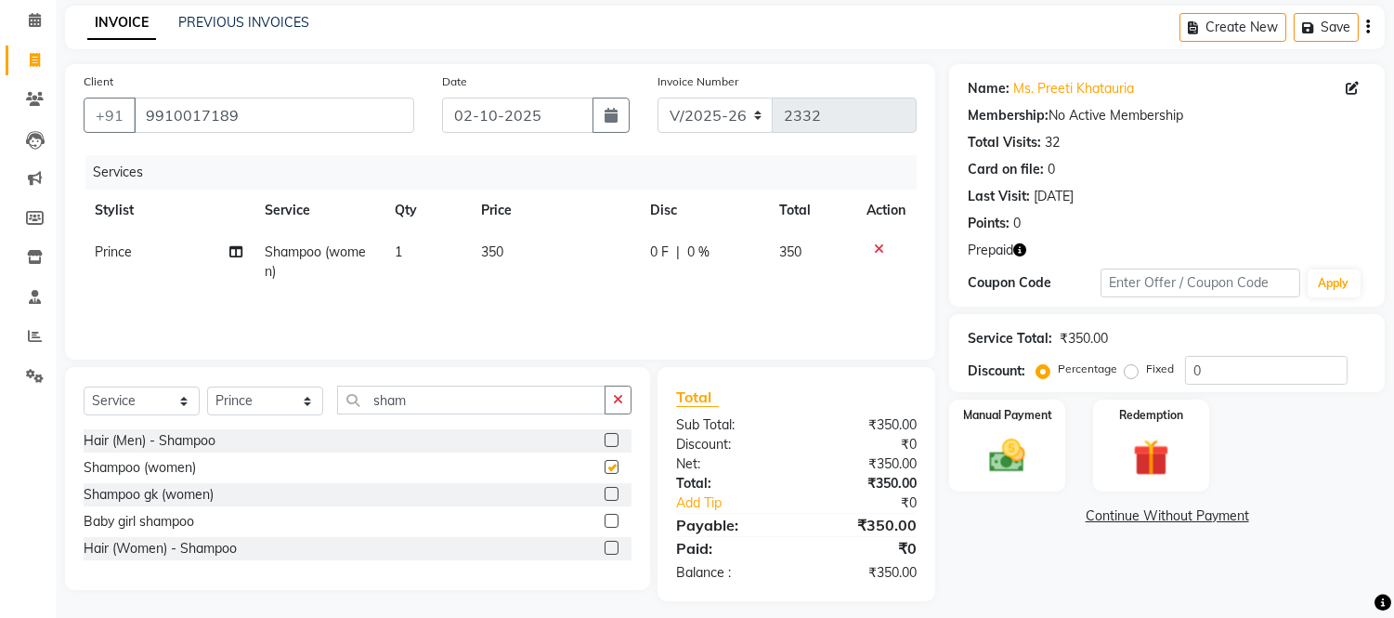
checkbox input "false"
click at [1146, 368] on label "Fixed" at bounding box center [1160, 368] width 28 height 17
click at [1129, 368] on input "Fixed" at bounding box center [1135, 368] width 13 height 13
radio input "true"
click at [1229, 369] on input "0" at bounding box center [1266, 370] width 163 height 29
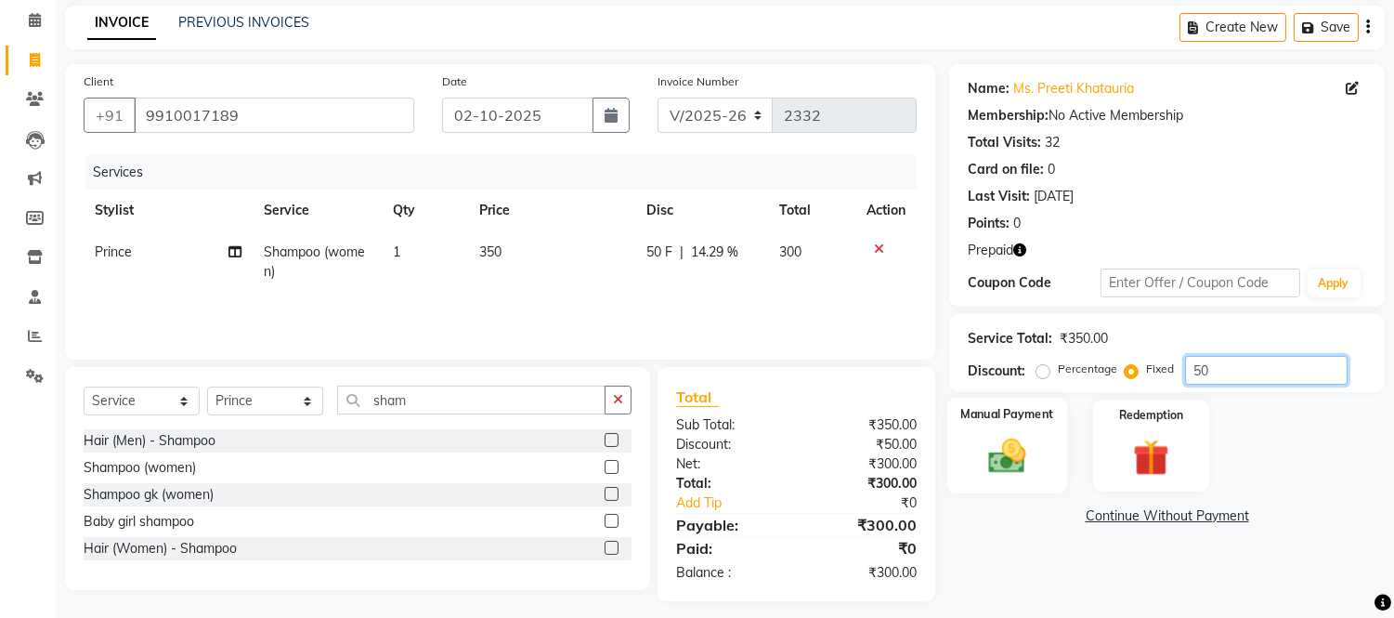
type input "50"
click at [1001, 438] on img at bounding box center [1007, 457] width 61 height 44
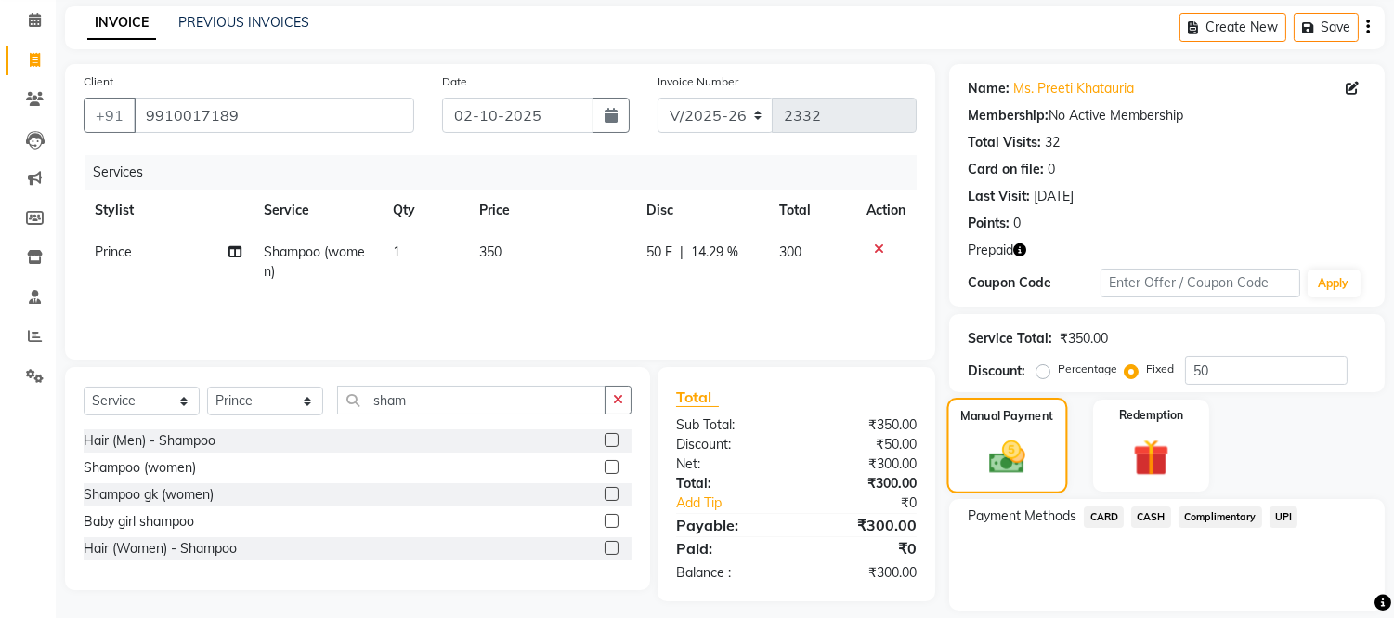
scroll to position [132, 0]
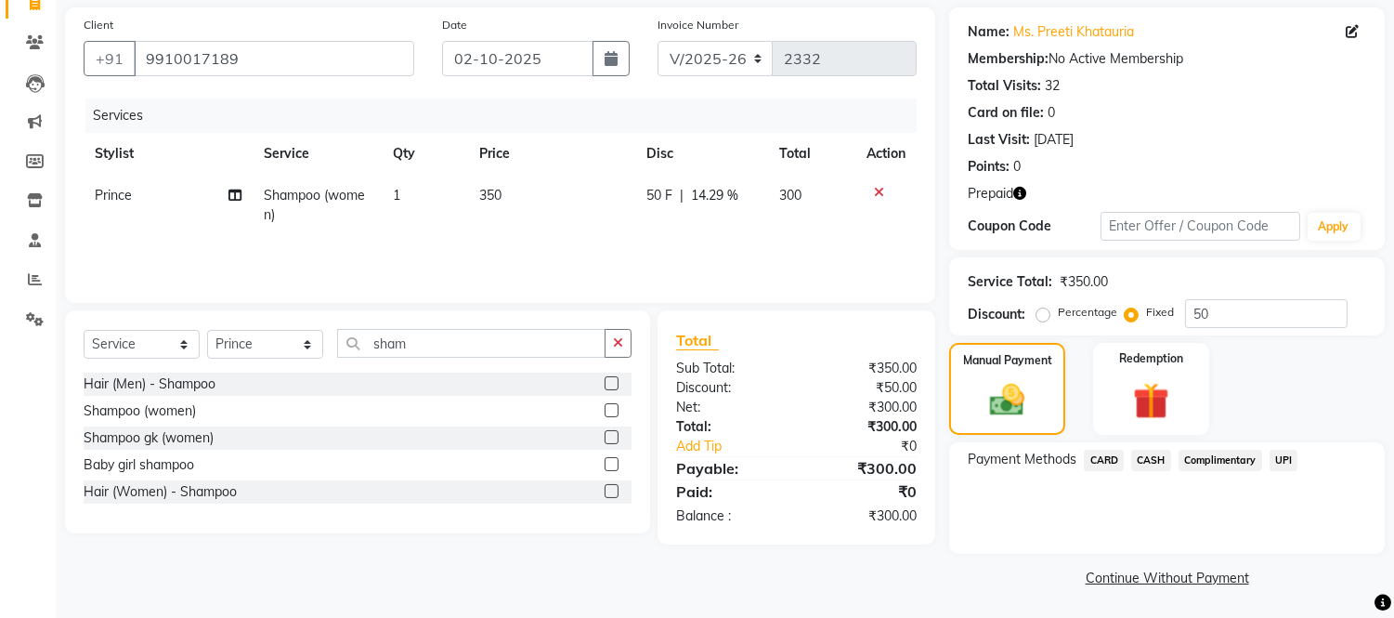
click at [1153, 451] on span "CASH" at bounding box center [1152, 460] width 40 height 21
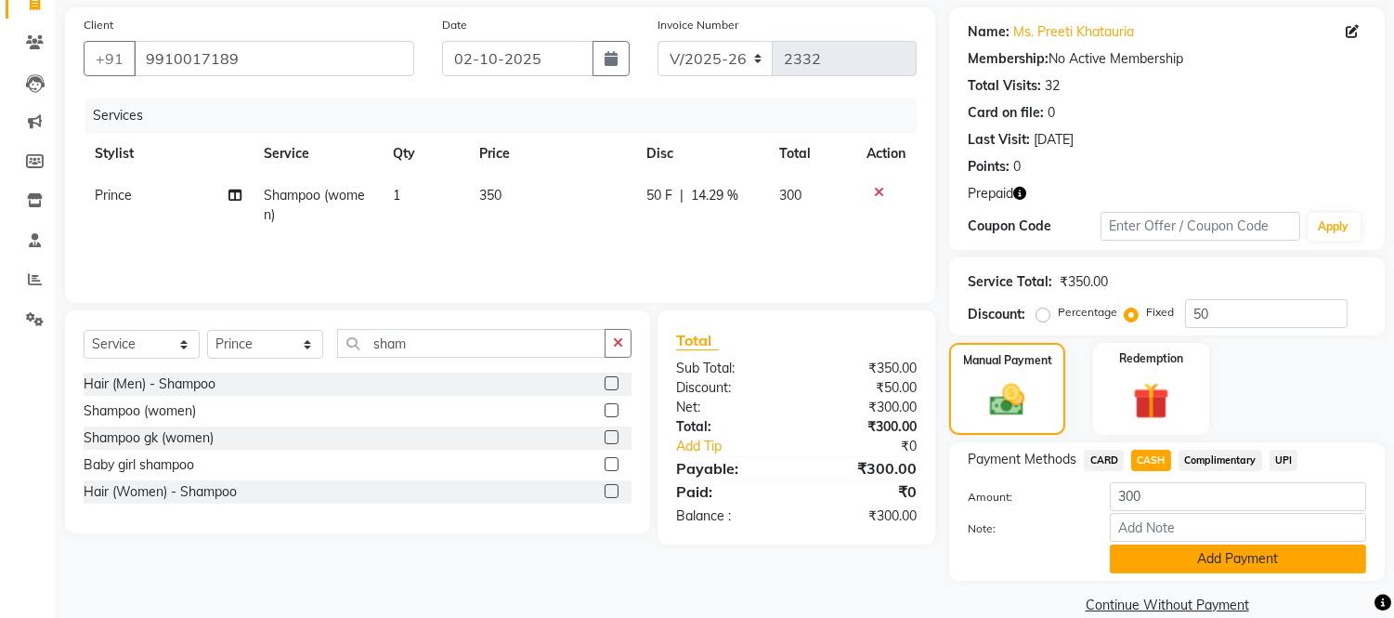
click at [1153, 555] on button "Add Payment" at bounding box center [1238, 558] width 256 height 29
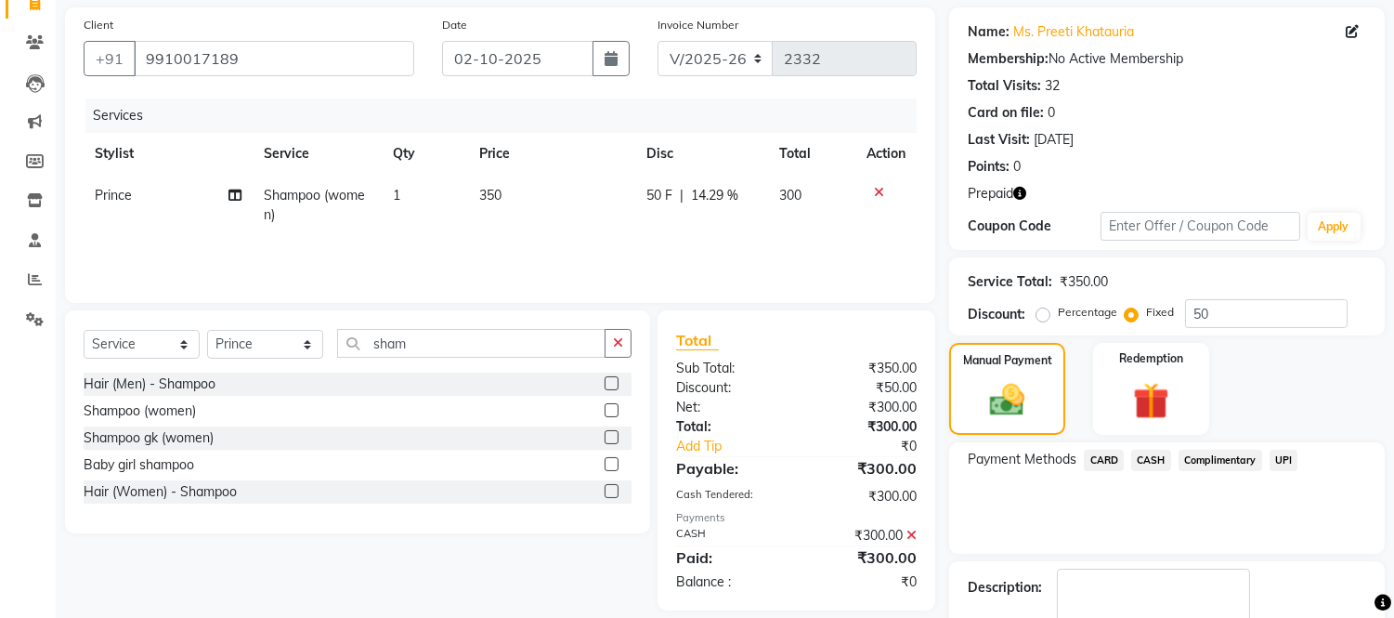
scroll to position [237, 0]
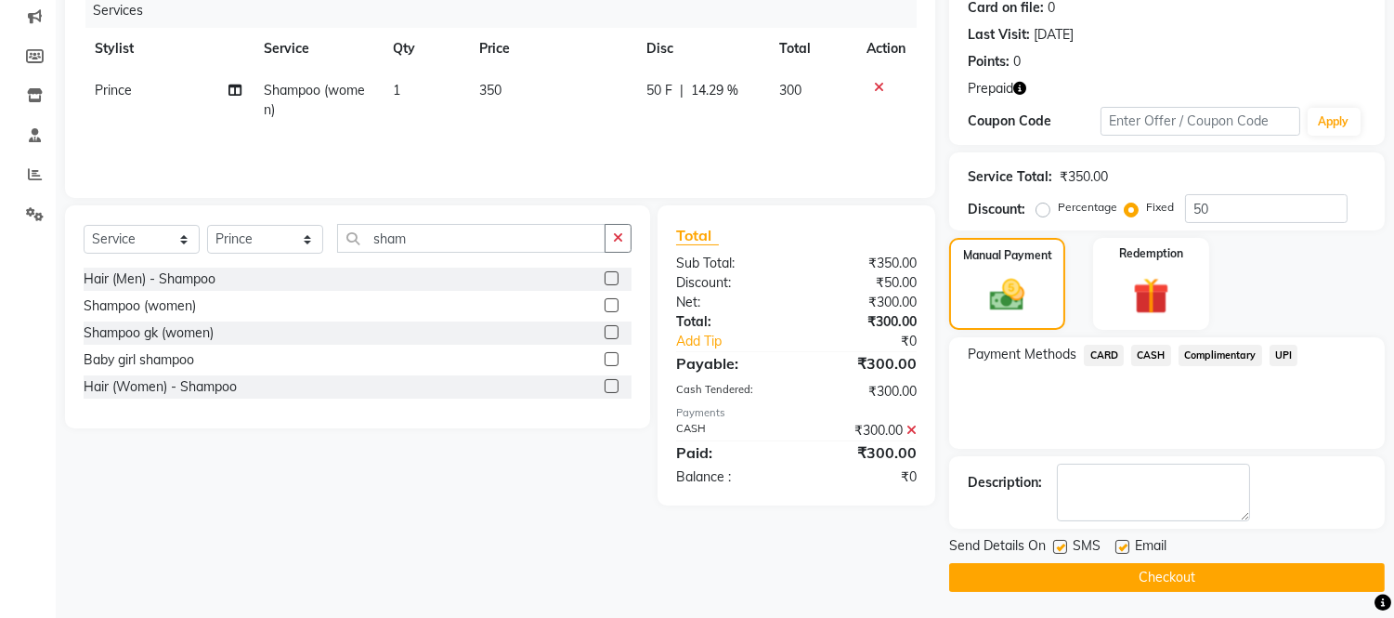
click at [1148, 581] on button "Checkout" at bounding box center [1167, 577] width 436 height 29
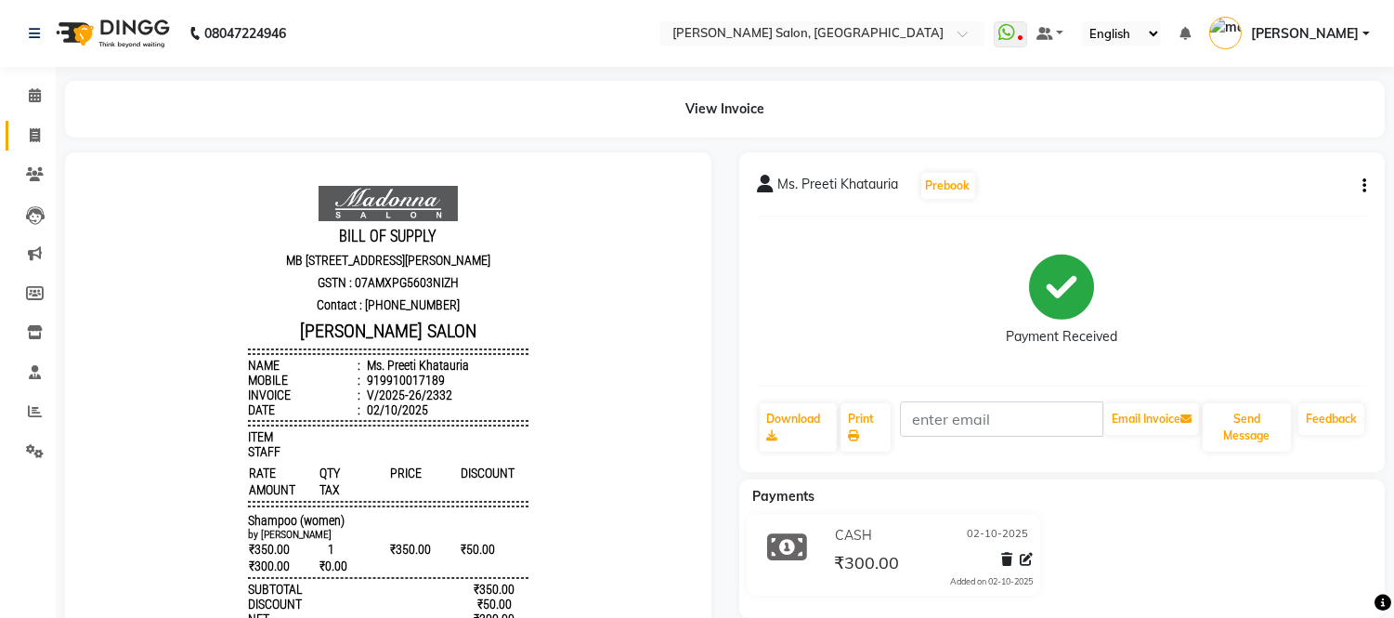
click at [26, 130] on span at bounding box center [35, 135] width 33 height 21
select select "service"
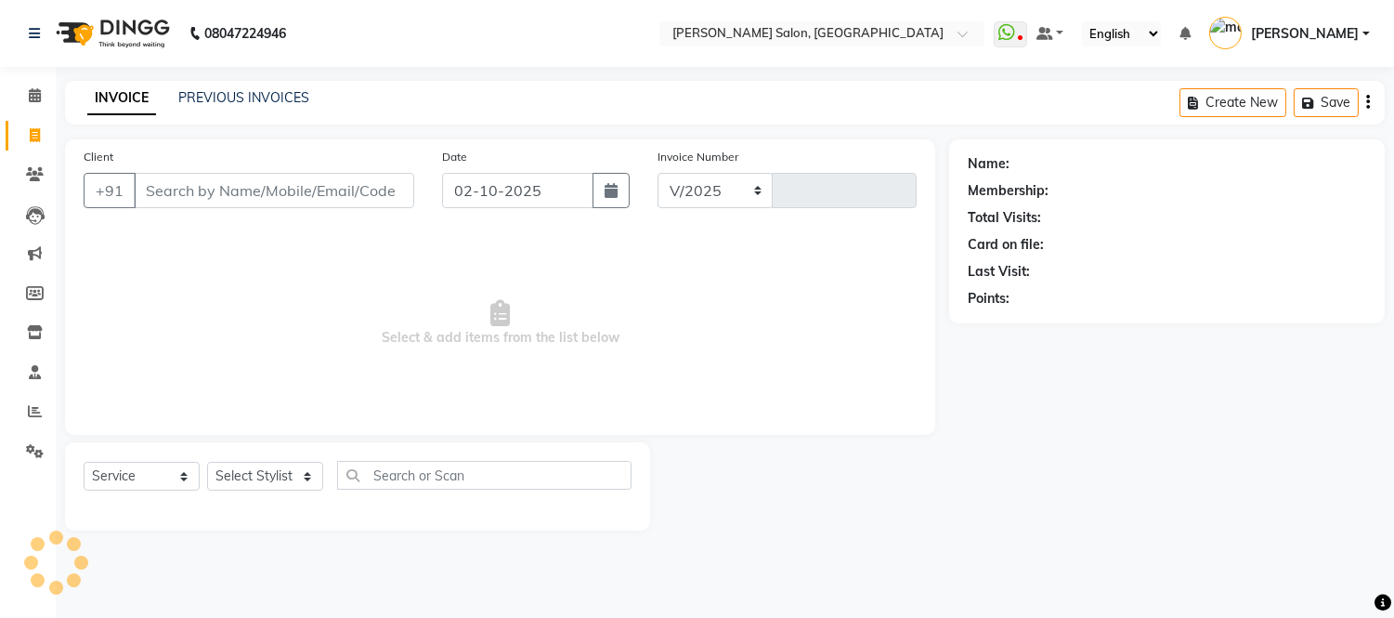
select select "6469"
type input "2333"
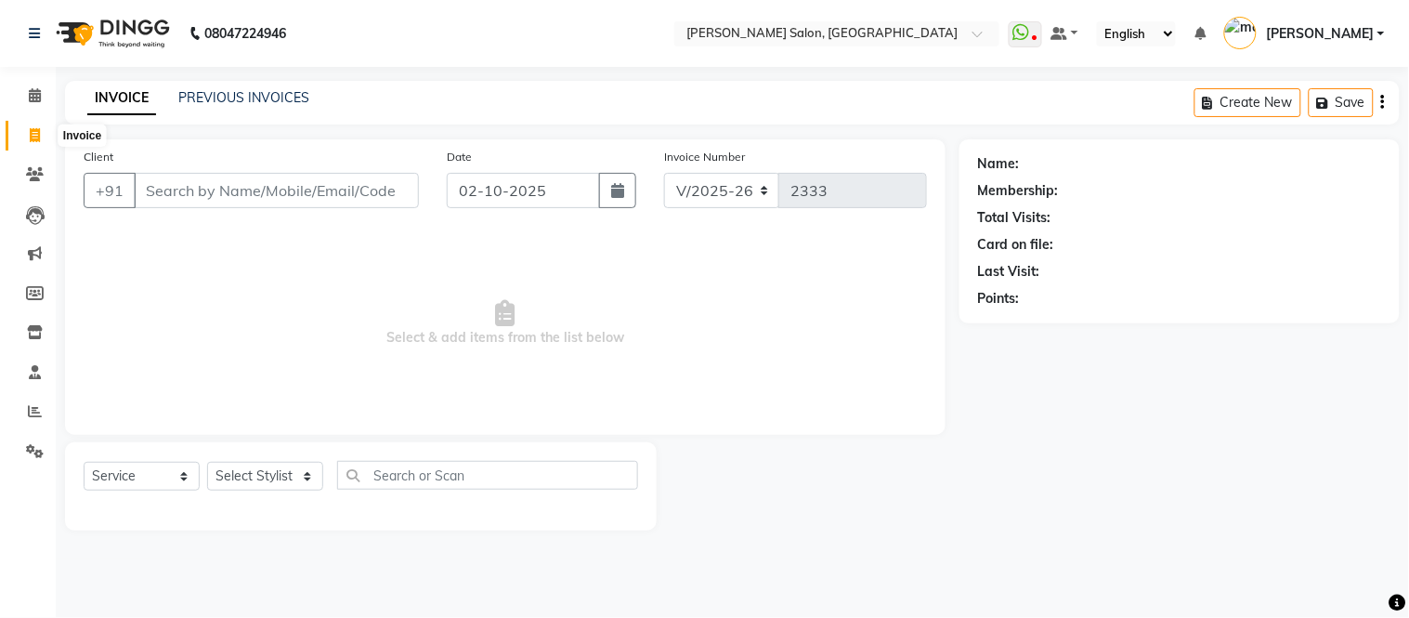
click at [26, 128] on span at bounding box center [35, 135] width 33 height 21
select select "service"
type input "2333"
select select "6469"
click at [212, 94] on link "PREVIOUS INVOICES" at bounding box center [243, 97] width 131 height 17
